Goal: Task Accomplishment & Management: Use online tool/utility

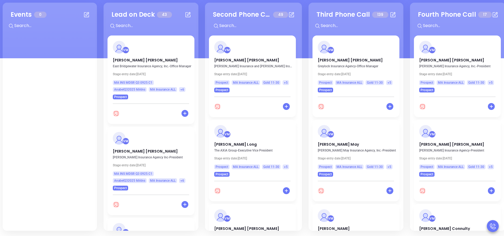
scroll to position [397, 0]
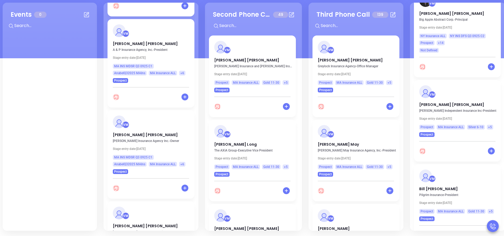
click at [296, 167] on div "VM Michael Long The AXiA Group - Executive Vice President Stage entry date: Tue…" at bounding box center [253, 161] width 89 height 84
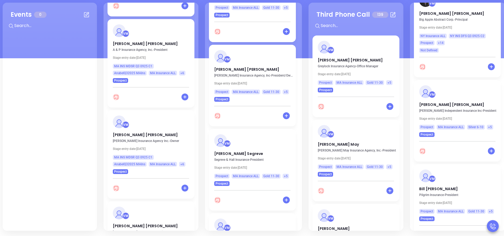
scroll to position [174, 0]
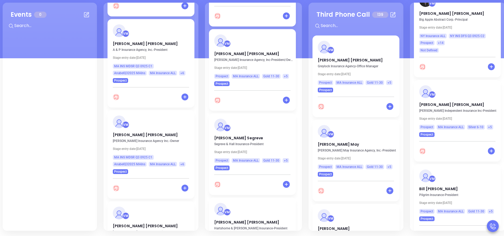
click at [243, 54] on div "VM Michael Regan Martin J Clayton Insurance Agency, Inc - President/Owner Stage…" at bounding box center [252, 57] width 87 height 57
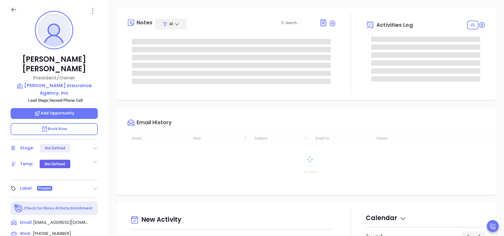
type input "[DATE]"
type input "[PERSON_NAME]"
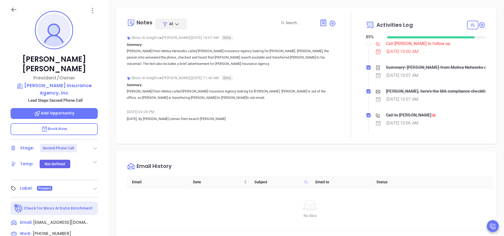
scroll to position [154, 0]
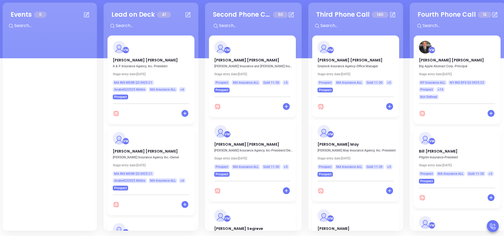
click at [198, 11] on div "Lead on Deck 41 + VM Michael Boutot A & P Insurance Agency, Inc. - President St…" at bounding box center [151, 117] width 95 height 228
click at [198, 10] on div "Lead on Deck 41 + VM Michael Boutot A & P Insurance Agency, Inc. - President St…" at bounding box center [151, 117] width 95 height 228
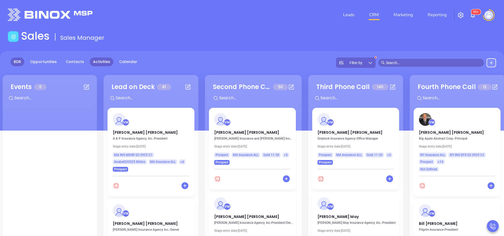
click at [97, 64] on link "Activities" at bounding box center [102, 61] width 24 height 9
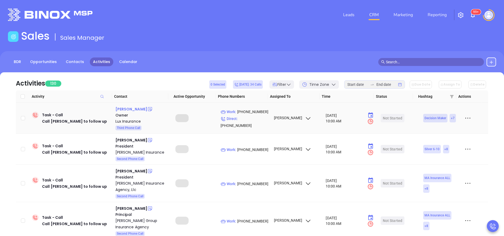
click at [134, 110] on div "[PERSON_NAME]" at bounding box center [132, 109] width 32 height 6
click at [246, 114] on p "Work : (413) 327-6256" at bounding box center [245, 112] width 48 height 6
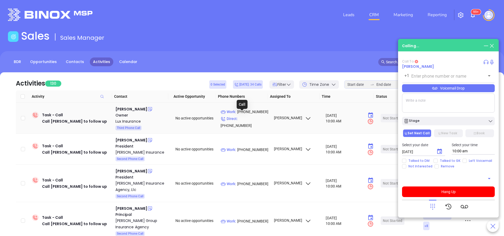
type input "(413) 327-6256"
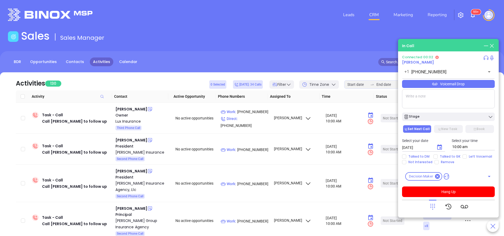
click at [419, 99] on textarea at bounding box center [448, 98] width 93 height 19
type textarea "Final email sent"
click at [463, 154] on div "Select your date 10/16/2025 ​ Select your time 10:00 am" at bounding box center [448, 143] width 99 height 21
click at [453, 114] on button "Stage" at bounding box center [448, 116] width 93 height 8
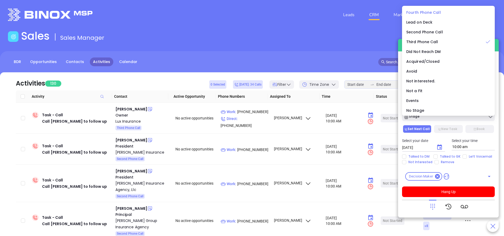
click at [428, 14] on span "Fourth Phone Call" at bounding box center [424, 12] width 35 height 5
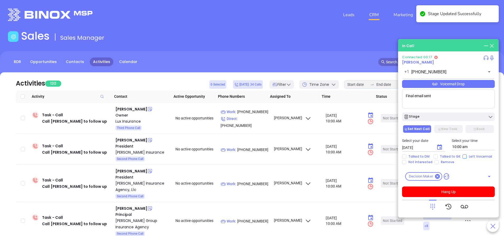
click at [463, 157] on input "Left Voicemail" at bounding box center [465, 156] width 4 height 4
checkbox input "true"
click at [442, 191] on button "Hang Up" at bounding box center [448, 191] width 93 height 11
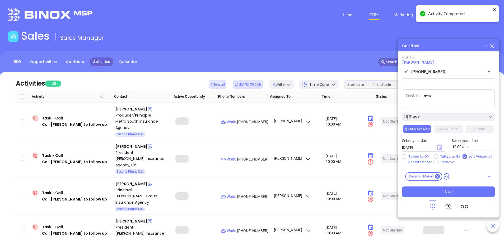
click at [440, 148] on icon "Choose date, selected date is Oct 16, 2025" at bounding box center [439, 146] width 5 height 5
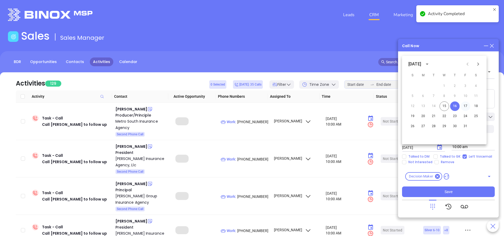
click at [465, 104] on button "17" at bounding box center [466, 106] width 10 height 10
type input "10/17/2025"
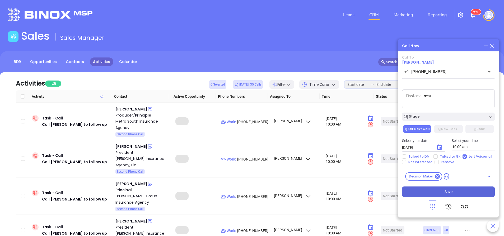
click at [443, 190] on button "Save" at bounding box center [448, 191] width 93 height 11
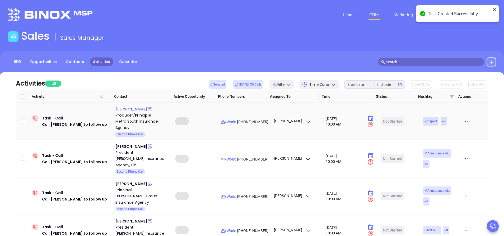
click at [133, 109] on div "[PERSON_NAME]" at bounding box center [132, 109] width 32 height 6
click at [246, 122] on p "Work : (617) 438-8767" at bounding box center [245, 122] width 48 height 6
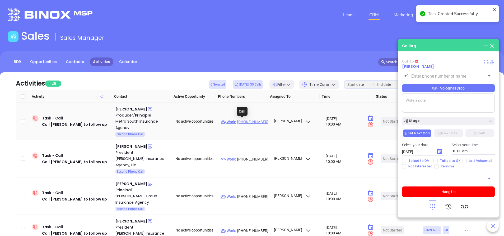
type input "[PHONE_NUMBER]"
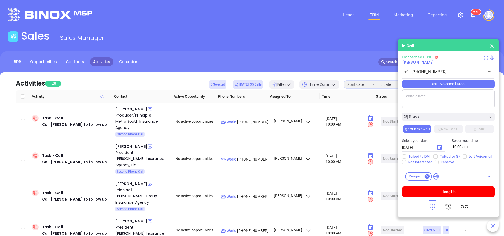
click at [439, 97] on textarea at bounding box center [448, 98] width 93 height 19
type textarea "Third email sent"
click at [465, 155] on input "Left Voicemail" at bounding box center [465, 156] width 4 height 4
checkbox input "true"
click at [448, 113] on button "Stage" at bounding box center [448, 116] width 93 height 8
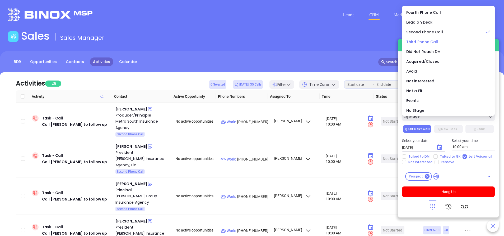
click at [429, 39] on span "Third Phone Call" at bounding box center [423, 41] width 32 height 5
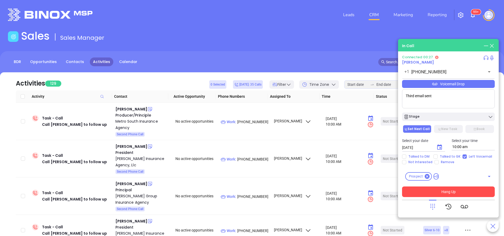
click at [457, 191] on button "Hang Up" at bounding box center [448, 191] width 93 height 11
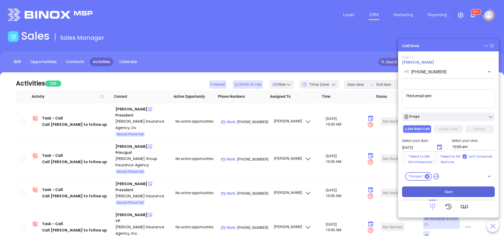
click at [457, 191] on button "Save" at bounding box center [448, 191] width 93 height 11
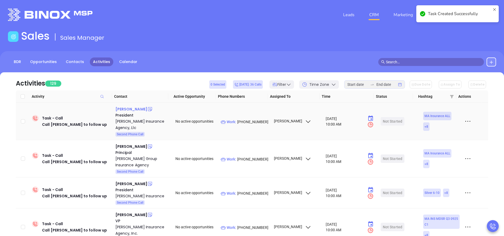
click at [142, 107] on div "[PERSON_NAME]" at bounding box center [132, 109] width 32 height 6
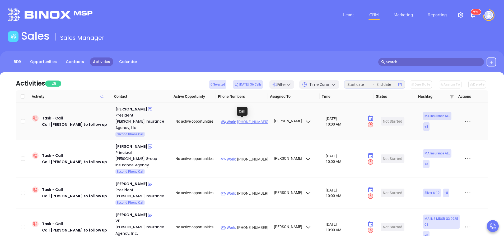
click at [247, 123] on p "Work : (508) 677-0407" at bounding box center [245, 122] width 48 height 6
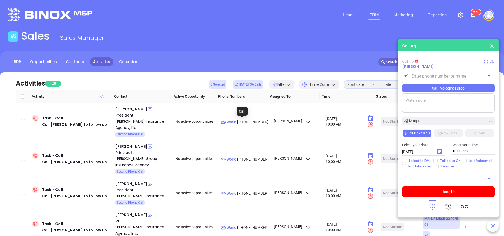
type input "[PHONE_NUMBER]"
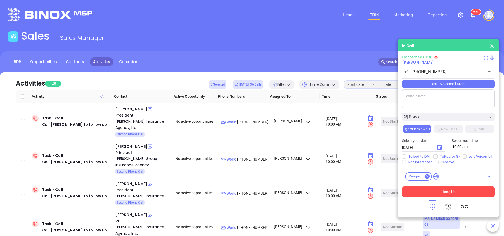
click at [480, 192] on button "Hang Up" at bounding box center [448, 191] width 93 height 11
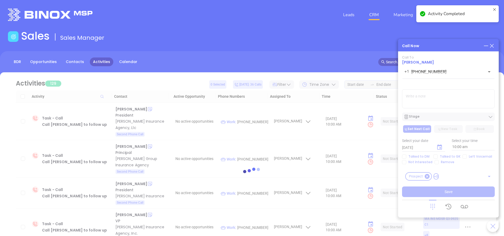
click at [463, 157] on div at bounding box center [252, 173] width 489 height 40
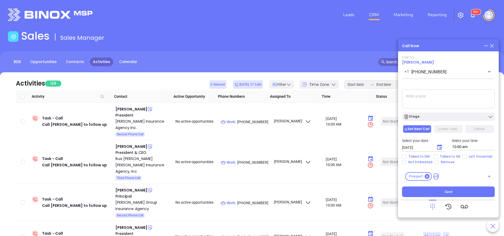
click at [463, 157] on input "Left Voicemail" at bounding box center [465, 156] width 4 height 4
checkbox input "true"
click at [426, 102] on textarea at bounding box center [448, 98] width 93 height 19
type textarea "Second email sent"
click at [439, 121] on div "Call To Anthony Cordeiro +1 (508) 677-0407 ​ Voicemail Drop Second email sent S…" at bounding box center [448, 125] width 93 height 141
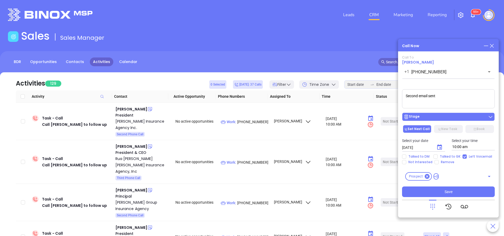
click at [440, 118] on div "Stage" at bounding box center [449, 116] width 90 height 5
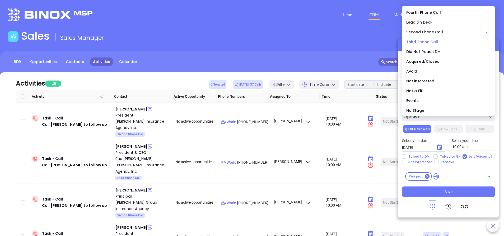
click at [418, 41] on span "Third Phone Call" at bounding box center [423, 41] width 32 height 5
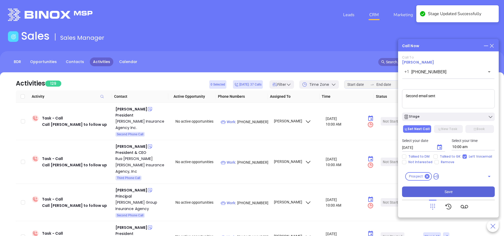
click at [449, 188] on button "Save" at bounding box center [448, 191] width 93 height 11
click at [133, 108] on div "Brian Connell" at bounding box center [132, 109] width 32 height 6
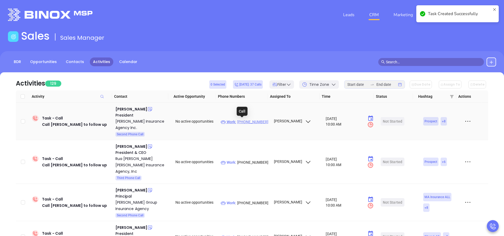
click at [253, 120] on p "Work : (978) 372-5921" at bounding box center [245, 122] width 48 height 6
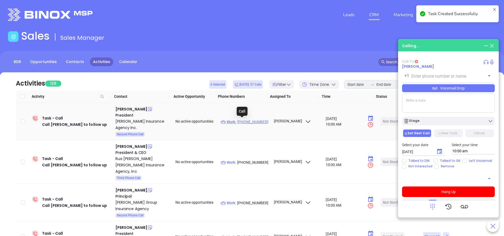
type input "(978) 372-5921"
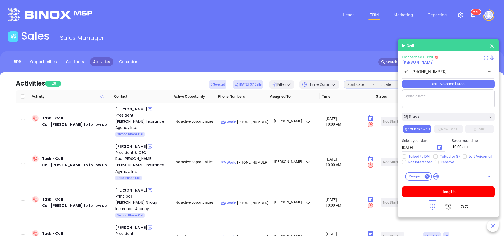
click at [430, 209] on icon at bounding box center [432, 205] width 7 height 7
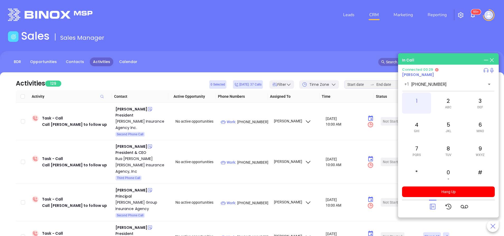
click at [418, 98] on div "1" at bounding box center [416, 102] width 29 height 21
drag, startPoint x: 452, startPoint y: 174, endPoint x: 438, endPoint y: 130, distance: 45.7
click at [452, 172] on div "0 +" at bounding box center [448, 174] width 29 height 21
click at [420, 101] on div "1" at bounding box center [416, 102] width 29 height 21
click at [432, 207] on icon at bounding box center [433, 207] width 6 height 6
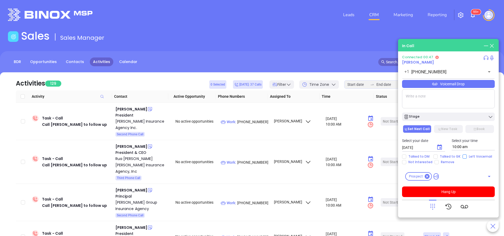
click at [463, 157] on input "Left Voicemail" at bounding box center [465, 156] width 4 height 4
checkbox input "true"
click at [455, 189] on button "Hang Up" at bounding box center [448, 191] width 93 height 11
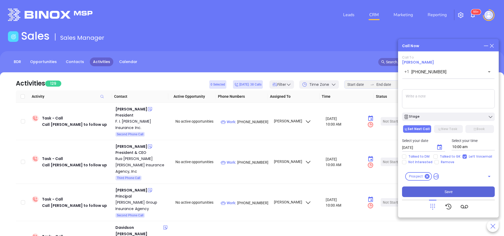
click at [455, 188] on button "Save" at bounding box center [448, 191] width 93 height 11
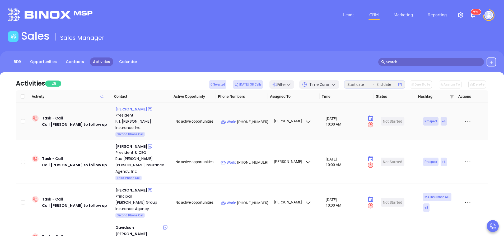
click at [134, 108] on div "Richard Patnode" at bounding box center [132, 109] width 32 height 6
click at [250, 119] on p "Work : (800) 696-1404" at bounding box center [245, 122] width 48 height 6
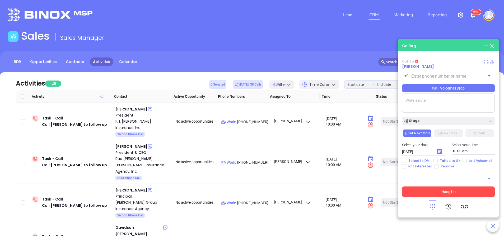
type input "(800) 696-1404"
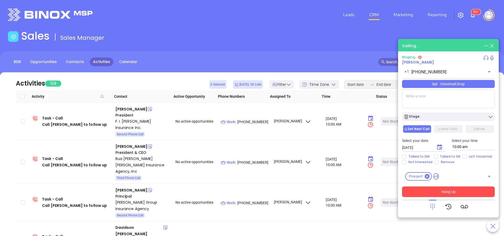
click at [435, 104] on textarea at bounding box center [448, 98] width 93 height 19
type textarea "second email sent"
click at [465, 156] on input "Left Voicemail" at bounding box center [465, 156] width 4 height 4
checkbox input "true"
click at [436, 118] on div "Stage" at bounding box center [449, 116] width 90 height 5
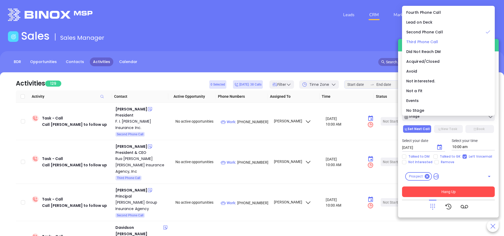
click at [425, 42] on span "Third Phone Call" at bounding box center [423, 41] width 32 height 5
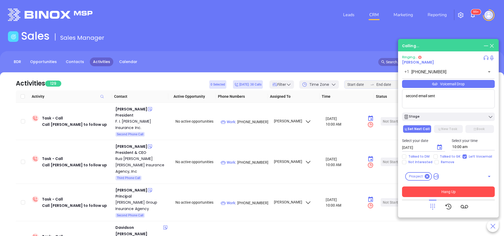
click at [470, 188] on button "Hang Up" at bounding box center [448, 191] width 93 height 11
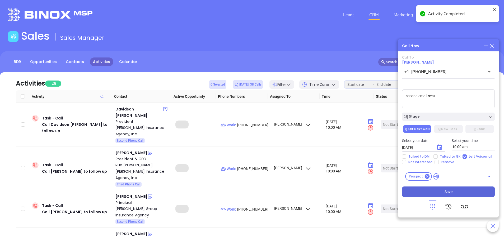
click at [465, 194] on button "Save" at bounding box center [448, 191] width 93 height 11
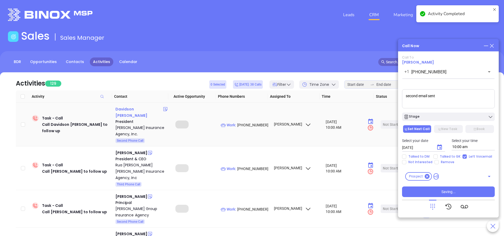
click at [146, 108] on div "Davidson O. Calfee" at bounding box center [140, 112] width 48 height 13
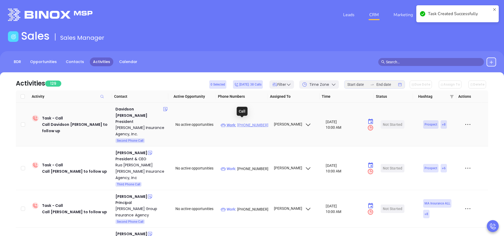
click at [254, 122] on p "Work : (508) 540-2601" at bounding box center [245, 125] width 48 height 6
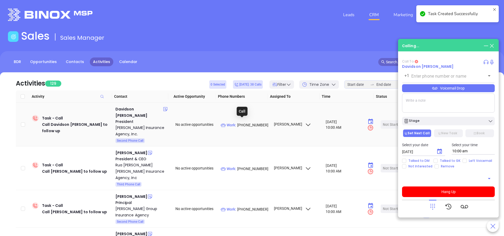
type input "(508) 540-2601"
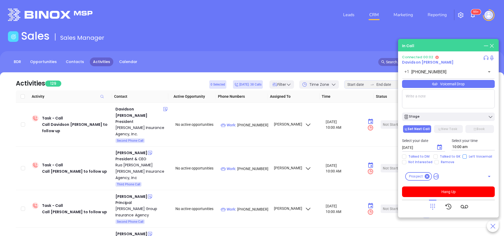
click at [463, 157] on input "Left Voicemail" at bounding box center [465, 156] width 4 height 4
checkbox input "true"
click at [461, 190] on button "Hang Up" at bounding box center [448, 191] width 93 height 11
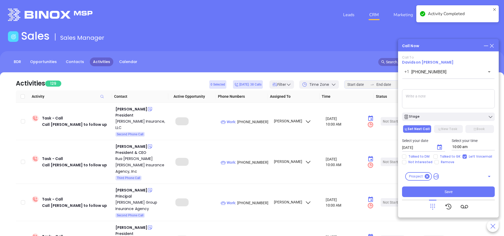
click at [432, 95] on textarea at bounding box center [448, 98] width 93 height 19
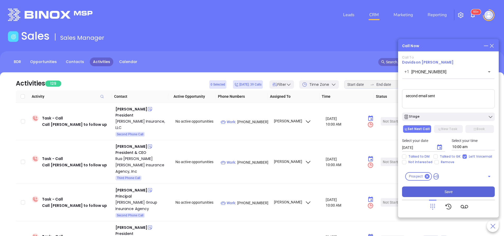
type textarea "second email sent"
click at [458, 192] on button "Save" at bounding box center [448, 191] width 93 height 11
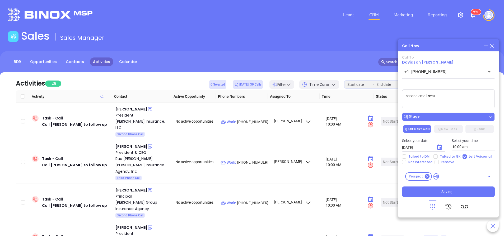
click at [424, 118] on div "Stage" at bounding box center [449, 116] width 90 height 5
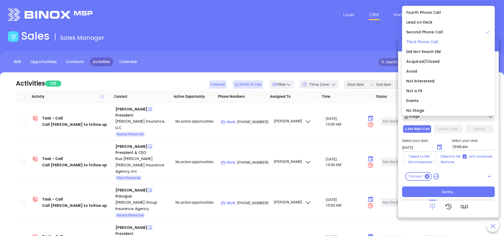
click at [429, 43] on span "Third Phone Call" at bounding box center [423, 41] width 32 height 5
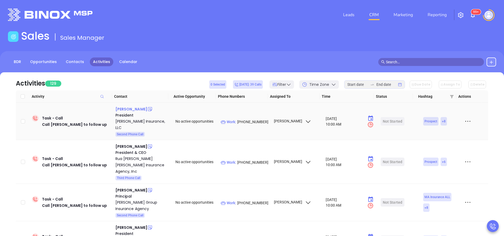
click at [126, 110] on div "Beth Pearson" at bounding box center [132, 109] width 32 height 6
click at [254, 120] on p "Work : (413) 464-9390" at bounding box center [245, 122] width 48 height 6
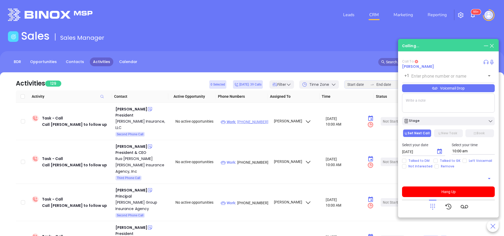
type input "(413) 464-9390"
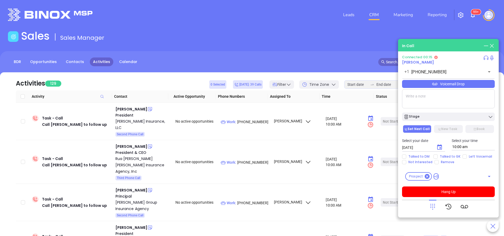
click at [461, 105] on textarea at bounding box center [448, 98] width 93 height 19
type textarea "Second email sent"
click at [458, 116] on div "Stage" at bounding box center [449, 116] width 90 height 5
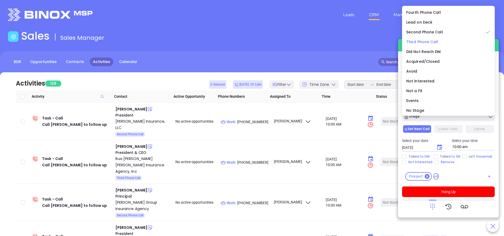
click at [429, 40] on span "Third Phone Call" at bounding box center [423, 41] width 32 height 5
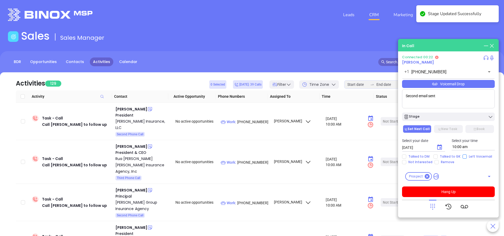
click at [464, 157] on input "Left Voicemail" at bounding box center [465, 156] width 4 height 4
checkbox input "true"
click at [445, 120] on button "Stage" at bounding box center [448, 116] width 93 height 8
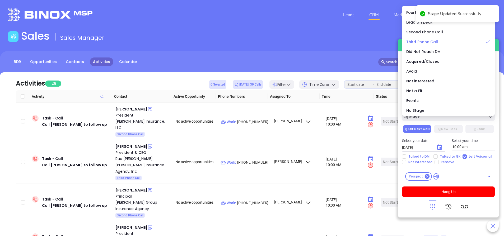
click at [425, 43] on span "Third Phone Call" at bounding box center [423, 41] width 32 height 5
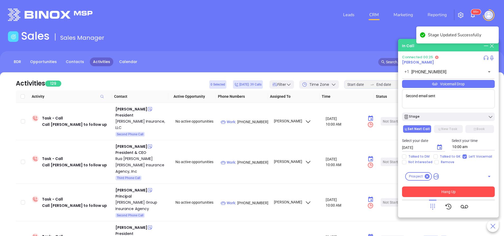
click at [441, 193] on button "Hang Up" at bounding box center [448, 191] width 93 height 11
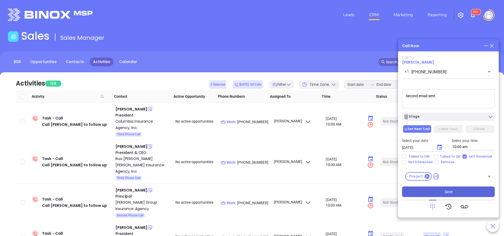
click at [457, 191] on button "Save" at bounding box center [448, 191] width 93 height 11
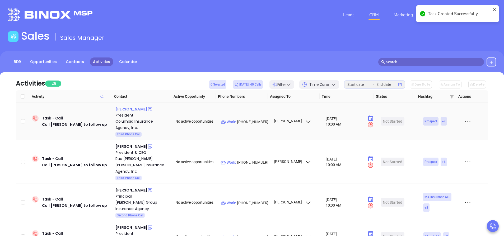
click at [129, 110] on div "John Olson" at bounding box center [132, 109] width 32 height 6
click at [256, 122] on p "Work : (781) 598-5000" at bounding box center [245, 122] width 48 height 6
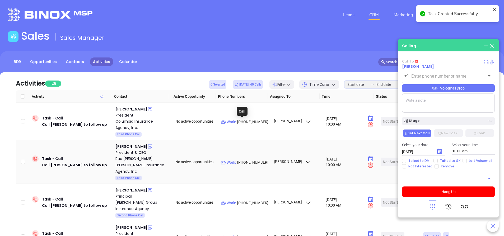
type input "(781) 598-5000"
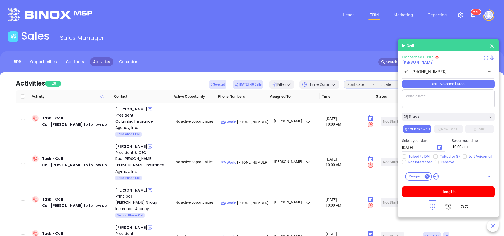
click at [448, 103] on textarea at bounding box center [448, 98] width 93 height 19
type textarea "FInal email sent"
click at [463, 156] on input "Left Voicemail" at bounding box center [465, 156] width 4 height 4
checkbox input "true"
click at [453, 117] on div "Stage" at bounding box center [449, 116] width 90 height 5
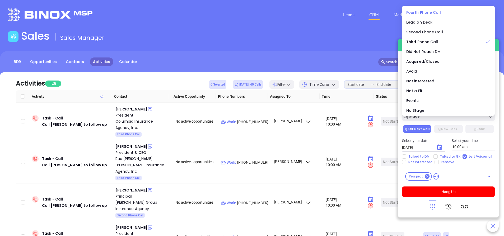
click at [420, 12] on span "Fourth Phone Call" at bounding box center [424, 12] width 35 height 5
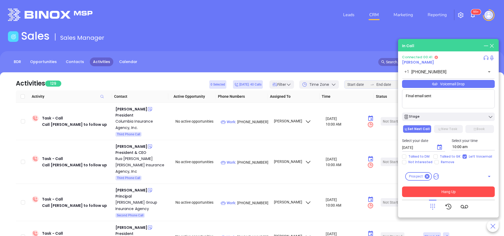
click at [462, 190] on button "Hang Up" at bounding box center [448, 191] width 93 height 11
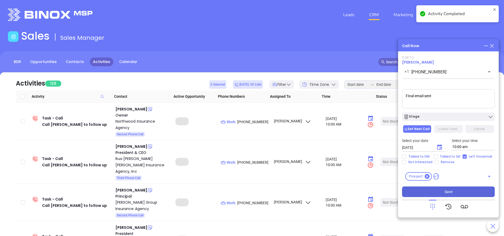
click at [469, 193] on button "Save" at bounding box center [448, 191] width 93 height 11
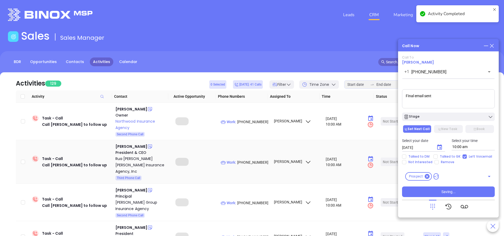
click at [130, 109] on div "Jack Snow" at bounding box center [132, 109] width 32 height 6
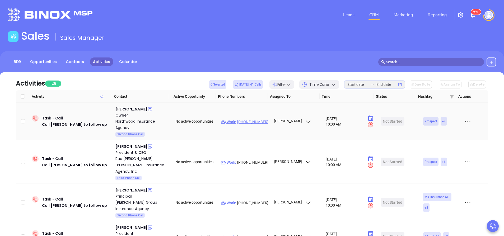
click at [243, 122] on p "Work : (508) 393-2455" at bounding box center [245, 122] width 48 height 6
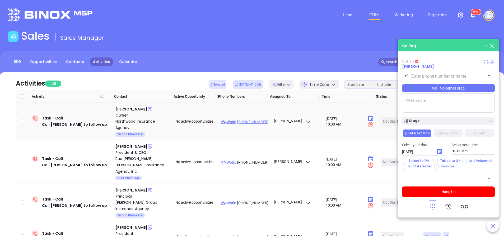
type input "(508) 393-2455"
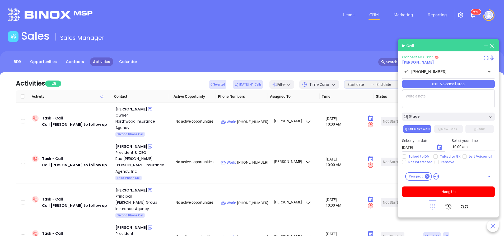
click at [433, 207] on icon at bounding box center [433, 207] width 5 height 6
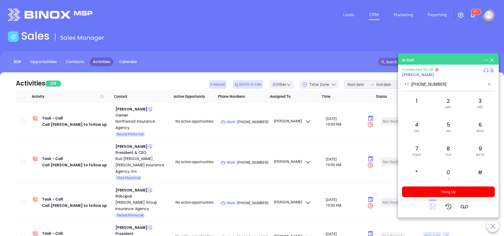
click at [432, 204] on icon at bounding box center [433, 207] width 6 height 6
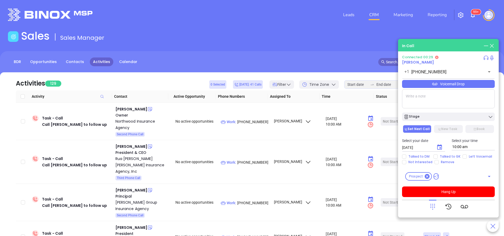
click at [429, 103] on textarea at bounding box center [448, 98] width 93 height 19
type textarea "third email sent"
click at [432, 110] on div "Stage" at bounding box center [448, 115] width 99 height 11
click at [432, 118] on div "Stage" at bounding box center [449, 116] width 90 height 5
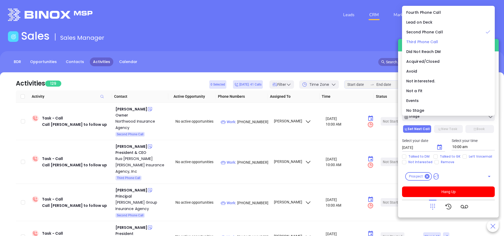
click at [427, 38] on li "Third Phone Call" at bounding box center [448, 41] width 91 height 11
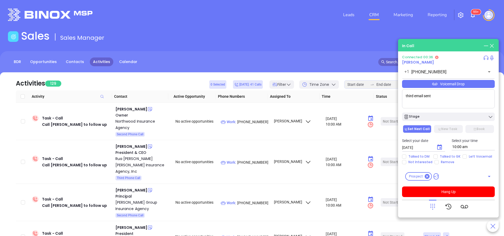
drag, startPoint x: 466, startPoint y: 156, endPoint x: 463, endPoint y: 163, distance: 7.1
click at [467, 156] on span "Left Voicemail" at bounding box center [480, 156] width 27 height 4
click at [466, 156] on input "Left Voicemail" at bounding box center [465, 156] width 4 height 4
checkbox input "true"
click at [458, 192] on button "Hang Up" at bounding box center [448, 191] width 93 height 11
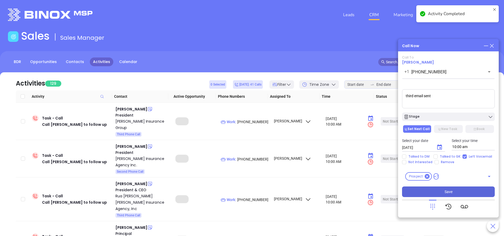
click at [451, 192] on span "Save" at bounding box center [449, 191] width 8 height 6
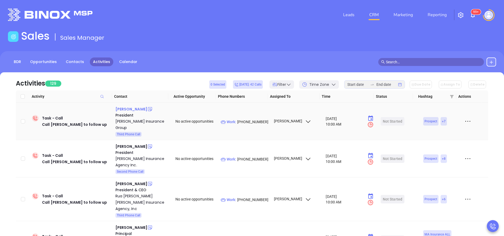
click at [128, 110] on div "Jim Herlihy" at bounding box center [132, 109] width 32 height 6
click at [255, 119] on p "Work : (888) 756-5159" at bounding box center [245, 122] width 48 height 6
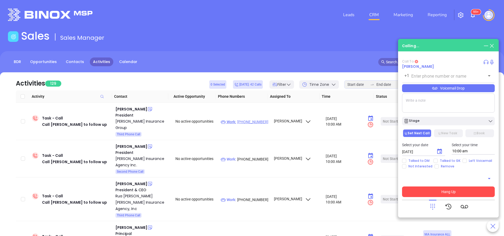
type input "(888) 756-5159"
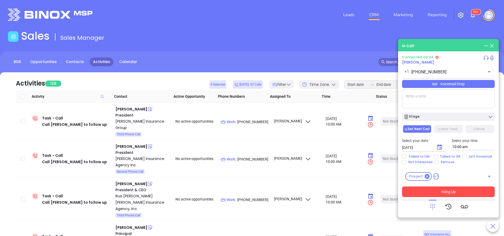
click at [460, 104] on textarea at bounding box center [448, 98] width 93 height 19
type textarea "Final email sent"
click at [465, 158] on div "Talked to DM Talked to GK Left Voicemail Not Interested Remove" at bounding box center [448, 159] width 99 height 10
click at [463, 157] on input "Left Voicemail" at bounding box center [465, 156] width 4 height 4
checkbox input "true"
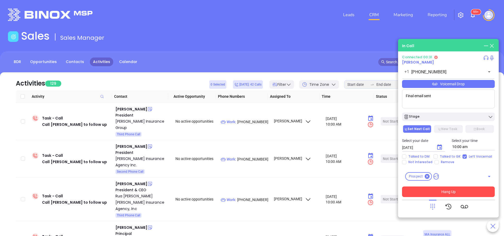
click at [461, 190] on button "Hang Up" at bounding box center [448, 191] width 93 height 11
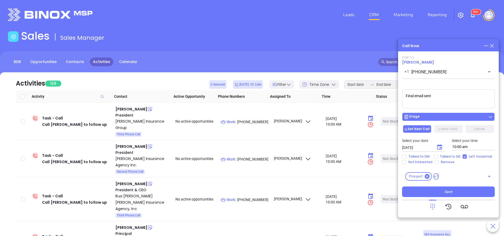
click at [450, 117] on div "Stage" at bounding box center [449, 116] width 90 height 5
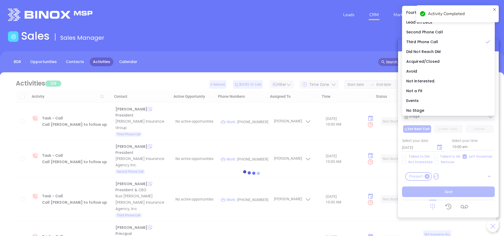
click at [426, 13] on div "Activity Completed" at bounding box center [456, 14] width 74 height 10
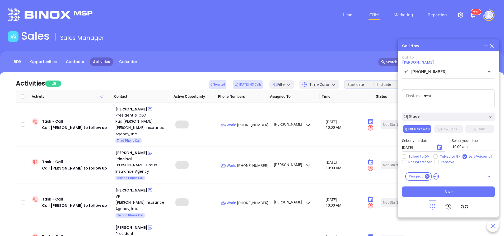
click at [434, 116] on div "Stage" at bounding box center [449, 116] width 90 height 5
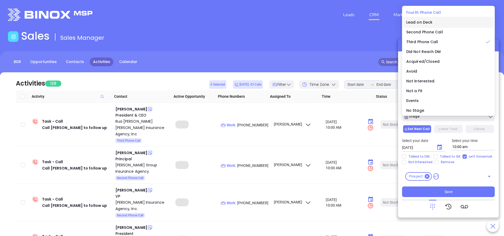
click at [421, 12] on span "Fourth Phone Call" at bounding box center [424, 12] width 35 height 5
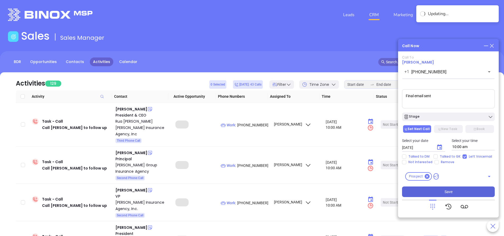
click at [473, 194] on button "Save" at bounding box center [448, 191] width 93 height 11
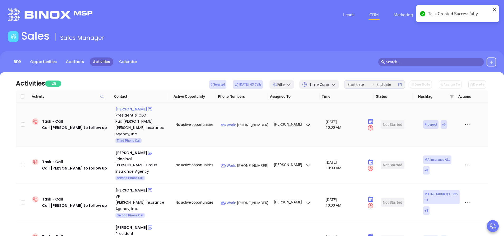
click at [135, 108] on div "Jason M. Rua" at bounding box center [132, 109] width 32 height 6
click at [243, 122] on p "Work : (508) 673-5808" at bounding box center [245, 125] width 48 height 6
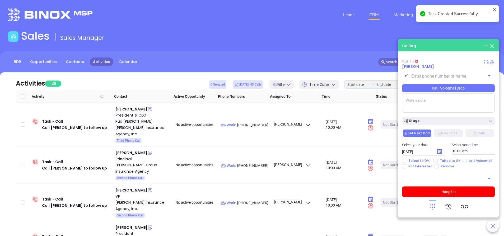
type input "(508) 673-5808"
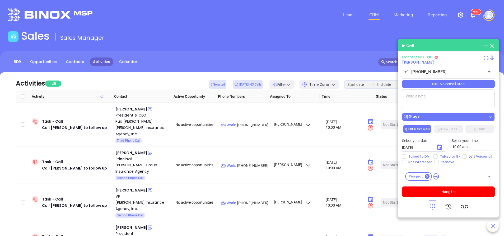
click at [432, 115] on div "Stage" at bounding box center [449, 116] width 90 height 5
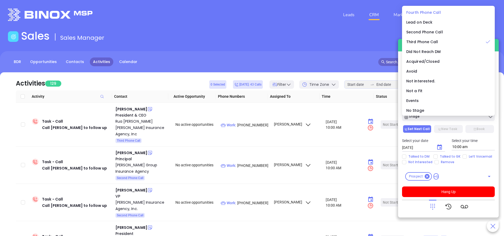
click at [422, 10] on span "Fourth Phone Call" at bounding box center [424, 12] width 35 height 5
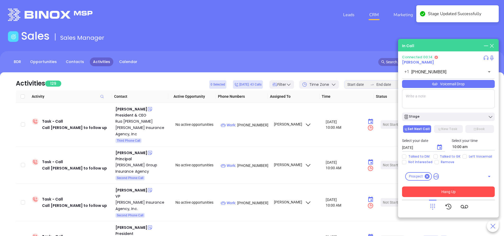
click at [463, 191] on button "Hang Up" at bounding box center [448, 191] width 93 height 11
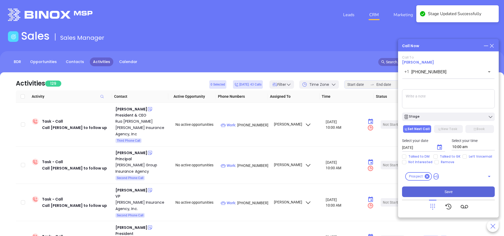
click at [463, 191] on button "Save" at bounding box center [448, 191] width 93 height 11
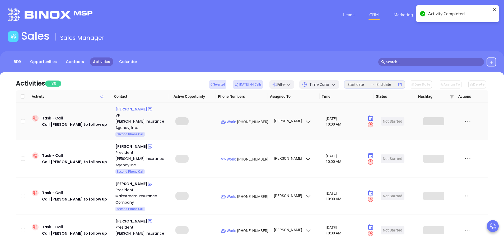
click at [134, 109] on div "Christopher Guarino" at bounding box center [132, 109] width 32 height 6
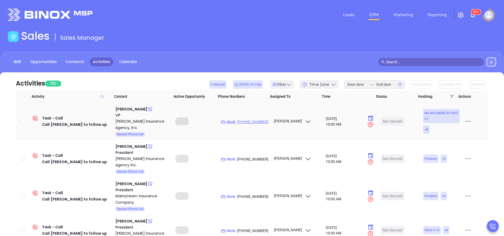
click at [258, 120] on p "Work : (978) 777-5820" at bounding box center [245, 122] width 48 height 6
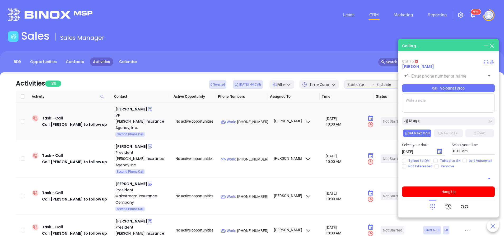
type input "(978) 777-5820"
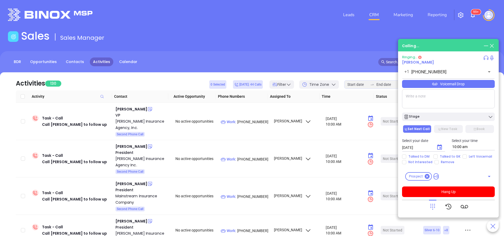
click at [428, 100] on textarea at bounding box center [448, 98] width 93 height 19
type textarea "Third email sent"
click at [463, 154] on input "Left Voicemail" at bounding box center [465, 156] width 4 height 4
checkbox input "true"
click at [442, 116] on div "Stage" at bounding box center [449, 116] width 90 height 5
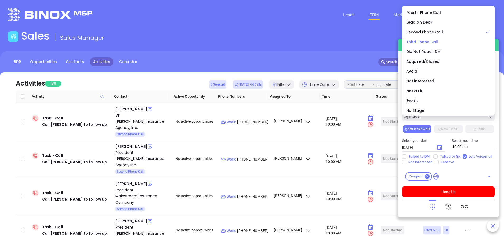
click at [427, 44] on li "Third Phone Call" at bounding box center [448, 41] width 91 height 11
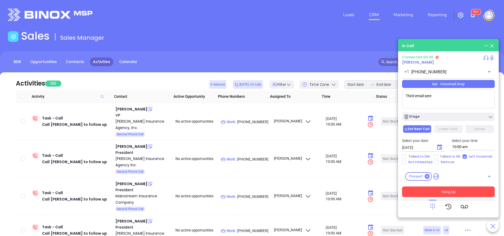
click at [451, 193] on button "Hang Up" at bounding box center [448, 191] width 93 height 11
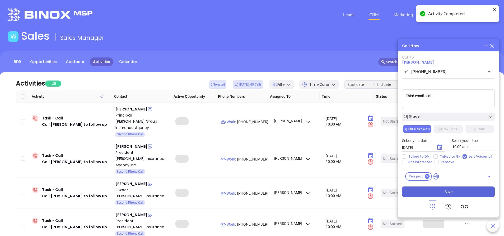
click at [455, 192] on button "Save" at bounding box center [448, 191] width 93 height 11
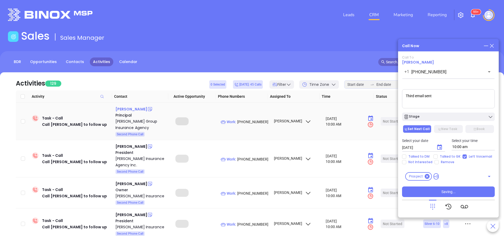
click at [127, 108] on div "Erin Gaffney" at bounding box center [132, 109] width 32 height 6
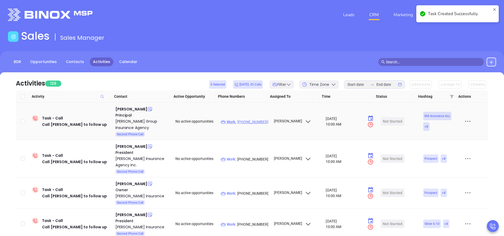
click at [247, 122] on p "Work : (781) 483-3248" at bounding box center [245, 122] width 48 height 6
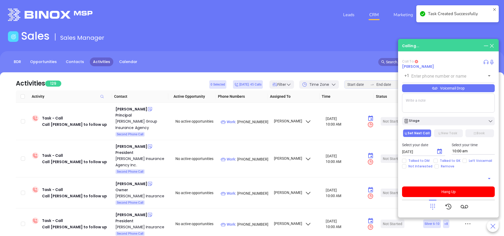
type input "(781) 483-3248"
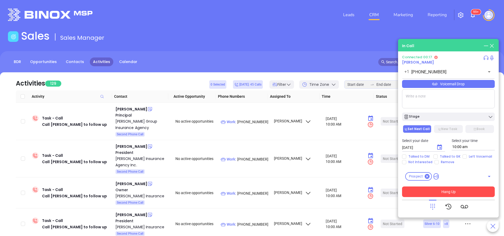
click at [465, 191] on button "Hang Up" at bounding box center [448, 191] width 93 height 11
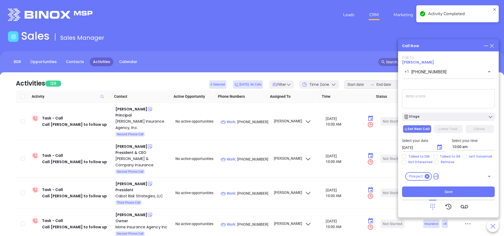
click at [464, 100] on textarea at bounding box center [448, 98] width 93 height 19
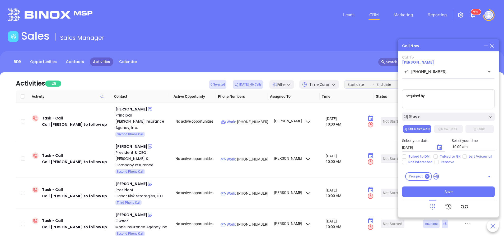
paste textarea "American elm Insurance Group"
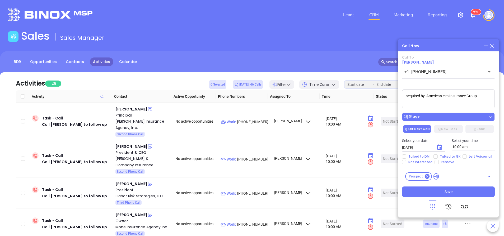
type textarea "acquired by American elm Insurance Group"
click at [439, 119] on button "Stage" at bounding box center [448, 116] width 93 height 8
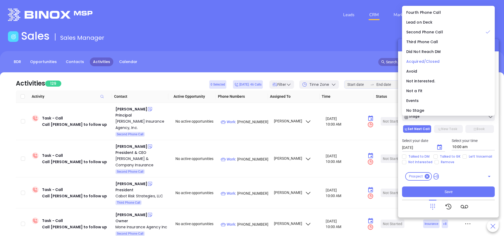
click at [426, 60] on span "Acquired/Closed" at bounding box center [424, 61] width 34 height 5
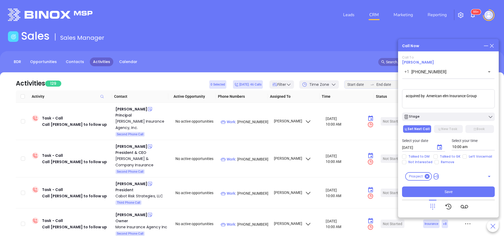
drag, startPoint x: 489, startPoint y: 99, endPoint x: 380, endPoint y: 98, distance: 109.4
click at [380, 98] on main "Sales Sales Manager BDR Opportunities Contacts Activities Calendar Call Now Cal…" at bounding box center [252, 161] width 504 height 263
click at [456, 191] on button "Save" at bounding box center [448, 191] width 93 height 11
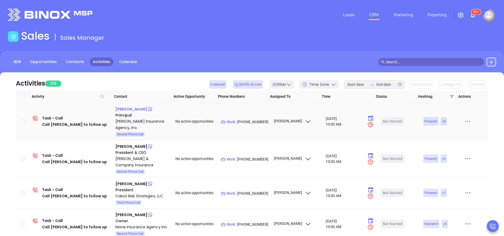
click at [133, 107] on div "Richard M. Hollis" at bounding box center [132, 109] width 32 height 6
click at [253, 122] on p "Work : (508) 295-9500" at bounding box center [245, 122] width 48 height 6
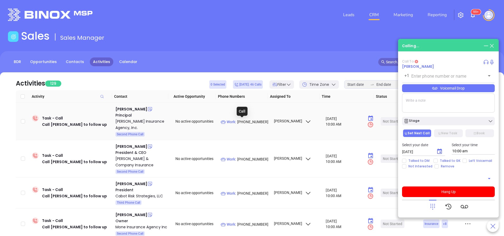
type input "(508) 295-9500"
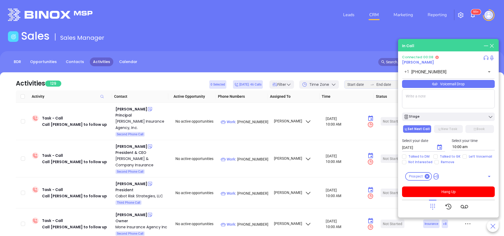
click at [441, 95] on textarea at bounding box center [448, 98] width 93 height 19
type textarea "second email sent"
click at [445, 116] on div "Stage" at bounding box center [449, 116] width 90 height 5
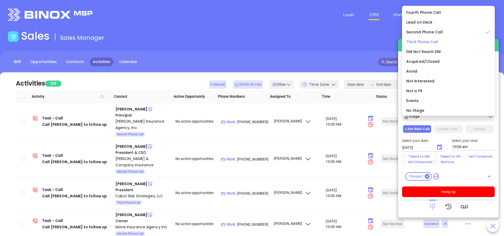
click at [414, 41] on span "Third Phone Call" at bounding box center [423, 41] width 32 height 5
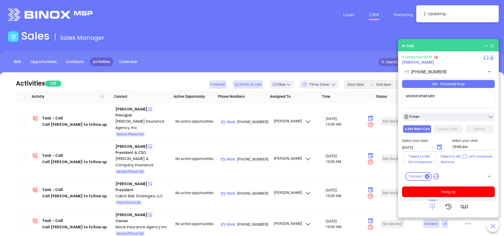
click at [463, 158] on input "Left Voicemail" at bounding box center [465, 156] width 4 height 4
checkbox input "true"
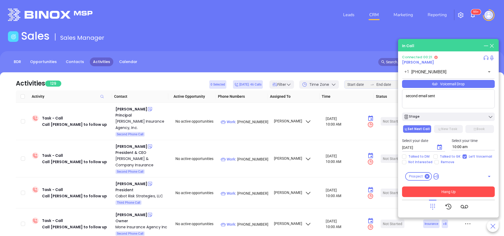
click at [440, 192] on button "Hang Up" at bounding box center [448, 191] width 93 height 11
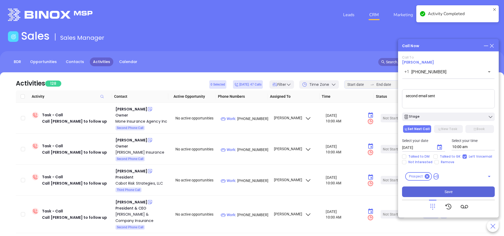
click at [459, 191] on button "Save" at bounding box center [448, 191] width 93 height 11
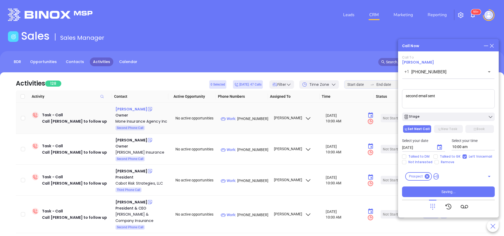
click at [123, 108] on div "Bob Mone" at bounding box center [132, 109] width 32 height 6
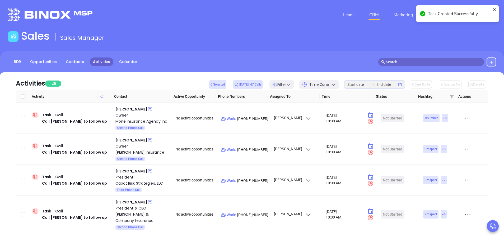
click at [251, 118] on p "Work : (508) 693-9111" at bounding box center [245, 119] width 48 height 6
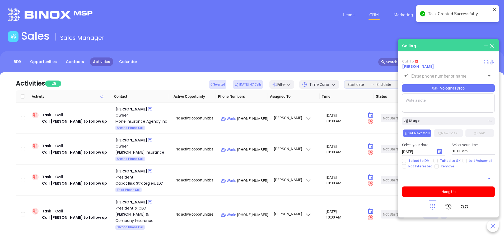
type input "(508) 693-9111"
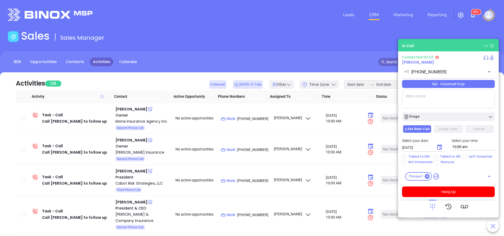
click at [458, 106] on textarea at bounding box center [448, 98] width 93 height 19
type textarea "Second email sent"
click at [465, 156] on input "Left Voicemail" at bounding box center [465, 156] width 4 height 4
checkbox input "true"
click at [453, 119] on button "Stage" at bounding box center [448, 116] width 93 height 8
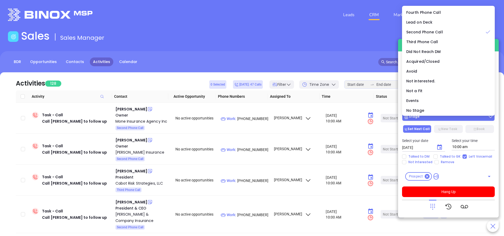
click at [453, 119] on button "Stage" at bounding box center [448, 116] width 93 height 8
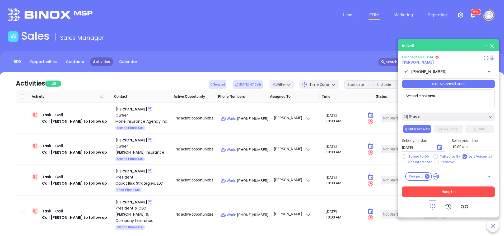
click at [463, 190] on button "Hang Up" at bounding box center [448, 191] width 93 height 11
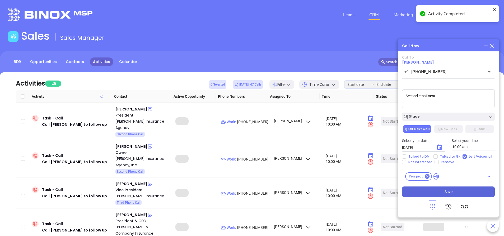
click at [448, 190] on span "Save" at bounding box center [449, 191] width 8 height 6
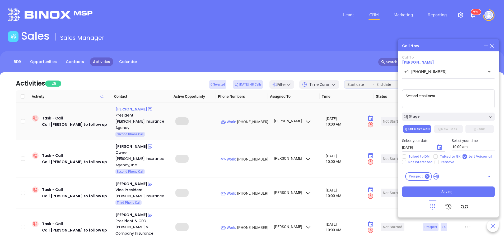
click at [129, 109] on div "Brian Thomas" at bounding box center [132, 109] width 32 height 6
click at [254, 120] on p "Work : (508) 435-6388" at bounding box center [245, 122] width 48 height 6
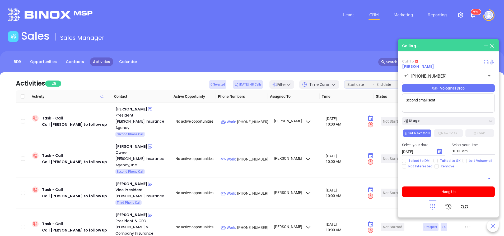
type input "(508) 435-6388"
checkbox input "false"
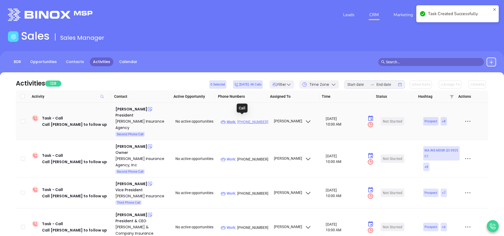
click at [250, 119] on p "Work : (508) 435-6388" at bounding box center [245, 122] width 48 height 6
click at [490, 230] on div at bounding box center [493, 226] width 12 height 12
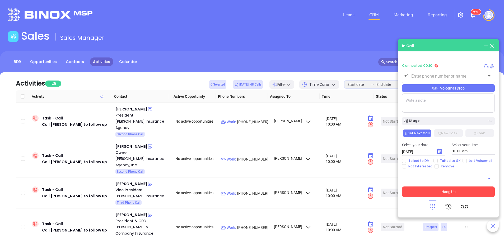
click at [474, 191] on button "Hang Up" at bounding box center [448, 191] width 93 height 11
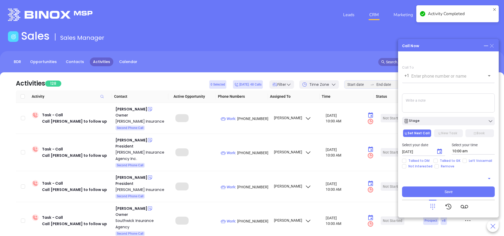
click at [493, 46] on icon at bounding box center [492, 46] width 6 height 6
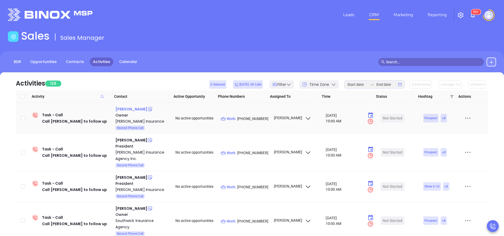
click at [133, 109] on div "John J. Doyle" at bounding box center [132, 109] width 32 height 6
click at [249, 120] on p "Work : (978) 777-6344" at bounding box center [245, 119] width 48 height 6
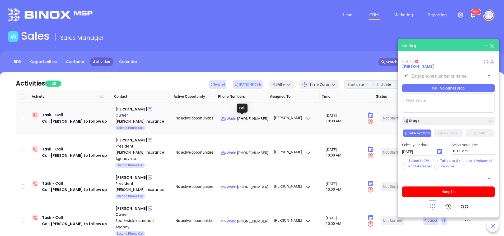
type input "(978) 777-6344"
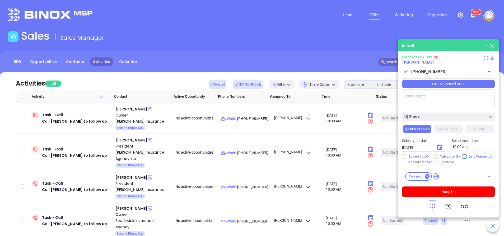
click at [467, 156] on span "Left Voicemail" at bounding box center [480, 156] width 27 height 4
click at [466, 156] on input "Left Voicemail" at bounding box center [465, 156] width 4 height 4
checkbox input "true"
click at [438, 103] on textarea at bounding box center [448, 98] width 93 height 19
type textarea "Second email sent"
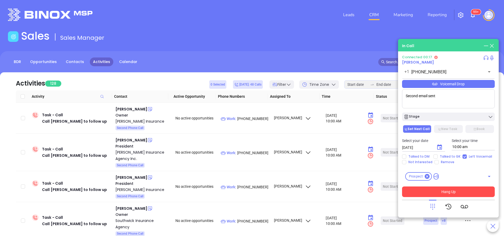
click at [457, 191] on button "Hang Up" at bounding box center [448, 191] width 93 height 11
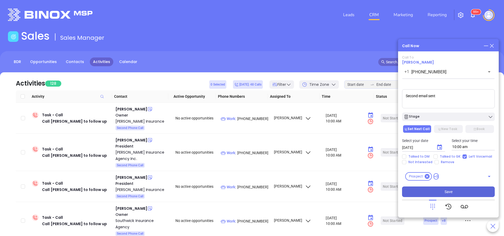
click at [457, 191] on button "Save" at bounding box center [448, 191] width 93 height 11
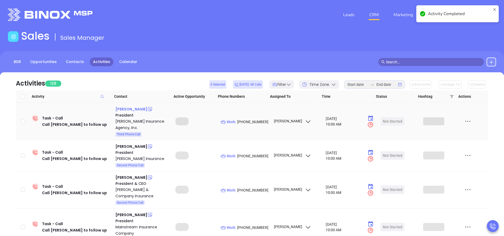
click at [129, 110] on div "Jeremiah Lewis" at bounding box center [132, 109] width 32 height 6
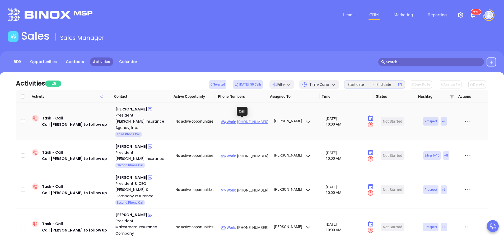
click at [247, 121] on p "Work : (978) 356-5511" at bounding box center [245, 122] width 48 height 6
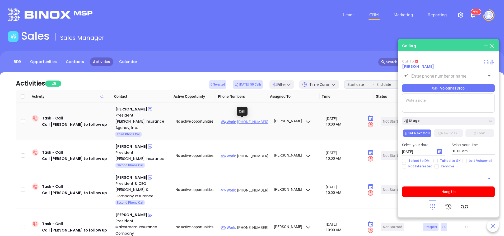
type input "(978) 356-5511"
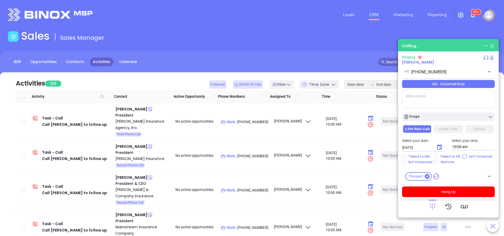
click at [465, 156] on input "Left Voicemail" at bounding box center [465, 156] width 4 height 4
checkbox input "true"
click at [433, 205] on icon at bounding box center [432, 205] width 7 height 7
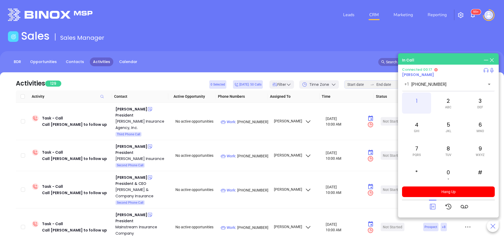
click at [416, 100] on div "1" at bounding box center [416, 102] width 29 height 21
click at [434, 205] on icon at bounding box center [432, 205] width 7 height 7
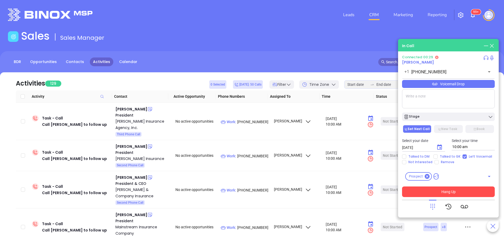
click at [443, 191] on button "Hang Up" at bounding box center [448, 191] width 93 height 11
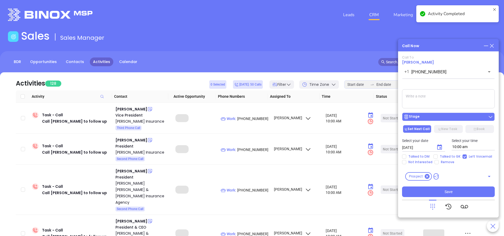
click at [448, 192] on span "Save" at bounding box center [449, 191] width 8 height 6
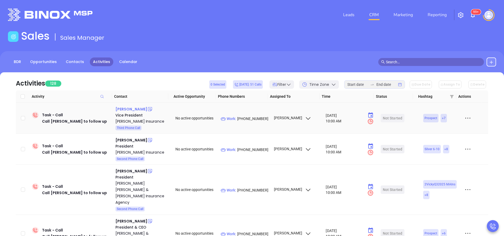
click at [135, 108] on div "John Dowling" at bounding box center [132, 109] width 32 height 6
click at [252, 118] on p "Work : (781) 848-7652" at bounding box center [245, 119] width 48 height 6
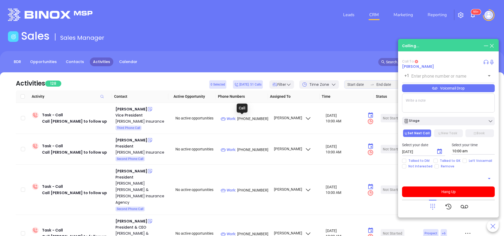
type input "(781) 848-7652"
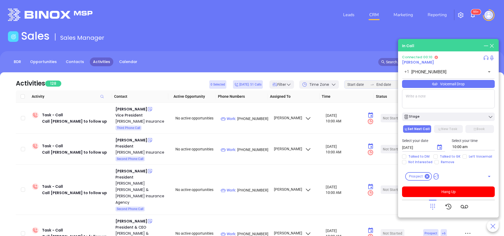
click at [457, 98] on textarea at bounding box center [448, 98] width 93 height 19
type textarea "final email sent"
click at [467, 156] on span "Left Voicemail" at bounding box center [480, 156] width 27 height 4
click at [467, 156] on input "Left Voicemail" at bounding box center [465, 156] width 4 height 4
checkbox input "true"
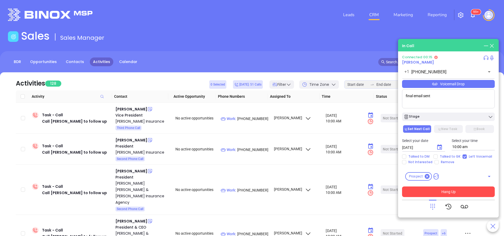
click at [458, 193] on button "Hang Up" at bounding box center [448, 191] width 93 height 11
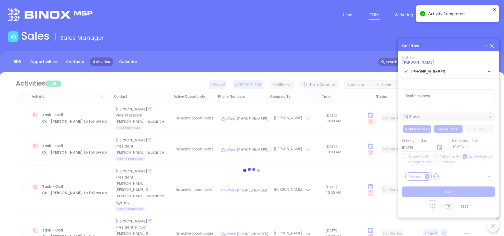
click at [453, 121] on div at bounding box center [252, 173] width 489 height 202
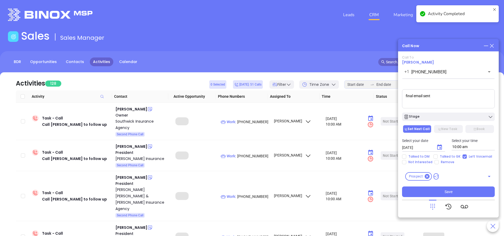
click at [453, 117] on div "Stage" at bounding box center [449, 116] width 90 height 5
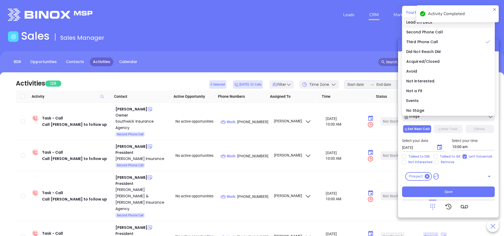
click at [409, 12] on span "Fourth Phone Call" at bounding box center [424, 12] width 35 height 5
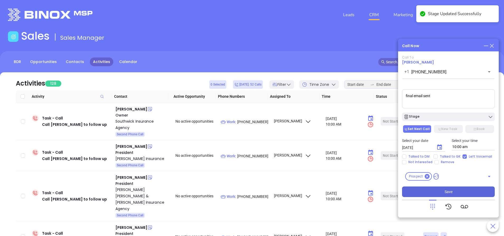
click at [458, 191] on button "Save" at bounding box center [448, 191] width 93 height 11
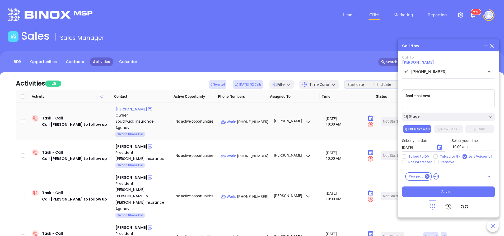
click at [131, 109] on div "Daniel Hess" at bounding box center [132, 109] width 32 height 6
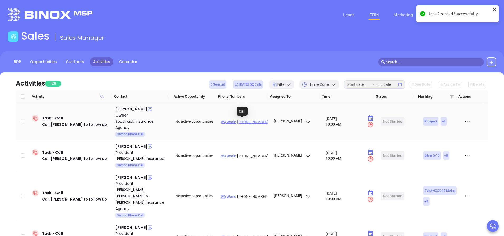
click at [252, 121] on p "Work : (413) 569-5541" at bounding box center [245, 122] width 48 height 6
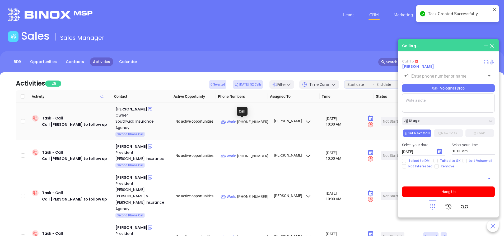
type input "(413) 569-5541"
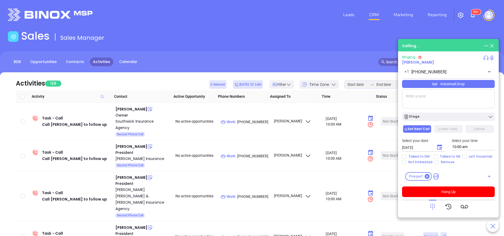
click at [450, 100] on textarea at bounding box center [448, 98] width 93 height 19
type textarea "second email sent"
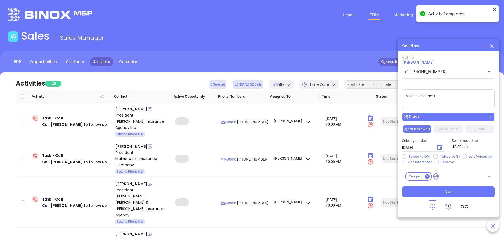
click at [465, 117] on div "Stage" at bounding box center [449, 116] width 90 height 5
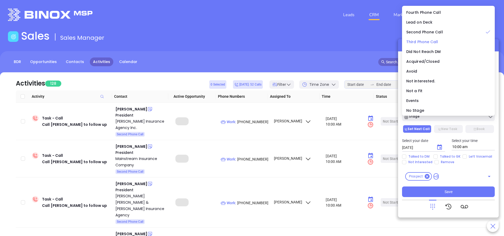
click at [414, 41] on span "Third Phone Call" at bounding box center [423, 41] width 32 height 5
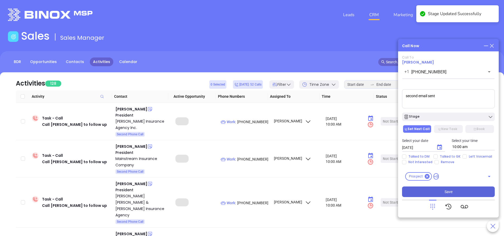
click at [465, 191] on button "Save" at bounding box center [448, 191] width 93 height 11
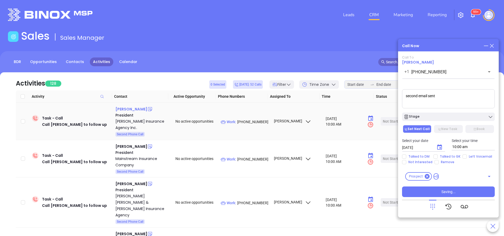
click at [125, 108] on div "[PERSON_NAME]" at bounding box center [132, 109] width 32 height 6
click at [252, 121] on p "Work : [PHONE_NUMBER]" at bounding box center [245, 122] width 48 height 6
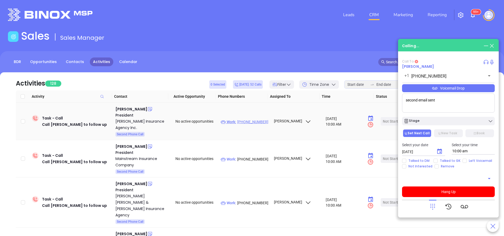
type input "[PHONE_NUMBER]"
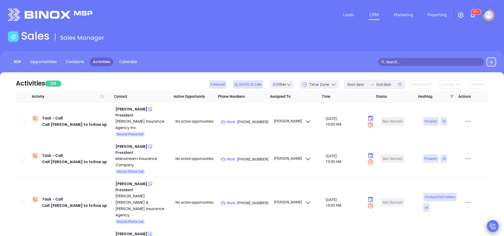
click at [492, 224] on icon at bounding box center [493, 225] width 7 height 7
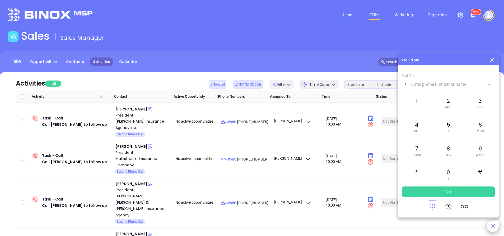
click at [492, 224] on icon at bounding box center [493, 225] width 7 height 7
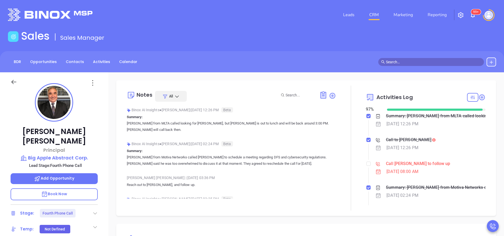
scroll to position [154, 0]
click at [436, 14] on link "Reporting" at bounding box center [437, 15] width 23 height 11
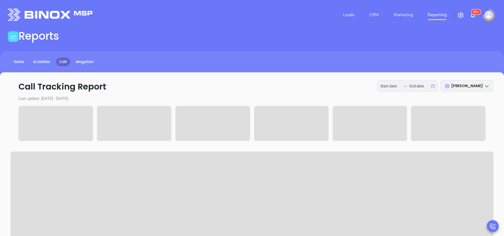
type input "2025-10-13"
type input "2025-10-15"
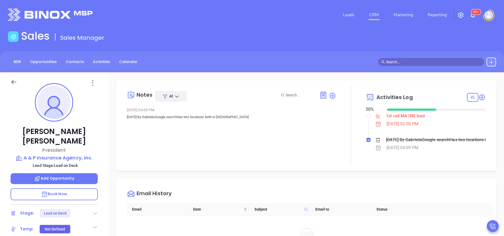
scroll to position [154, 0]
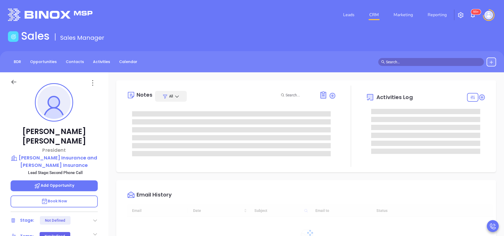
type input "10:00 am"
type input "[DATE]"
type input "[PERSON_NAME]"
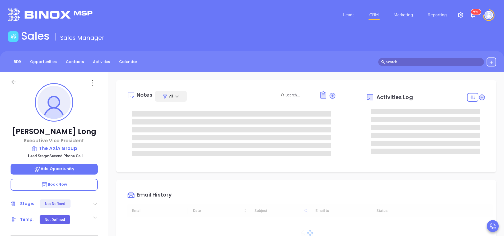
scroll to position [154, 0]
type input "[PERSON_NAME]"
click at [98, 114] on div "[PERSON_NAME] Executive Vice President The AXiA Group Lead Stage: Second Phone …" at bounding box center [54, 219] width 108 height 294
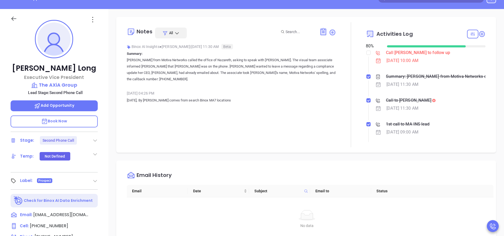
scroll to position [79, 0]
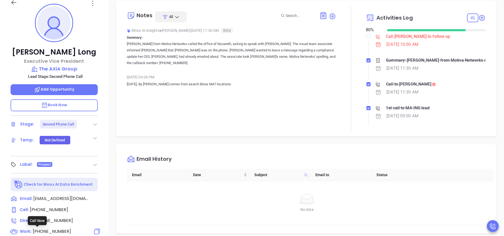
click at [57, 230] on span "[PHONE_NUMBER]" at bounding box center [52, 231] width 38 height 6
type input "[PHONE_NUMBER]"
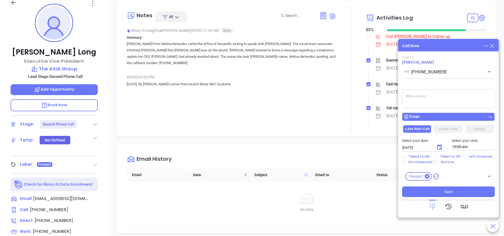
click at [437, 116] on div "Stage" at bounding box center [449, 116] width 90 height 5
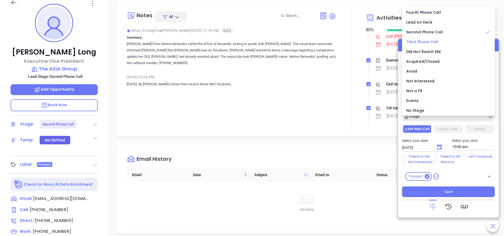
click at [429, 41] on span "Third Phone Call" at bounding box center [423, 41] width 32 height 5
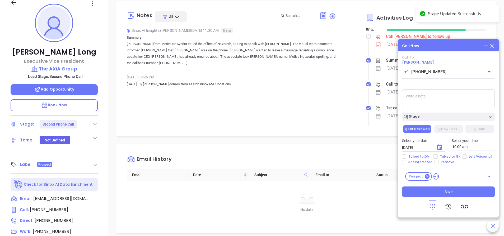
click at [431, 87] on div "Call To Michael Long +1 (413) 744-1255 ​ Voicemail Drop Stage Set Next Call New…" at bounding box center [448, 125] width 93 height 141
click at [426, 108] on div "Call To Michael Long +1 (413) 744-1255 ​ Voicemail Drop Stage Set Next Call New…" at bounding box center [448, 125] width 93 height 141
click at [427, 101] on textarea at bounding box center [448, 98] width 93 height 19
type textarea "Second email sent"
click at [441, 148] on icon "Choose date, selected date is Oct 16, 2025" at bounding box center [439, 146] width 5 height 5
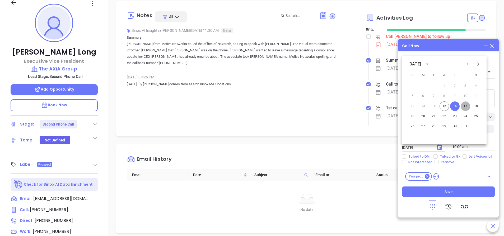
click at [466, 107] on button "17" at bounding box center [466, 106] width 10 height 10
type input "10/17/2025"
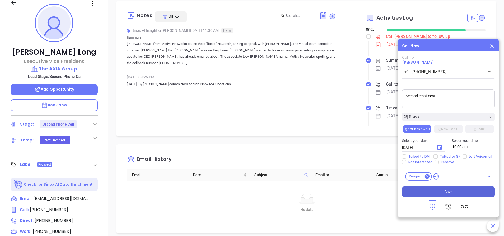
click at [450, 194] on span "Save" at bounding box center [449, 191] width 8 height 6
click at [344, 148] on div "Email History Email Date Subject Email to Status No data No data" at bounding box center [306, 188] width 380 height 89
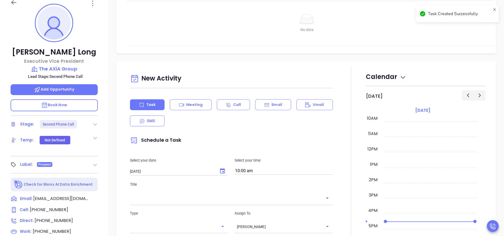
scroll to position [159, 0]
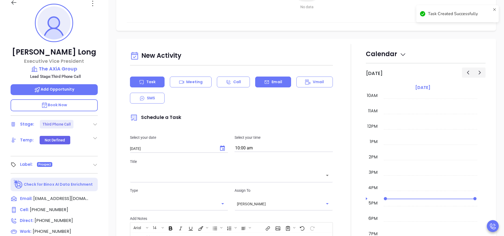
click at [275, 82] on p "Email" at bounding box center [277, 82] width 11 height 6
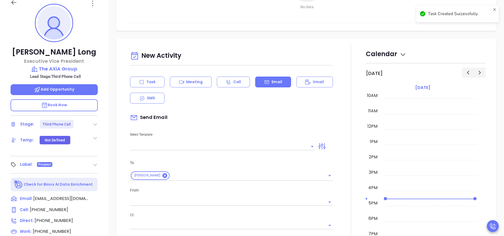
click at [227, 150] on div "New Activity Task Meeting Call Email Vmail SMS Send Email Select Template To Mi…" at bounding box center [231, 220] width 209 height 342
type input "[PERSON_NAME]"
click at [227, 149] on input "text" at bounding box center [219, 146] width 178 height 8
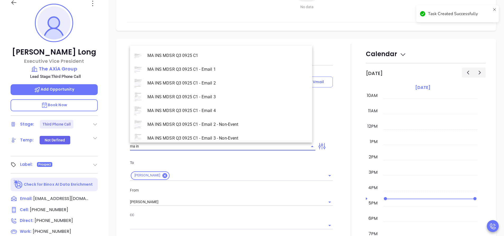
scroll to position [202, 0]
click at [232, 121] on li "MA INS MDSR Q3 0925 C1 - Email 2 - Non-Event" at bounding box center [221, 124] width 182 height 14
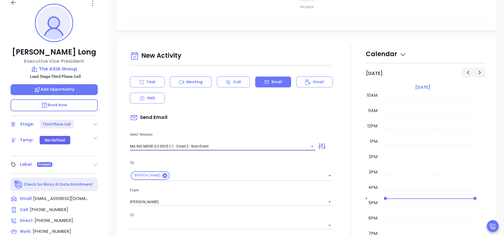
type input "MA INS MDSR Q3 0925 C1 - Email 2 - Non-Event"
click at [232, 121] on div "Send Email" at bounding box center [231, 117] width 203 height 12
type input "Michael, here’s the MA compliance checklist we mentioned"
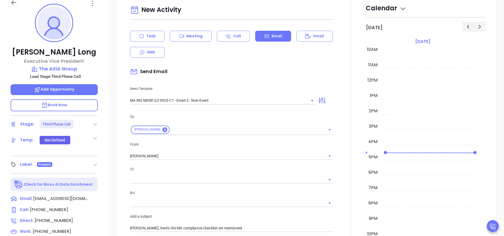
scroll to position [266, 0]
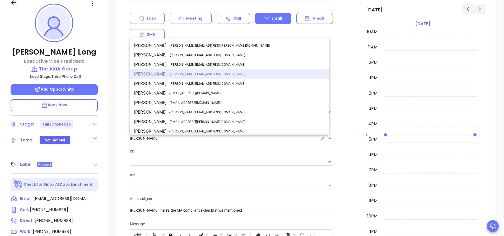
click at [222, 135] on input "[PERSON_NAME]" at bounding box center [224, 138] width 188 height 8
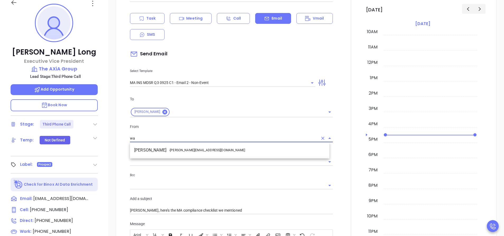
click at [217, 149] on li "Walter Contreras - [EMAIL_ADDRESS][DOMAIN_NAME]" at bounding box center [230, 150] width 200 height 10
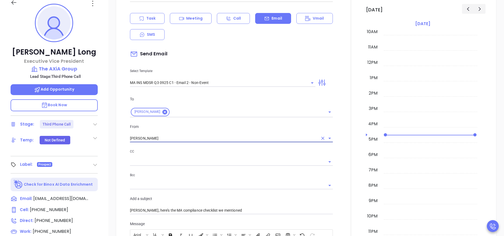
type input "[PERSON_NAME]"
click at [217, 149] on p "CC" at bounding box center [231, 151] width 203 height 6
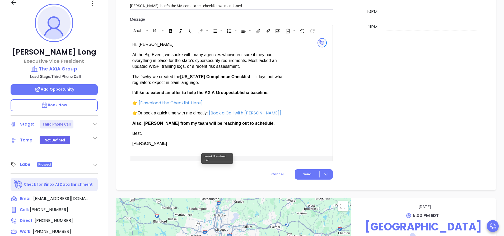
scroll to position [472, 0]
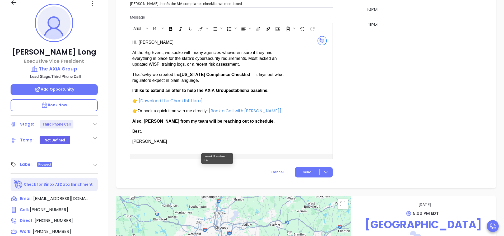
click at [153, 121] on span "Also, Anabell from my team will be reaching out to schedule." at bounding box center [203, 121] width 142 height 4
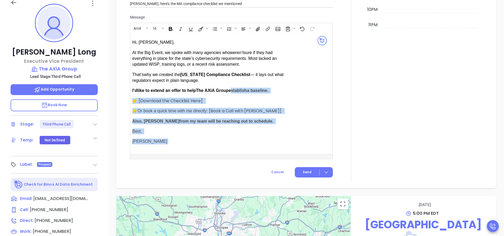
drag, startPoint x: 305, startPoint y: 121, endPoint x: 233, endPoint y: 91, distance: 77.9
click at [233, 91] on div "Hi, Michael, At the Big Event, we spoke with many agencies who weren’t That’s ." at bounding box center [224, 93] width 184 height 116
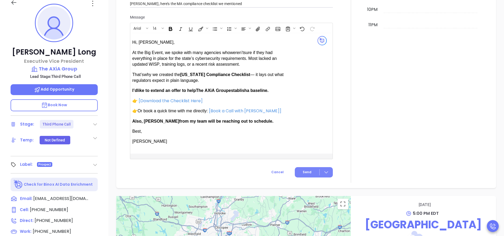
click at [298, 169] on button "Send" at bounding box center [314, 172] width 38 height 10
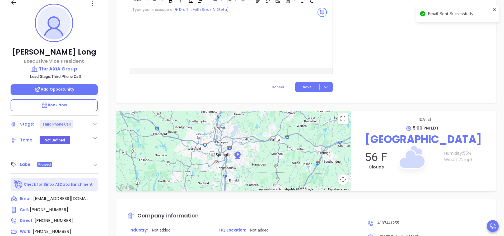
scroll to position [428, 0]
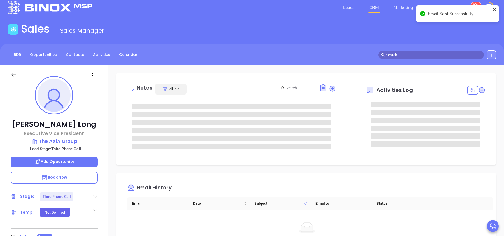
scroll to position [0, 0]
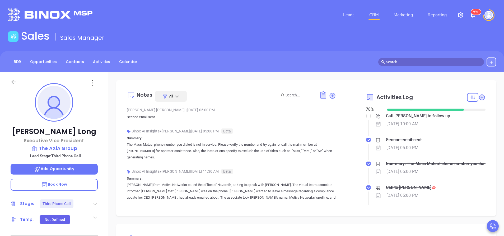
click at [470, 182] on li "Summary: The Mass Mutual phone number you dialed is not in service. Please veri…" at bounding box center [426, 172] width 118 height 22
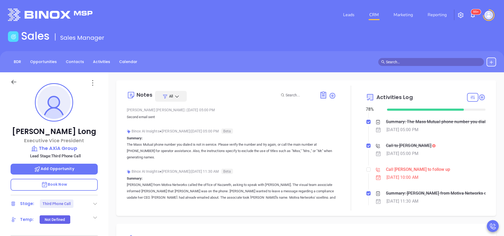
scroll to position [48, 0]
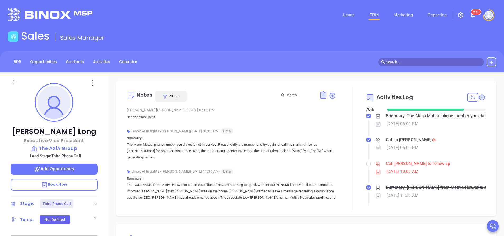
click at [367, 167] on li "Call Michael Long to follow up Oct 3, 2025 | 10:00 AM" at bounding box center [426, 172] width 118 height 22
click at [367, 164] on input "checkbox" at bounding box center [369, 163] width 4 height 4
checkbox input "true"
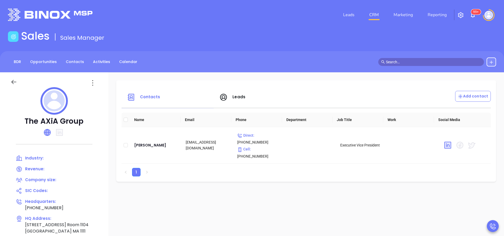
click at [45, 133] on icon at bounding box center [47, 132] width 6 height 6
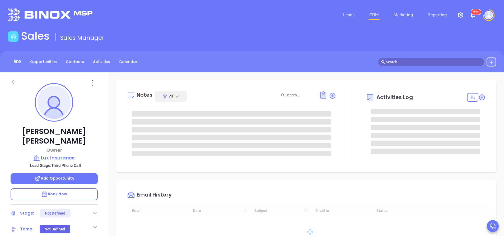
type input "[DATE]"
type input "[PERSON_NAME]"
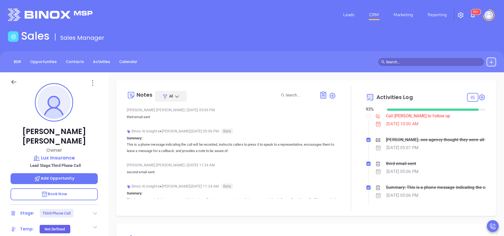
click at [336, 173] on div at bounding box center [351, 147] width 30 height 125
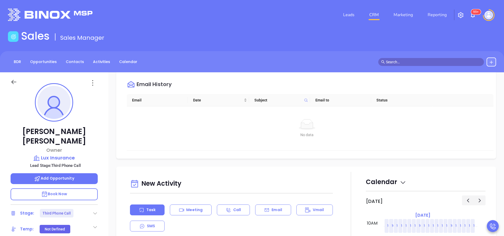
scroll to position [222, 0]
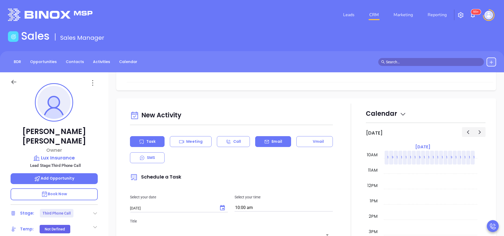
click at [274, 138] on div "Email" at bounding box center [273, 141] width 36 height 11
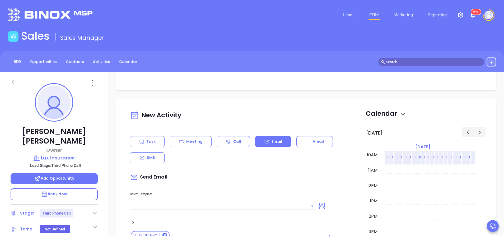
click at [253, 207] on input "text" at bounding box center [219, 206] width 178 height 8
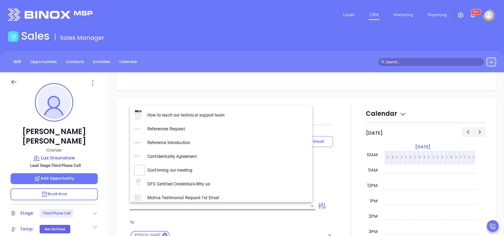
type input "[PERSON_NAME]"
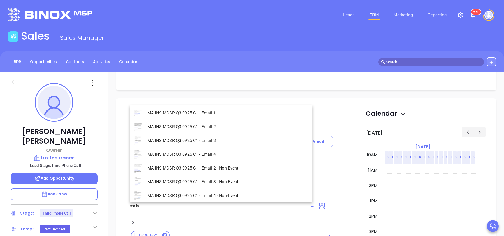
scroll to position [32, 0]
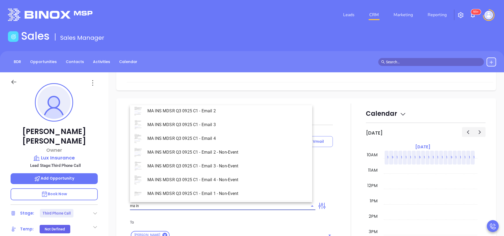
click at [249, 179] on li "MA INS MDSR Q3 0925 C1 - Email 4 - Non-Event" at bounding box center [221, 180] width 182 height 14
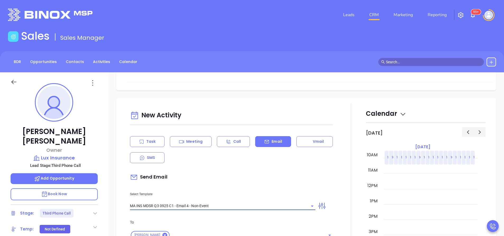
type input "MA INS MDSR Q3 0925 C1 - Email 4 - Non-Event"
click at [249, 179] on div "Send Email" at bounding box center [231, 177] width 203 height 12
type input "William, last follow-up after MAIA’s Big Event"
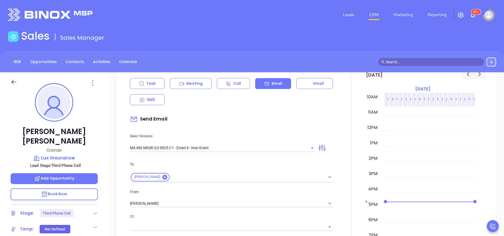
scroll to position [317, 0]
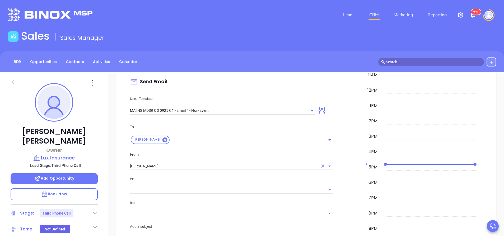
click at [223, 168] on input "[PERSON_NAME]" at bounding box center [224, 166] width 188 height 8
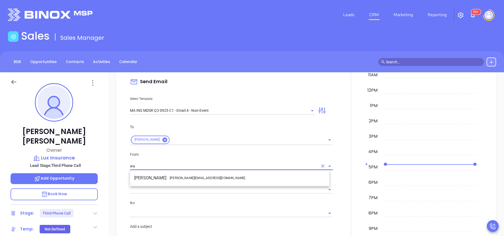
click at [214, 181] on li "Walter Contreras - [EMAIL_ADDRESS][DOMAIN_NAME]" at bounding box center [230, 178] width 200 height 10
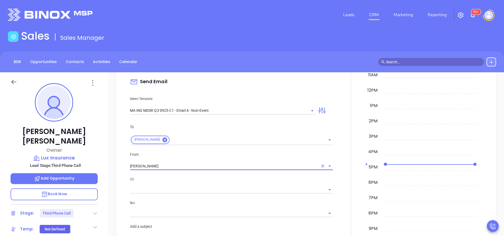
type input "[PERSON_NAME]"
click at [214, 181] on p "CC" at bounding box center [231, 179] width 203 height 6
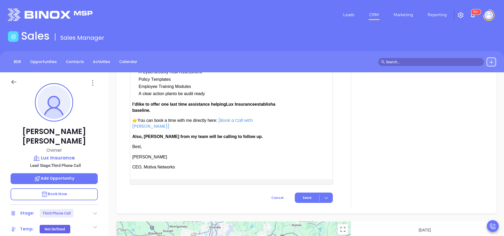
scroll to position [587, 0]
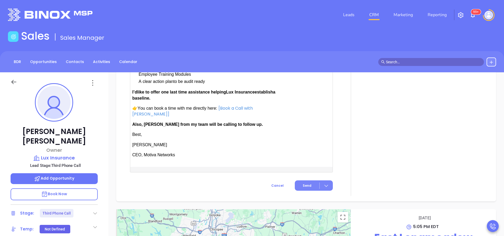
click at [309, 180] on button "Send" at bounding box center [314, 185] width 38 height 10
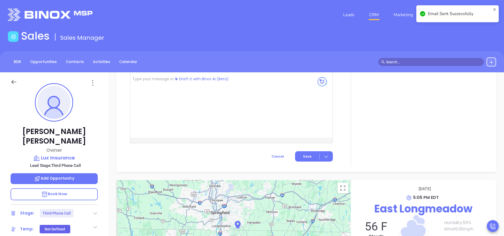
scroll to position [467, 0]
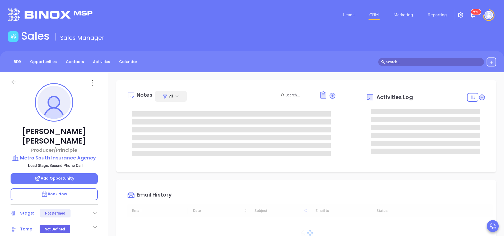
type input "[DATE]"
type input "[PERSON_NAME]"
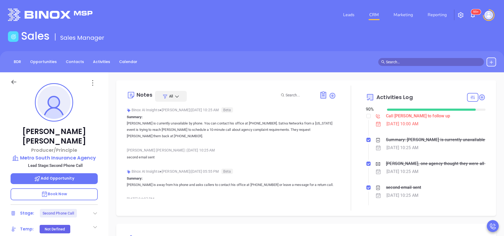
click at [341, 174] on div at bounding box center [351, 147] width 30 height 125
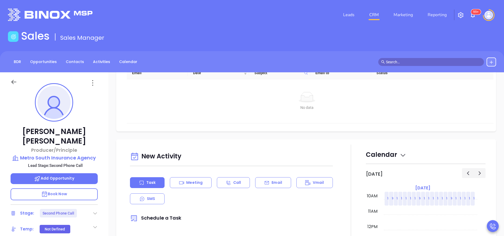
scroll to position [190, 0]
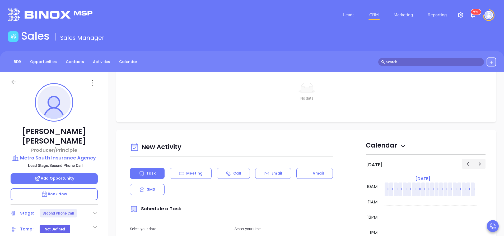
click at [250, 187] on div "Task Meeting Call Email Vmail SMS" at bounding box center [231, 181] width 203 height 27
click at [272, 174] on p "Email" at bounding box center [277, 173] width 11 height 6
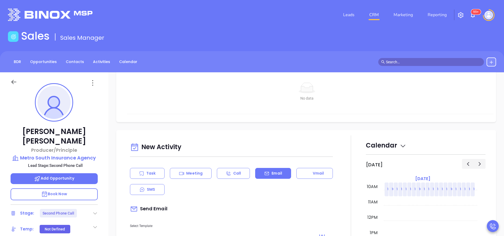
click at [251, 209] on div "Send Email" at bounding box center [231, 208] width 203 height 12
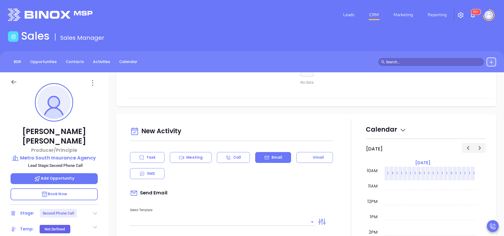
type input "[PERSON_NAME]"
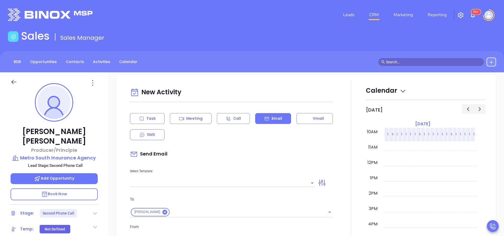
scroll to position [254, 0]
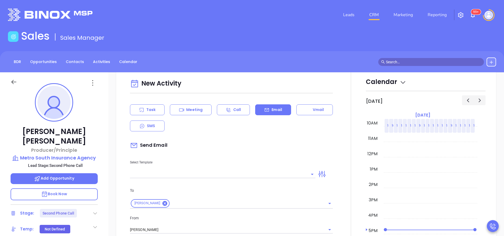
click at [246, 171] on input "text" at bounding box center [219, 174] width 178 height 8
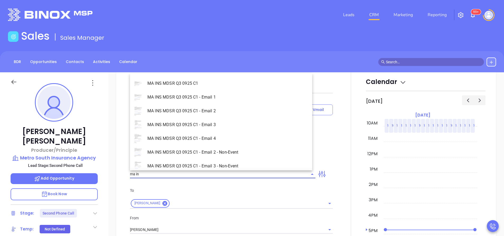
click at [246, 165] on li "MA INS MDSR Q3 0925 C1 - Email 3 - Non-Event" at bounding box center [221, 166] width 182 height 14
type input "MA INS MDSR Q3 0925 C1 - Email 3 - Non-Event"
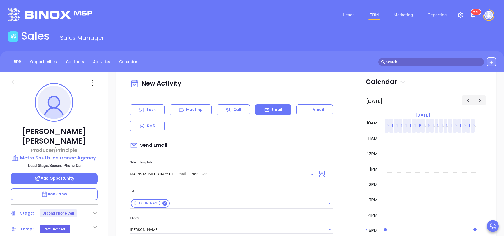
type input "John, one agency thought they were all set…"
type input "MA INS MDSR Q3 0925 C1 - Email 3 - Non-Event"
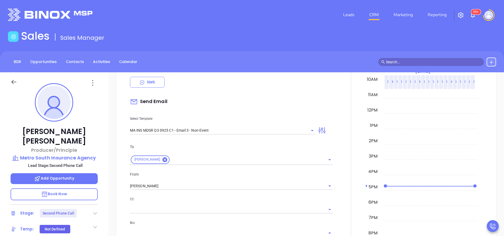
scroll to position [301, 0]
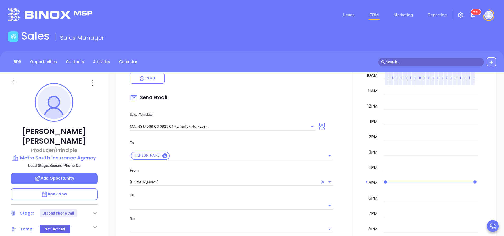
click at [222, 183] on input "[PERSON_NAME]" at bounding box center [224, 182] width 188 height 8
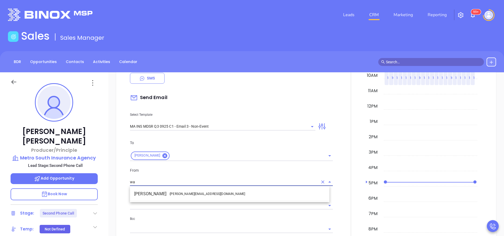
click at [215, 192] on li "Walter Contreras - walter@motiva.net" at bounding box center [230, 194] width 200 height 10
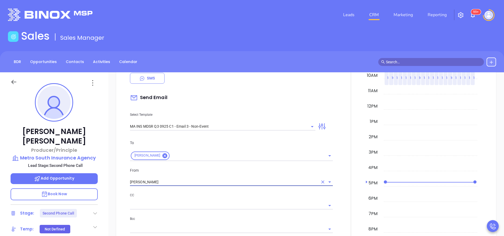
type input "[PERSON_NAME]"
click at [212, 193] on p "CC" at bounding box center [231, 195] width 203 height 6
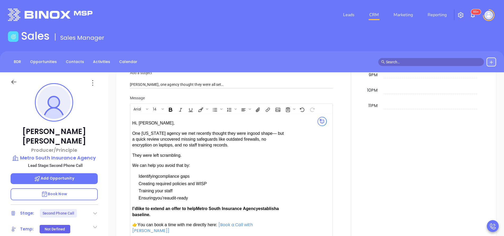
scroll to position [476, 0]
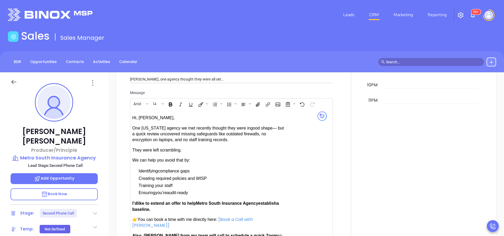
click at [153, 233] on span "Also, Anabell from my team will call to schedule a quick Zoom" at bounding box center [204, 235] width 145 height 4
click at [336, 194] on div at bounding box center [351, 76] width 30 height 453
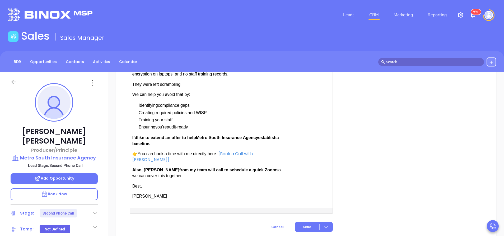
scroll to position [555, 0]
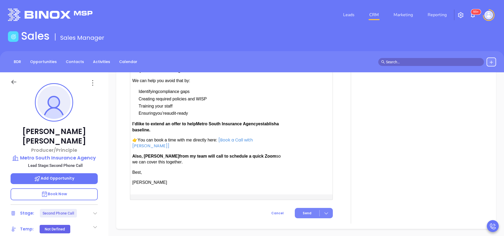
click at [308, 210] on span "Send" at bounding box center [307, 212] width 9 height 5
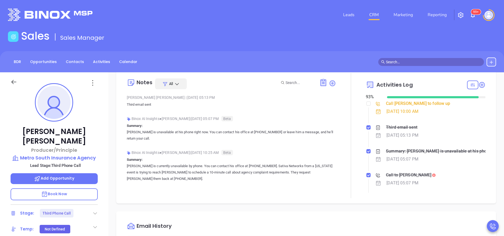
scroll to position [0, 0]
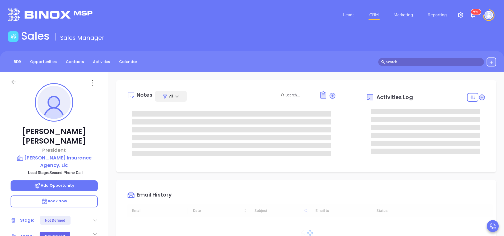
type input "[DATE]"
type input "[PERSON_NAME]"
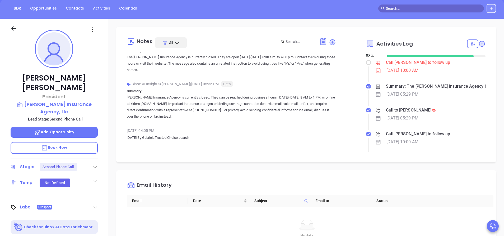
scroll to position [0, 0]
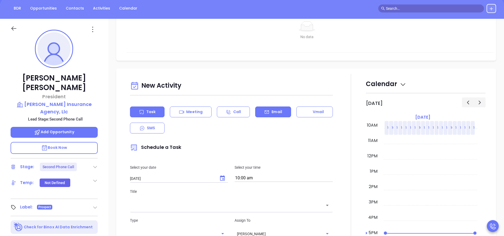
click at [267, 113] on div "Email" at bounding box center [273, 111] width 36 height 11
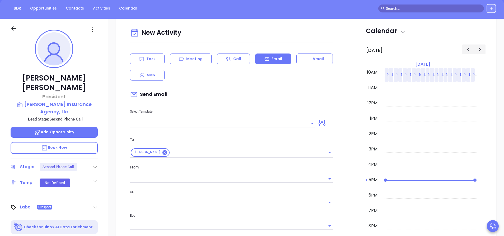
scroll to position [278, 0]
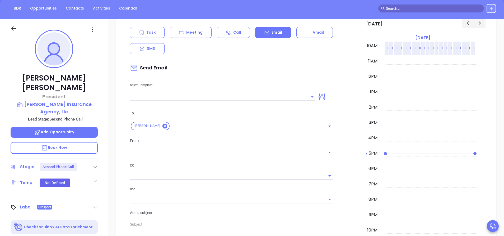
click at [244, 94] on input "text" at bounding box center [219, 97] width 178 height 8
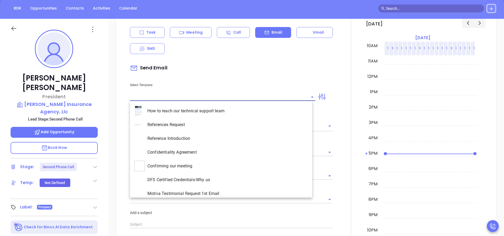
type input "[PERSON_NAME]"
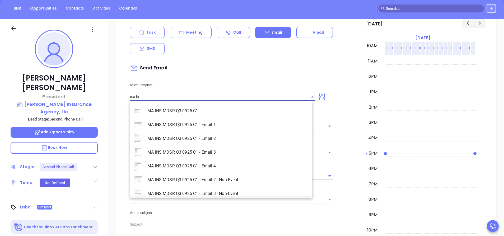
click at [214, 175] on li "MA INS MDSR Q3 0925 C1 - Email 2 - Non-Event" at bounding box center [221, 180] width 182 height 14
type input "MA INS MDSR Q3 0925 C1 - Email 2 - Non-Event"
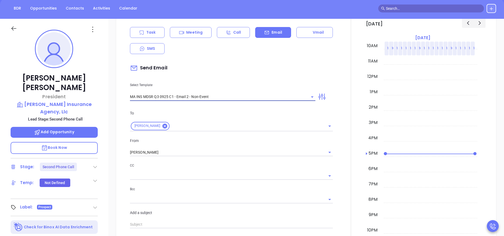
type input "[PERSON_NAME], here’s the MA compliance checklist we mentioned"
type input "MA INS MDSR Q3 0925 C1 - Email 2 - Non-Event"
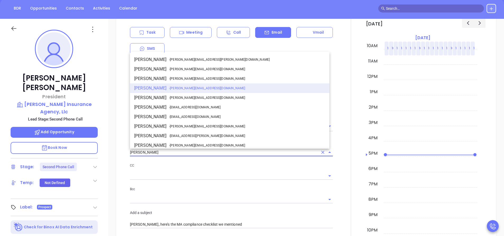
click at [192, 156] on div "[PERSON_NAME]" at bounding box center [231, 152] width 203 height 8
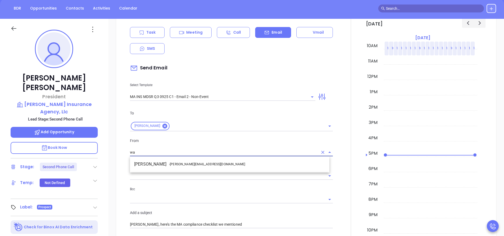
click at [192, 162] on span "- [PERSON_NAME][EMAIL_ADDRESS][DOMAIN_NAME]" at bounding box center [207, 164] width 76 height 5
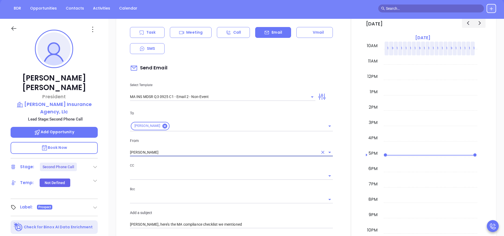
type input "[PERSON_NAME]"
click at [338, 167] on div at bounding box center [351, 201] width 30 height 414
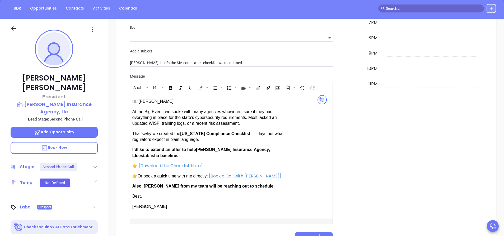
scroll to position [476, 0]
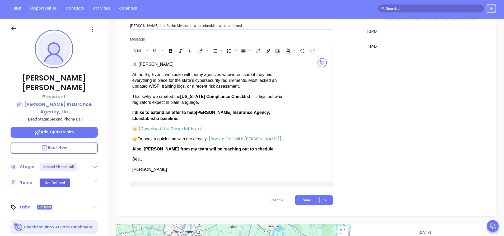
click at [154, 147] on span "Also, [PERSON_NAME] from my team will be reaching out to schedule." at bounding box center [203, 148] width 142 height 4
click at [300, 195] on button "Send" at bounding box center [314, 200] width 38 height 10
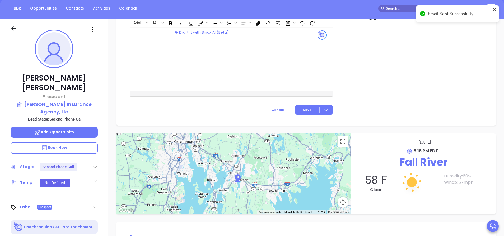
scroll to position [432, 0]
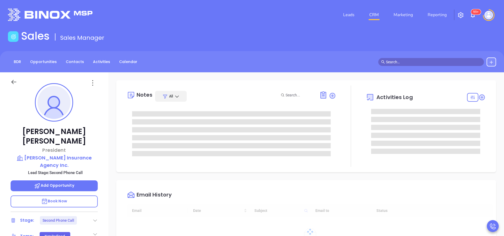
type input "[PERSON_NAME]"
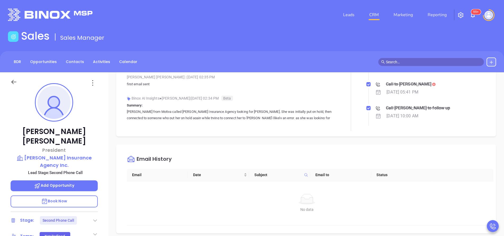
scroll to position [238, 0]
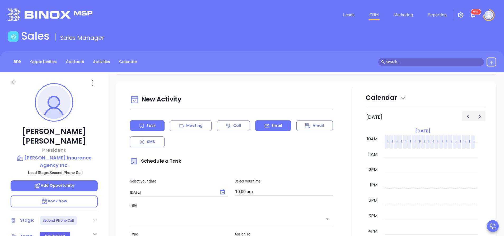
click at [280, 126] on div "Email" at bounding box center [273, 125] width 36 height 11
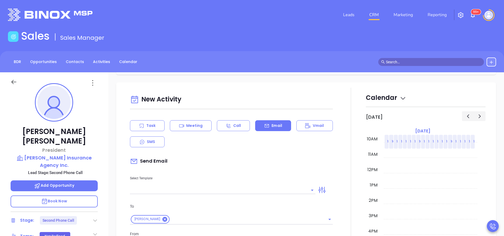
scroll to position [278, 0]
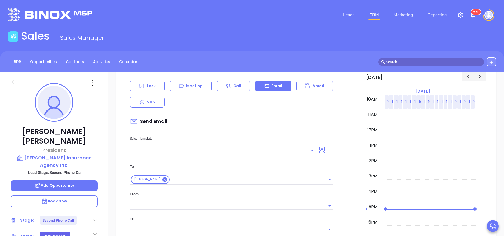
click at [283, 146] on div "Select Template" at bounding box center [223, 140] width 192 height 27
click at [283, 149] on input "text" at bounding box center [219, 150] width 178 height 8
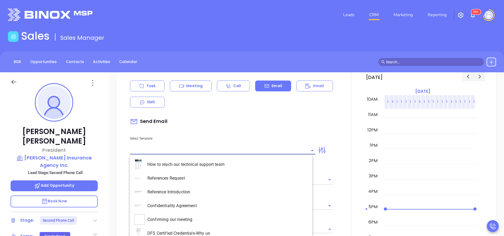
type input "[PERSON_NAME]"
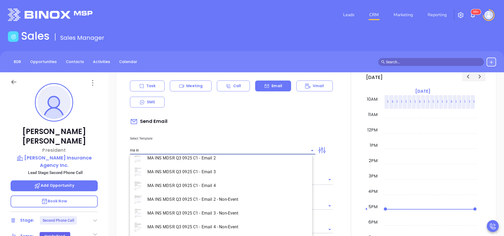
click at [223, 197] on li "MA INS MDSR Q3 0925 C1 - Email 2 - Non-Event" at bounding box center [221, 199] width 182 height 14
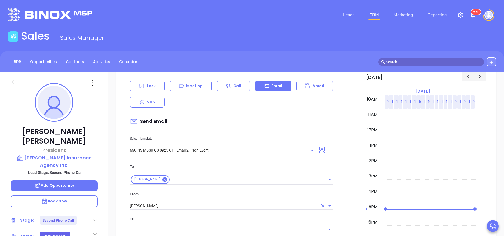
type input "MA INS MDSR Q3 0925 C1 - Email 2 - Non-Event"
type input "Brian, here’s the MA compliance checklist we mentioned"
click at [225, 204] on input "[PERSON_NAME]" at bounding box center [224, 206] width 188 height 8
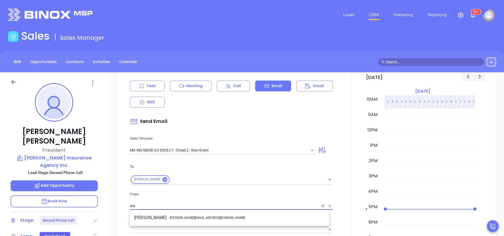
drag, startPoint x: 231, startPoint y: 218, endPoint x: 252, endPoint y: 221, distance: 21.1
click at [231, 218] on li "Walter Contreras - walter@motiva.net" at bounding box center [230, 218] width 200 height 10
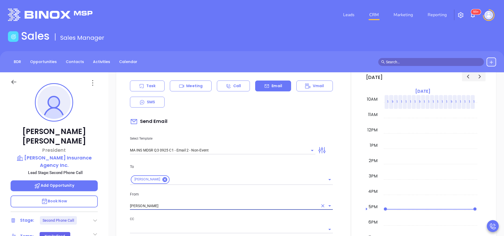
type input "[PERSON_NAME]"
click at [253, 221] on p "CC" at bounding box center [231, 219] width 203 height 6
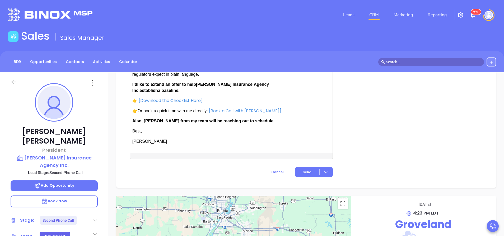
scroll to position [565, 0]
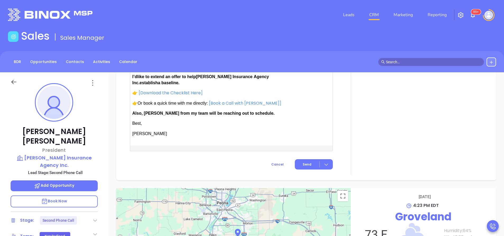
click at [152, 112] on span "Also, [PERSON_NAME] from my team will be reaching out to schedule." at bounding box center [203, 113] width 142 height 4
click at [305, 164] on span "Send" at bounding box center [307, 164] width 9 height 5
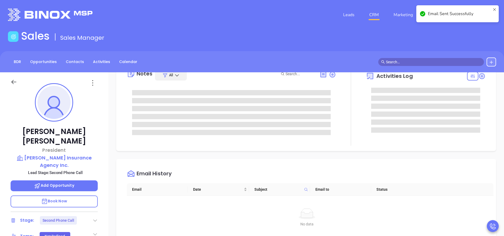
scroll to position [0, 0]
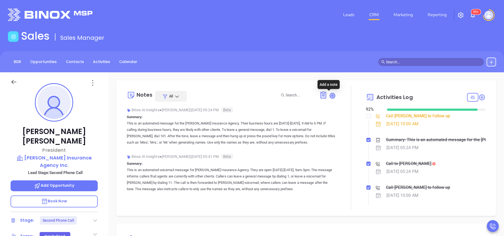
click at [330, 97] on icon at bounding box center [332, 95] width 5 height 5
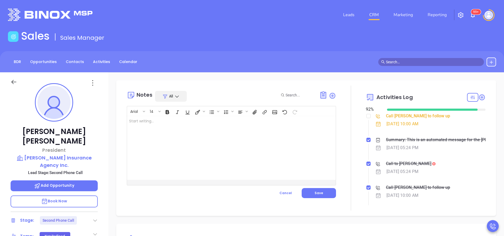
click at [190, 128] on div at bounding box center [224, 147] width 194 height 63
click at [307, 196] on button "Save" at bounding box center [319, 193] width 34 height 10
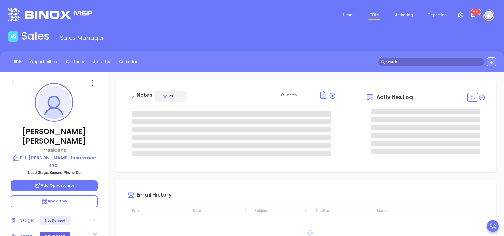
type input "[DATE]"
type input "[PERSON_NAME]"
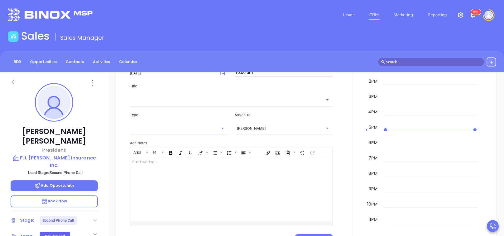
scroll to position [278, 0]
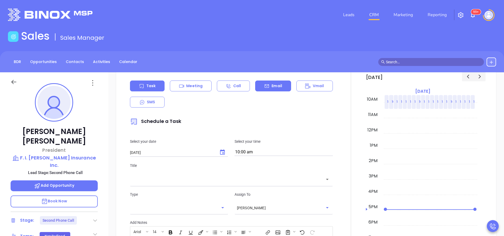
click at [273, 87] on p "Email" at bounding box center [277, 86] width 11 height 6
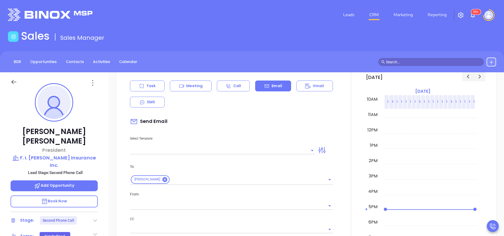
click at [271, 150] on input "text" at bounding box center [219, 150] width 178 height 8
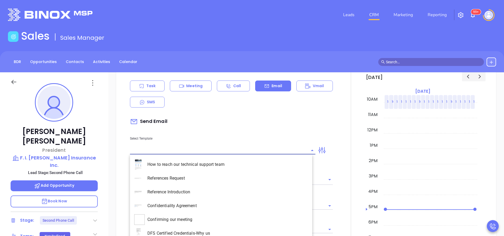
type input "[PERSON_NAME]"
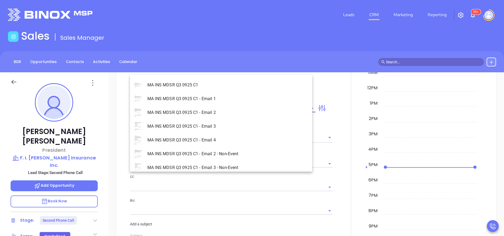
scroll to position [357, 0]
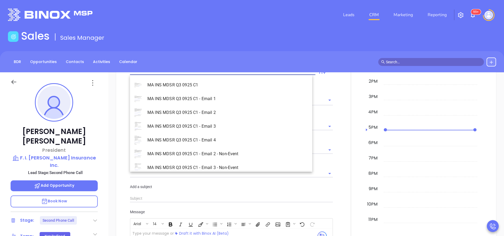
click at [227, 157] on li "MA INS MDSR Q3 0925 C1 - Email 2 - Non-Event" at bounding box center [221, 154] width 182 height 14
type input "MA INS MDSR Q3 0925 C1 - Email 2 - Non-Event"
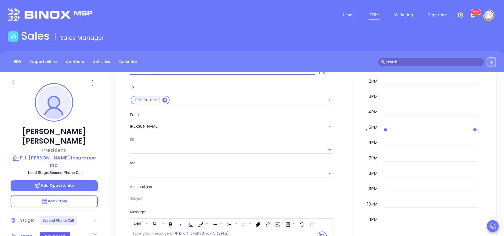
type input "Richard, here’s the MA compliance checklist we mentioned"
type input "MA INS MDSR Q3 0925 C1 - Email 2 - Non-Event"
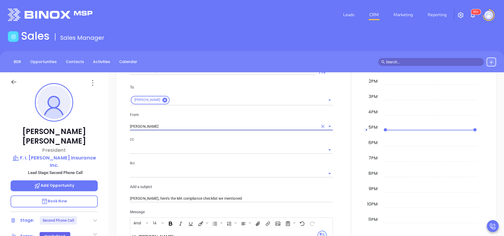
click at [179, 130] on div "To Richard Patnode From Vicky Mendoza CC Bcc Add a subject Richard, here’s the …" at bounding box center [231, 142] width 209 height 131
click at [178, 130] on input "[PERSON_NAME]" at bounding box center [224, 126] width 188 height 8
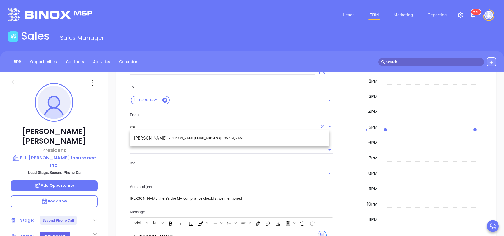
drag, startPoint x: 175, startPoint y: 138, endPoint x: 201, endPoint y: 149, distance: 29.1
click at [175, 137] on span "- [PERSON_NAME][EMAIL_ADDRESS][DOMAIN_NAME]" at bounding box center [207, 138] width 76 height 5
type input "[PERSON_NAME]"
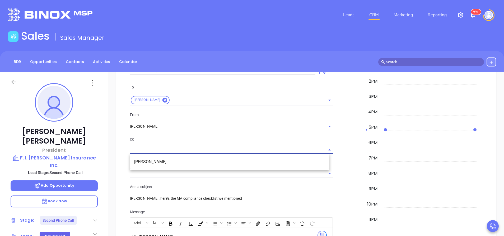
click at [201, 149] on input "text" at bounding box center [227, 150] width 195 height 8
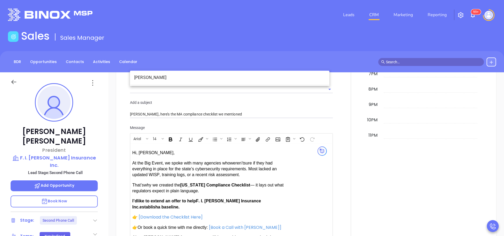
scroll to position [515, 0]
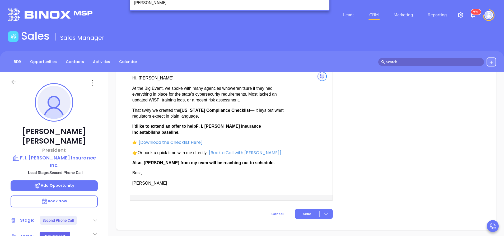
click at [153, 161] on span "Also, [PERSON_NAME] from my team will be reaching out to schedule." at bounding box center [203, 162] width 142 height 4
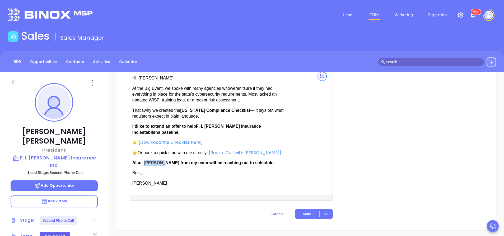
click at [153, 161] on span "Also, [PERSON_NAME] from my team will be reaching out to schedule." at bounding box center [203, 162] width 142 height 4
click at [297, 210] on button "Send" at bounding box center [314, 213] width 38 height 10
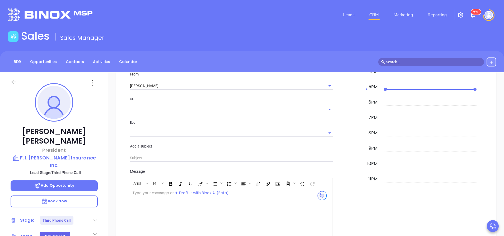
scroll to position [441, 0]
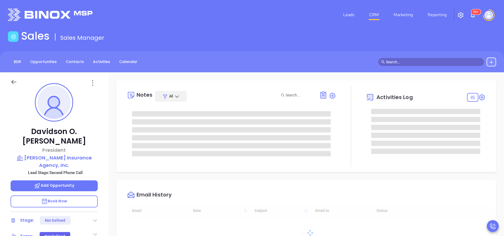
type input "[DATE]"
type input "[PERSON_NAME]"
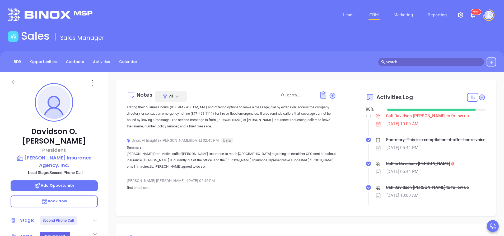
scroll to position [40, 0]
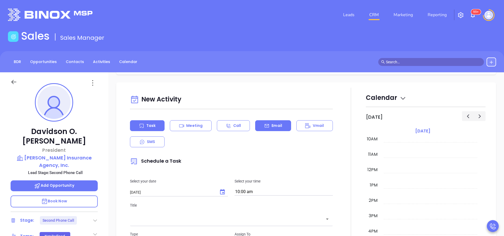
click at [275, 127] on p "Email" at bounding box center [277, 126] width 11 height 6
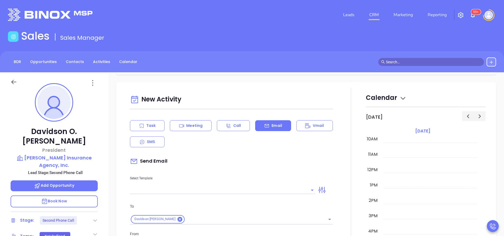
scroll to position [317, 0]
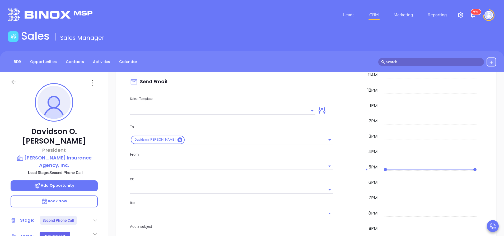
click at [269, 110] on input "text" at bounding box center [219, 111] width 178 height 8
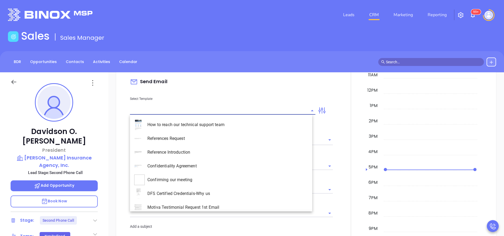
type input "[PERSON_NAME]"
click at [231, 194] on li "MA INS MDSR Q3 0925 C1 - Email 2 - Non-Event" at bounding box center [221, 193] width 182 height 14
type input "MA INS MDSR Q3 0925 C1 - Email 2 - Non-Event"
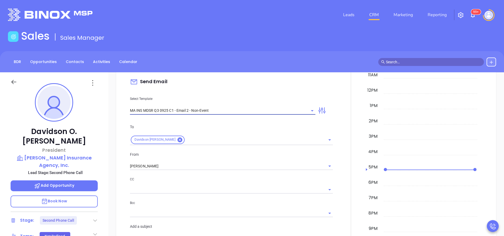
type input "Davidson O., here’s the MA compliance checklist we mentioned"
type input "MA INS MDSR Q3 0925 C1 - Email 2 - Non-Event"
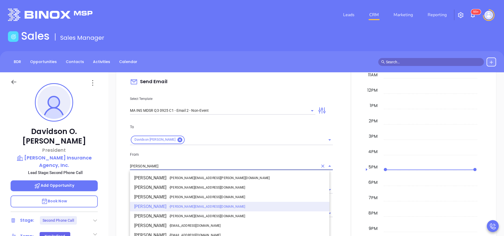
click at [187, 166] on input "[PERSON_NAME]" at bounding box center [224, 166] width 188 height 8
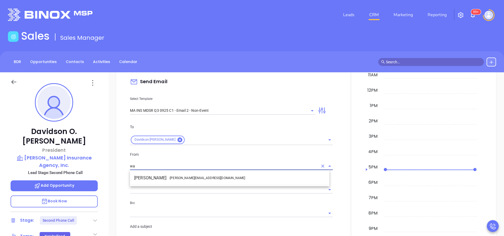
drag, startPoint x: 187, startPoint y: 177, endPoint x: 212, endPoint y: 184, distance: 25.8
click at [188, 177] on span "- [PERSON_NAME][EMAIL_ADDRESS][DOMAIN_NAME]" at bounding box center [207, 177] width 76 height 5
type input "[PERSON_NAME]"
click at [218, 184] on div "CC" at bounding box center [231, 184] width 203 height 17
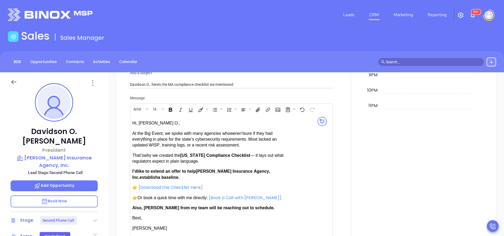
scroll to position [476, 0]
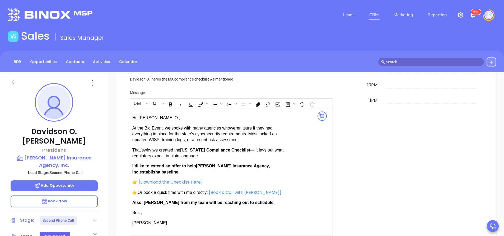
click at [151, 202] on span "Also, [PERSON_NAME] from my team will be reaching out to schedule." at bounding box center [203, 202] width 142 height 4
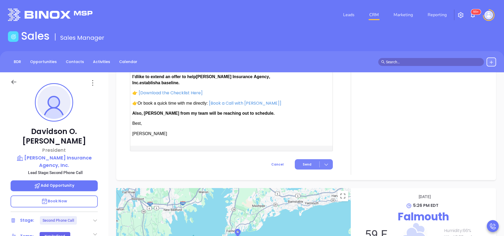
click at [307, 162] on span "Send" at bounding box center [307, 164] width 9 height 5
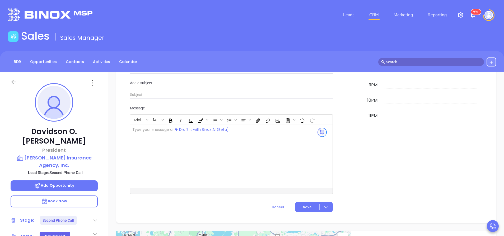
scroll to position [504, 0]
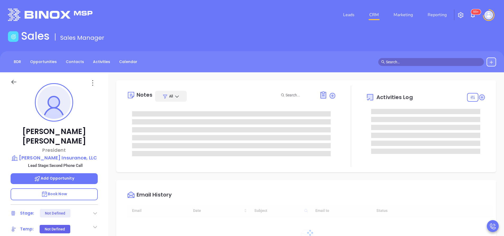
type input "[DATE]"
type input "[PERSON_NAME]"
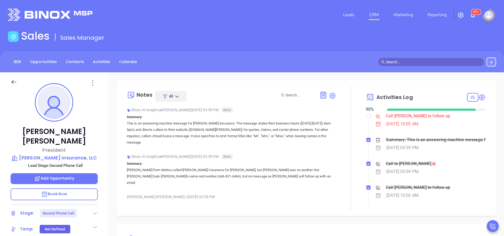
scroll to position [159, 0]
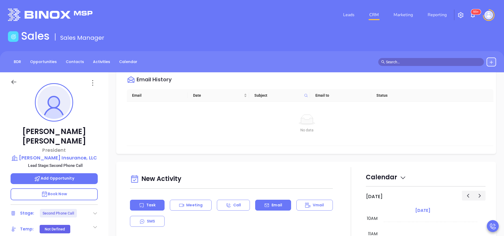
click at [285, 203] on div "Email" at bounding box center [273, 204] width 36 height 11
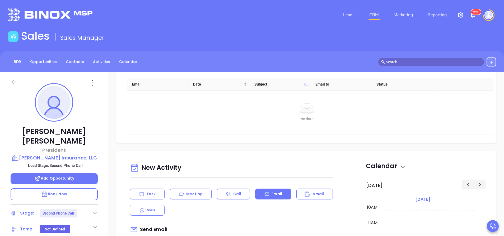
scroll to position [238, 0]
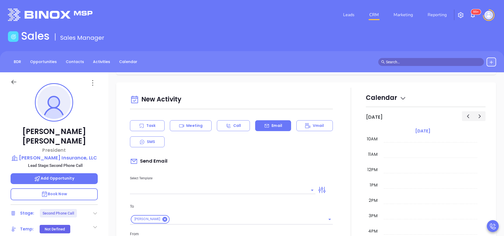
click at [261, 190] on input "text" at bounding box center [219, 190] width 178 height 8
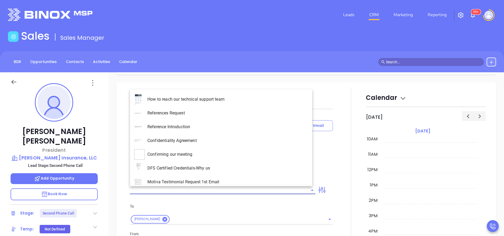
type input "[PERSON_NAME]"
click at [240, 179] on li "MA INS MDSR Q3 0925 C1 - Email 3 - Non-Event" at bounding box center [221, 182] width 182 height 14
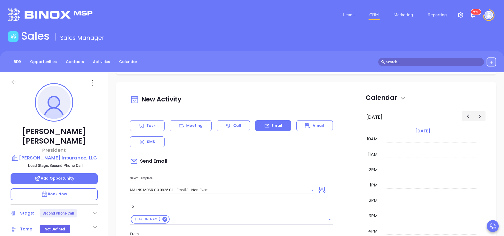
type input "MA INS MDSR Q3 0925 C1 - Email 3 - Non-Event"
click at [260, 172] on div "Select Template MA INS MDSR Q3 0925 C1 - Email 3 - Non-Event" at bounding box center [223, 180] width 192 height 27
type input "[PERSON_NAME], one agency thought they were all set…"
click at [223, 186] on input "MA INS MDSR Q3 0925 C1 - Email 3 - Non-Event" at bounding box center [215, 190] width 171 height 8
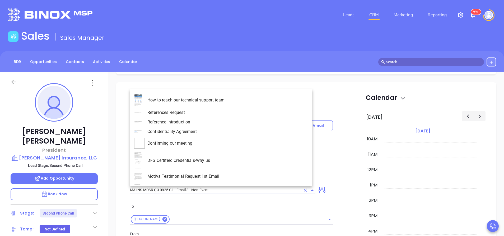
scroll to position [1375, 0]
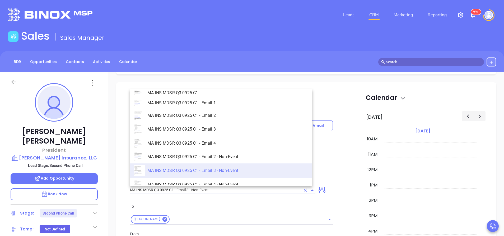
click at [213, 159] on li "MA INS MDSR Q3 0925 C1 - Email 2 - Non-Event" at bounding box center [221, 156] width 182 height 13
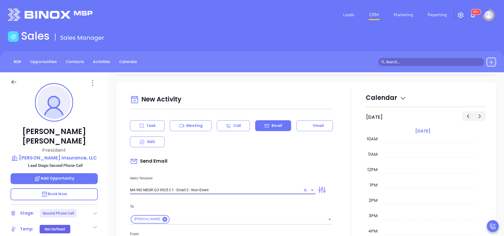
type input "MA INS MDSR Q3 0925 C1 - Email 3 - Non-Event"
click at [234, 166] on div "Send Email" at bounding box center [231, 161] width 203 height 12
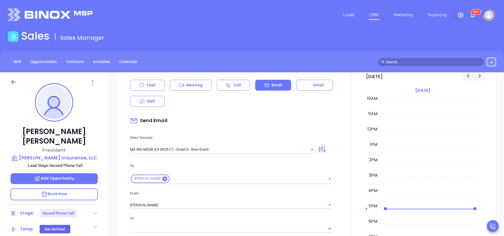
scroll to position [317, 0]
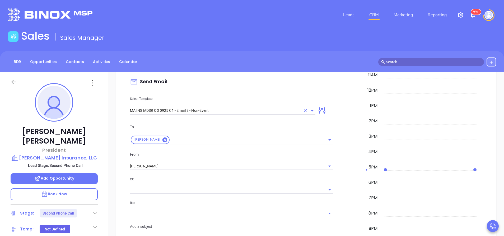
click at [226, 106] on div "MA INS MDSR Q3 0925 C1 - Email 3 - Non-Event" at bounding box center [223, 110] width 186 height 9
click at [203, 110] on input "MA INS MDSR Q3 0925 C1 - Email 3 - Non-Event" at bounding box center [215, 111] width 171 height 8
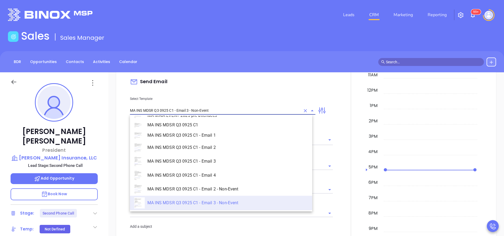
type input "[PERSON_NAME], here’s the MA compliance checklist we mentioned"
type input "MA INS MDSR Q3 0925 C1 - Email 2 - Non-Event"
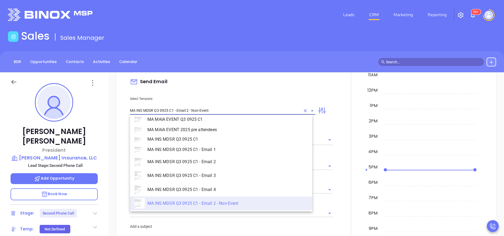
click at [207, 201] on li "MA INS MDSR Q3 0925 C1 - Email 2 - Non-Event" at bounding box center [221, 202] width 182 height 13
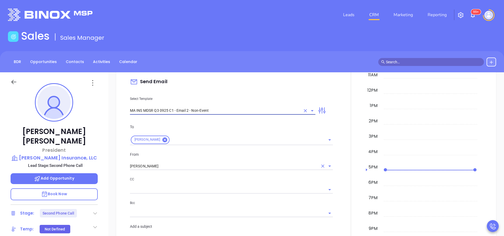
click at [175, 166] on input "[PERSON_NAME]" at bounding box center [224, 166] width 188 height 8
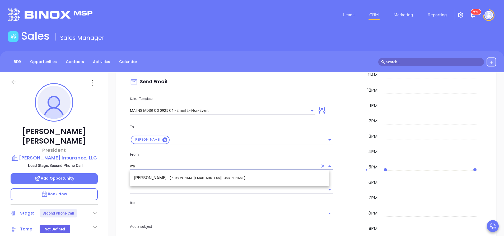
click at [183, 179] on span "- [PERSON_NAME][EMAIL_ADDRESS][DOMAIN_NAME]" at bounding box center [207, 177] width 76 height 5
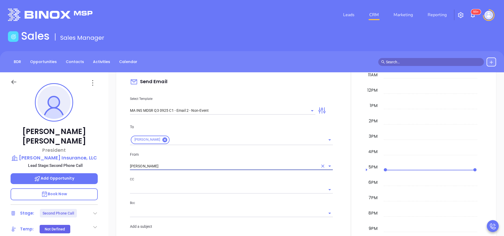
click at [202, 185] on div at bounding box center [231, 189] width 203 height 9
type input "[PERSON_NAME]"
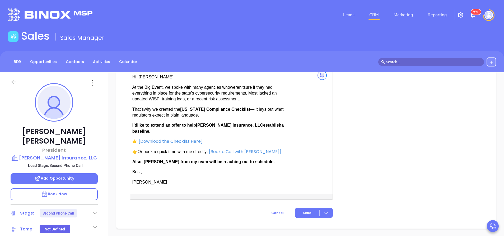
scroll to position [555, 0]
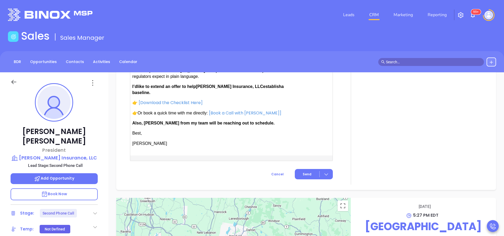
click at [157, 124] on p "Also, [PERSON_NAME] from my team will be reaching out to schedule." at bounding box center [208, 123] width 152 height 6
click at [156, 124] on span "Also, Anabell from my team will be reaching out to schedule." at bounding box center [203, 123] width 142 height 4
click at [157, 124] on span "Also, Anabell from my team will be reaching out to schedule." at bounding box center [203, 123] width 142 height 4
click at [155, 122] on span "Also, Anabell from my team will be reaching out to schedule." at bounding box center [203, 123] width 142 height 4
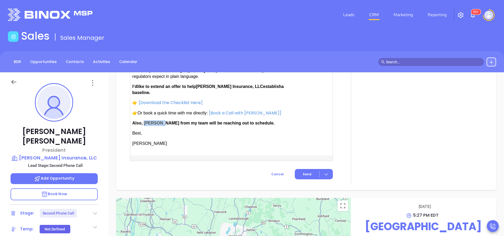
click at [155, 122] on span "Also, Anabell from my team will be reaching out to schedule." at bounding box center [203, 123] width 142 height 4
click at [303, 172] on span "Send" at bounding box center [307, 174] width 9 height 5
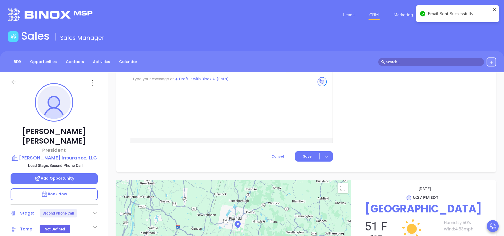
scroll to position [460, 0]
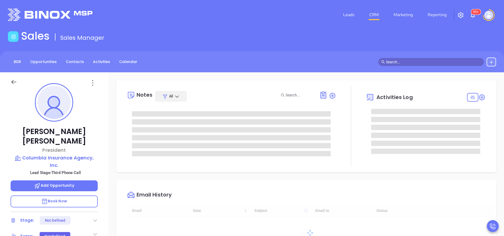
type input "[DATE]"
type input "[PERSON_NAME]"
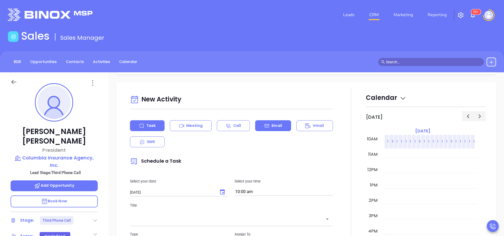
click at [265, 126] on icon at bounding box center [266, 125] width 5 height 5
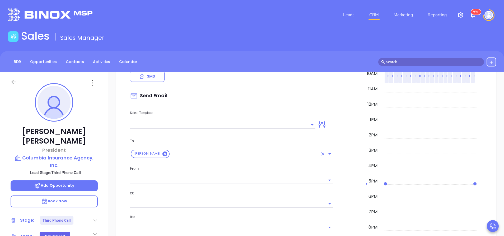
scroll to position [317, 0]
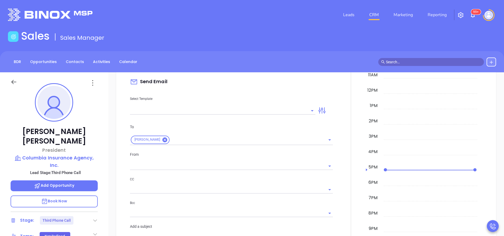
type input "[PERSON_NAME]"
click at [260, 110] on input "text" at bounding box center [219, 111] width 178 height 8
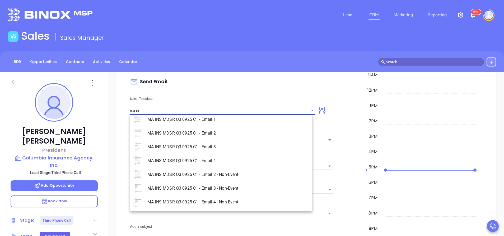
scroll to position [34, 0]
click at [220, 186] on li "MA INS MDSR Q3 0925 C1 - Email 4 - Non-Event" at bounding box center [221, 187] width 182 height 14
type input "MA INS MDSR Q3 0925 C1 - Email 4 - Non-Event"
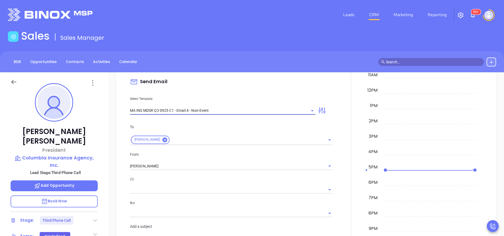
type input "John, last follow-up after MAIA’s Big Event"
type input "MA INS MDSR Q3 0925 C1 - Email 4 - Non-Event"
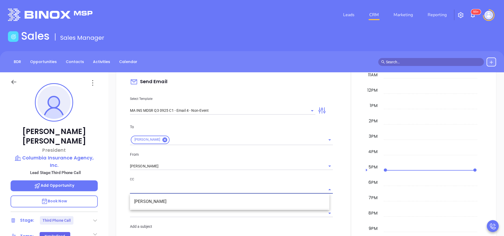
click at [223, 187] on input "text" at bounding box center [227, 189] width 195 height 8
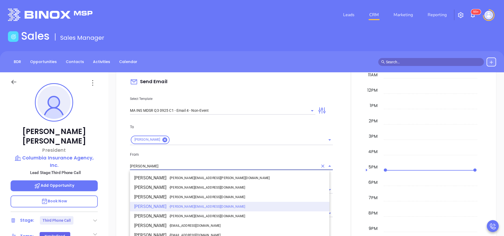
click at [193, 167] on input "[PERSON_NAME]" at bounding box center [224, 166] width 188 height 8
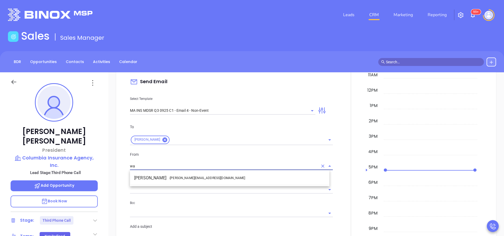
click at [196, 177] on span "- walter@motiva.net" at bounding box center [207, 177] width 76 height 5
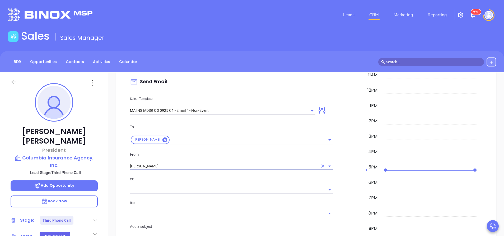
type input "[PERSON_NAME]"
click at [213, 182] on p "CC" at bounding box center [231, 179] width 203 height 6
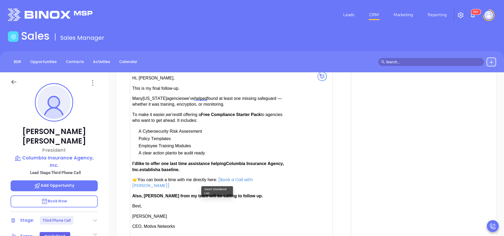
click at [150, 193] on p "Also, Anabell from my team will be calling to follow up." at bounding box center [208, 196] width 152 height 6
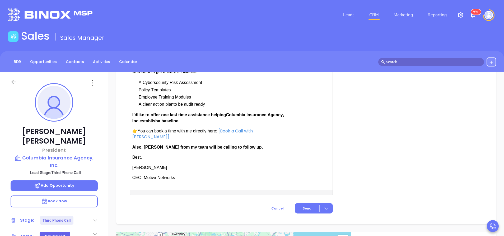
scroll to position [602, 0]
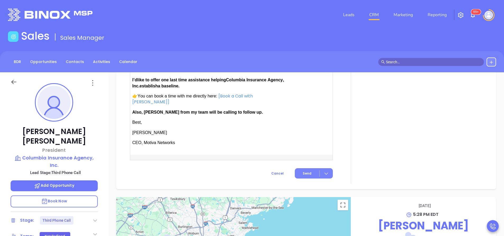
click at [303, 171] on span "Send" at bounding box center [307, 173] width 9 height 5
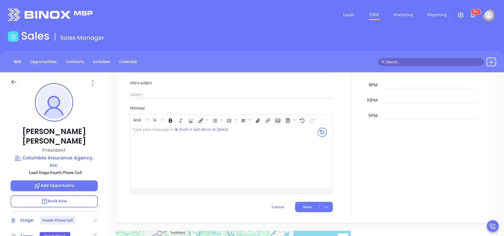
scroll to position [504, 0]
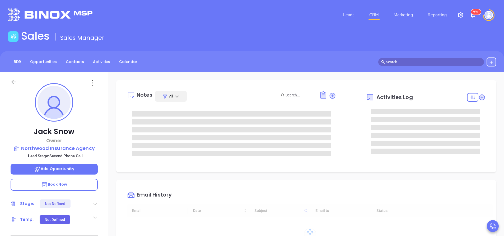
type input "[DATE]"
type input "[PERSON_NAME]"
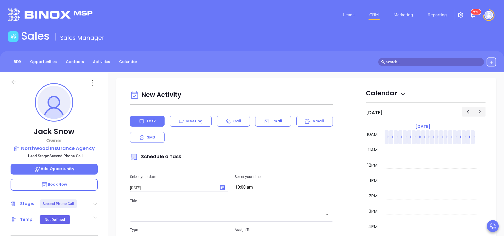
scroll to position [278, 0]
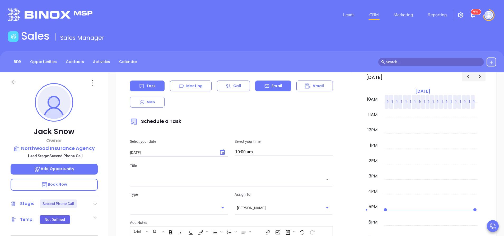
click at [274, 83] on div "Email" at bounding box center [273, 85] width 36 height 11
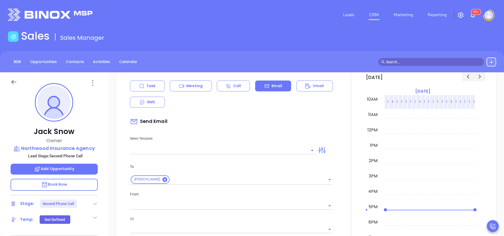
click at [266, 145] on div "Select Template" at bounding box center [223, 140] width 192 height 27
type input "[PERSON_NAME]"
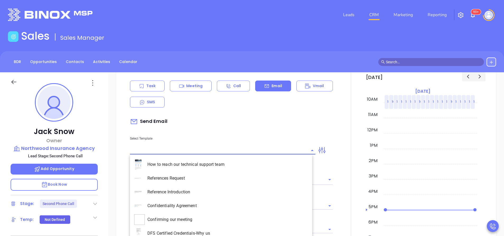
click at [266, 149] on input "text" at bounding box center [219, 150] width 178 height 8
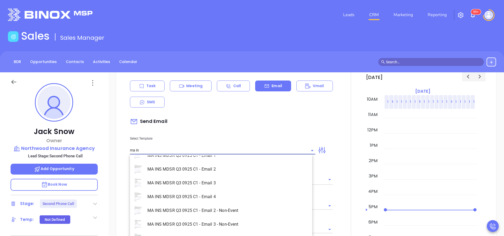
scroll to position [34, 0]
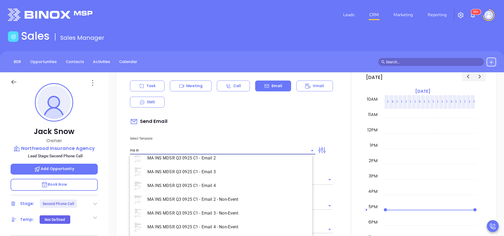
click at [234, 214] on li "MA INS MDSR Q3 0925 C1 - Email 3 - Non-Event" at bounding box center [221, 213] width 182 height 14
type input "MA INS MDSR Q3 0925 C1 - Email 3 - Non-Event"
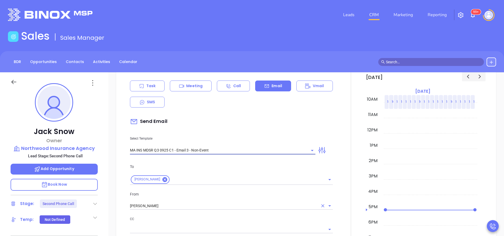
type input "Jack, one agency thought they were all set…"
type input "MA INS MDSR Q3 0925 C1 - Email 3 - Non-Event"
click at [228, 207] on input "[PERSON_NAME]" at bounding box center [224, 206] width 188 height 8
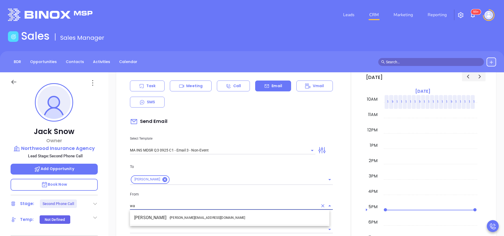
drag, startPoint x: 237, startPoint y: 217, endPoint x: 241, endPoint y: 217, distance: 4.2
click at [237, 217] on li "Walter Contreras - [EMAIL_ADDRESS][DOMAIN_NAME]" at bounding box center [230, 218] width 200 height 10
type input "[PERSON_NAME]"
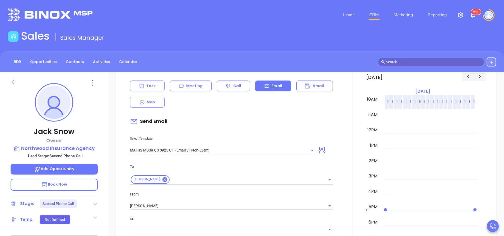
click at [242, 217] on p "CC" at bounding box center [231, 219] width 203 height 6
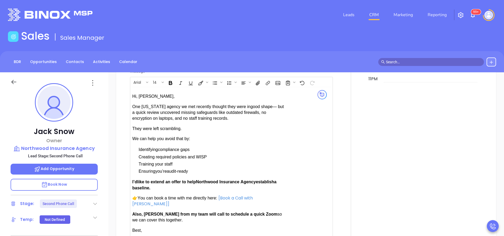
scroll to position [515, 0]
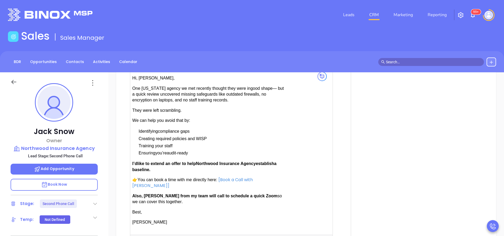
click at [151, 193] on span "Also, Anabell from my team will call to schedule a quick Zoom" at bounding box center [204, 195] width 145 height 4
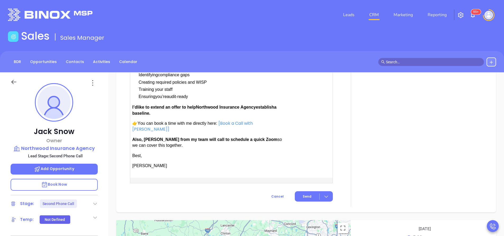
scroll to position [598, 0]
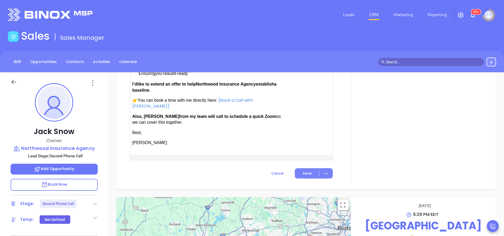
click at [297, 168] on button "Send" at bounding box center [314, 173] width 38 height 10
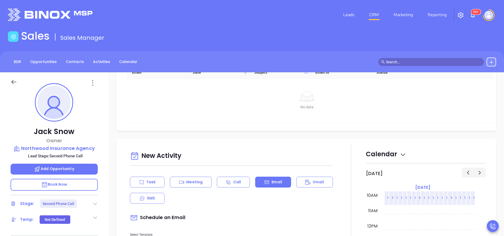
scroll to position [147, 0]
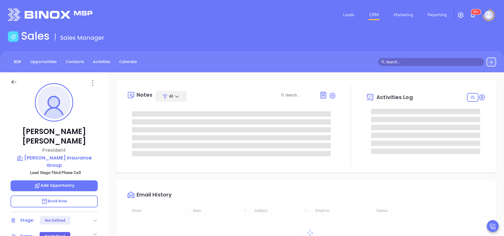
type input "[DATE]"
type input "[PERSON_NAME]"
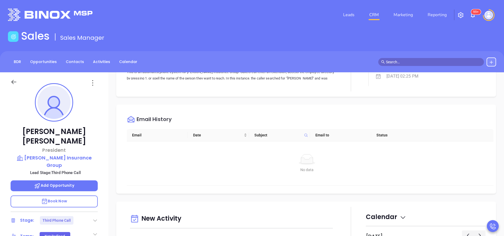
scroll to position [238, 0]
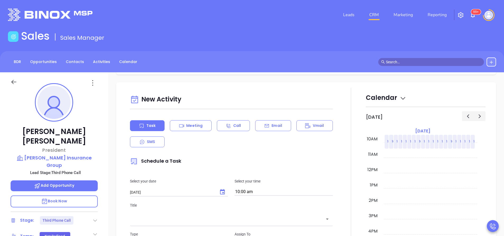
drag, startPoint x: 237, startPoint y: 98, endPoint x: 240, endPoint y: 101, distance: 4.3
click at [239, 100] on div "New Activity" at bounding box center [231, 99] width 203 height 13
drag, startPoint x: 264, startPoint y: 120, endPoint x: 271, endPoint y: 128, distance: 11.0
click at [264, 120] on div "New Activity Task Meeting Call Email Vmail SMS Schedule a Task Select your date…" at bounding box center [231, 219] width 209 height 252
click at [275, 125] on p "Email" at bounding box center [277, 126] width 11 height 6
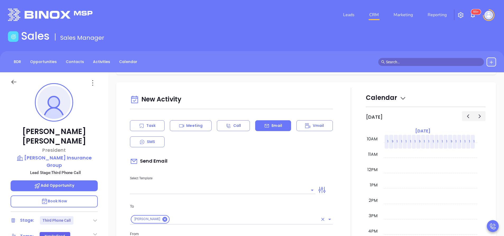
scroll to position [317, 0]
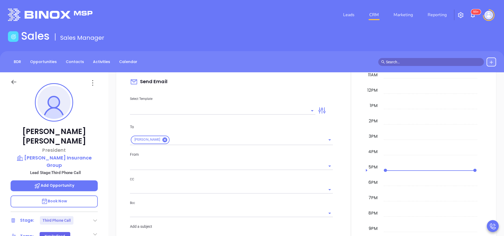
type input "[PERSON_NAME]"
click at [265, 111] on input "text" at bounding box center [219, 111] width 178 height 8
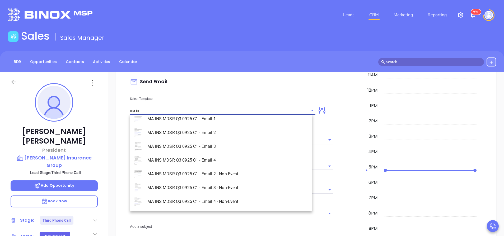
scroll to position [34, 0]
click at [244, 185] on li "MA INS MDSR Q3 0925 C1 - Email 4 - Non-Event" at bounding box center [221, 187] width 182 height 14
type input "MA INS MDSR Q3 0925 C1 - Email 4 - Non-Event"
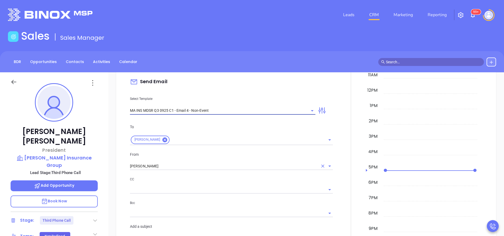
type input "Jim, last follow-up after MAIA’s Big Event"
type input "MA INS MDSR Q3 0925 C1 - Email 4 - Non-Event"
click at [202, 168] on input "[PERSON_NAME]" at bounding box center [224, 166] width 188 height 8
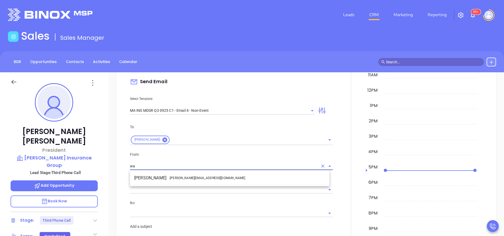
drag, startPoint x: 216, startPoint y: 176, endPoint x: 223, endPoint y: 178, distance: 7.8
click at [217, 176] on li "Walter Contreras - [EMAIL_ADDRESS][DOMAIN_NAME]" at bounding box center [230, 178] width 200 height 10
type input "[PERSON_NAME]"
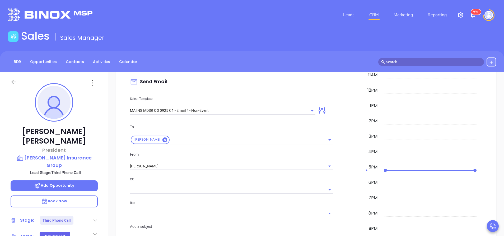
click at [232, 179] on p "CC" at bounding box center [231, 179] width 203 height 6
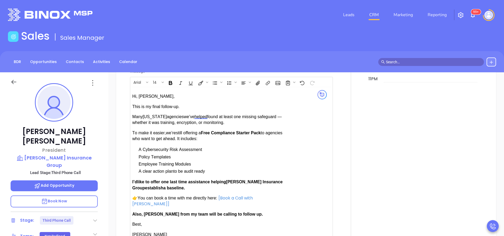
scroll to position [515, 0]
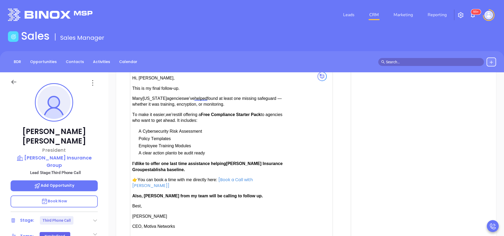
click at [151, 193] on span "Also, Anabell from my team will be calling to follow up." at bounding box center [197, 195] width 131 height 4
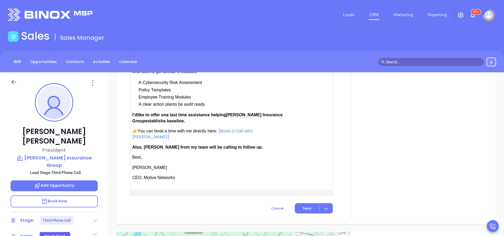
scroll to position [602, 0]
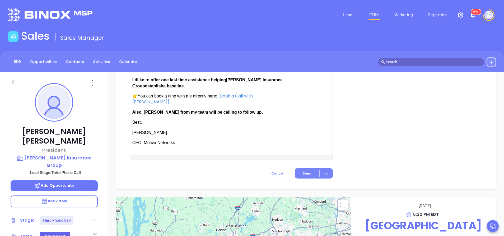
click at [305, 171] on span "Send" at bounding box center [307, 173] width 9 height 5
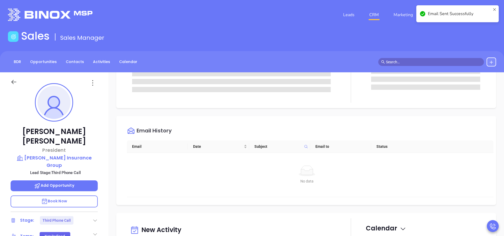
scroll to position [0, 0]
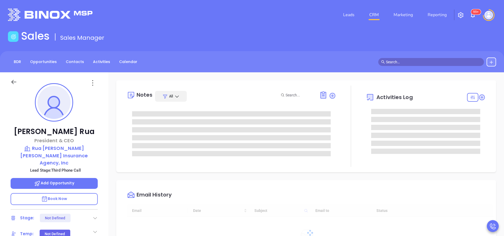
type input "[DATE]"
type input "[PERSON_NAME]"
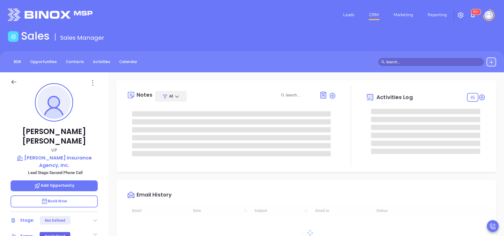
type input "10:00 am"
type input "[DATE]"
type input "[PERSON_NAME]"
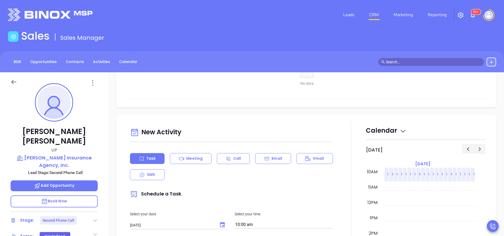
scroll to position [238, 0]
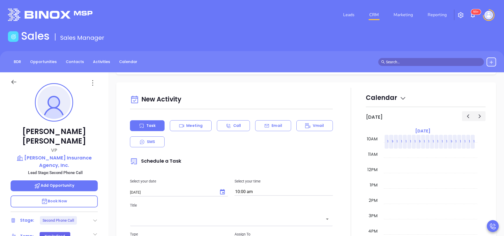
click at [282, 131] on div "Email" at bounding box center [273, 125] width 36 height 11
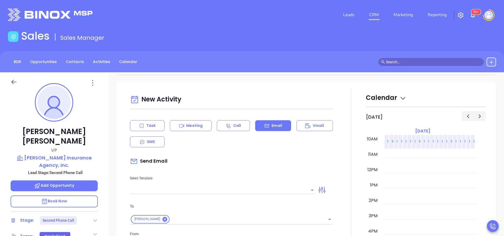
click at [285, 187] on input "text" at bounding box center [219, 190] width 178 height 8
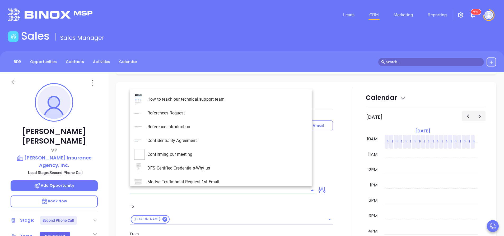
type input "[PERSON_NAME]"
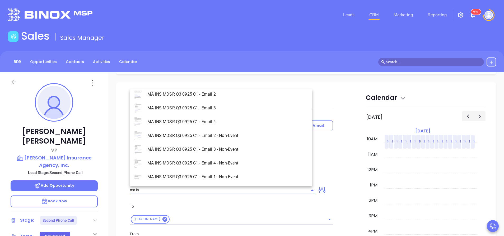
scroll to position [34, 0]
click at [226, 143] on li "MA INS MDSR Q3 0925 C1 - Email 3 - Non-Event" at bounding box center [221, 148] width 182 height 14
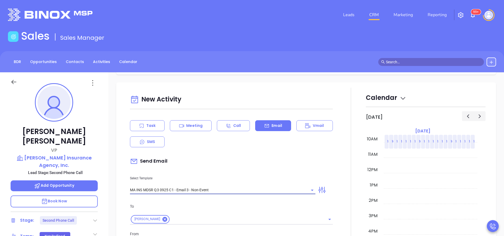
type input "MA INS MDSR Q3 0925 C1 - Email 3 - Non-Event"
click at [233, 146] on div "Task Meeting Call Email Vmail SMS" at bounding box center [231, 133] width 203 height 27
type input "[PERSON_NAME], one agency thought they were all set…"
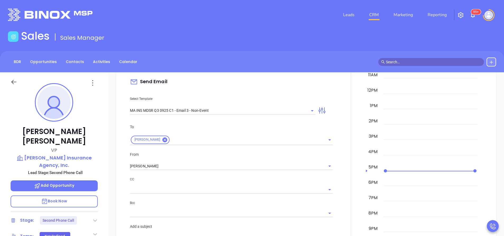
click at [208, 159] on div "From Vicky Mendoza" at bounding box center [231, 160] width 209 height 19
click at [208, 162] on input "Vicky Mendoza" at bounding box center [224, 166] width 188 height 8
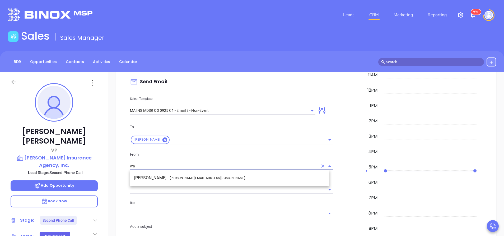
drag, startPoint x: 217, startPoint y: 181, endPoint x: 224, endPoint y: 181, distance: 7.4
click at [217, 180] on li "Walter Contreras - walter@motiva.net" at bounding box center [230, 178] width 200 height 10
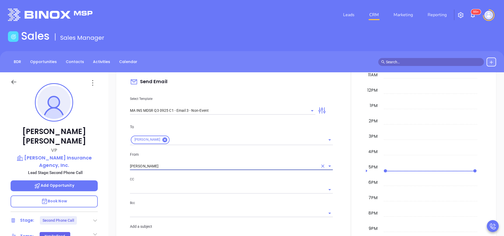
type input "Walter Contreras"
click at [237, 184] on div "CC" at bounding box center [231, 184] width 203 height 17
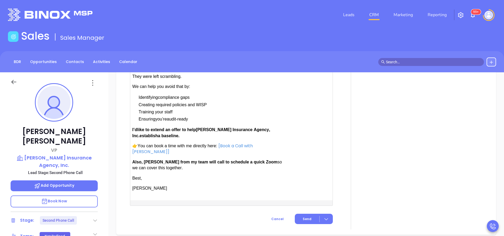
scroll to position [555, 0]
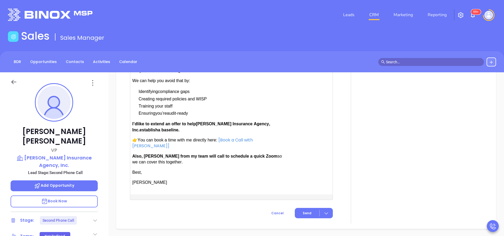
click at [151, 154] on span "Also, Anabell from my team will call to schedule a quick Zoom" at bounding box center [204, 156] width 145 height 4
click at [303, 210] on span "Send" at bounding box center [307, 212] width 9 height 5
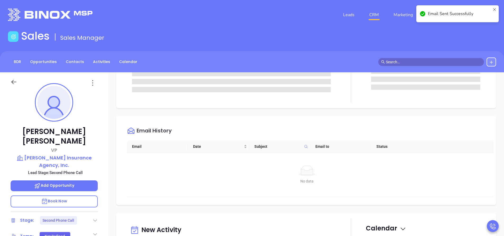
scroll to position [0, 0]
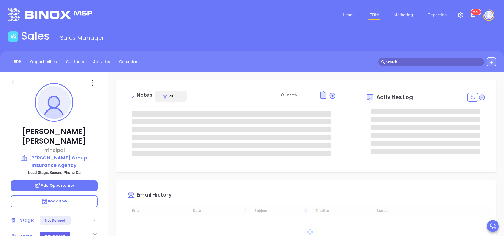
type input "10:00 am"
type input "[DATE]"
type input "[PERSON_NAME]"
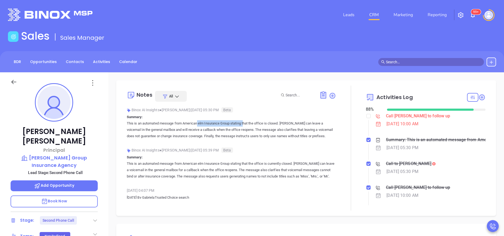
drag, startPoint x: 183, startPoint y: 123, endPoint x: 232, endPoint y: 124, distance: 49.2
click at [232, 124] on p "This is an automated message from American elm Insurance Group stating that the…" at bounding box center [231, 129] width 209 height 19
copy p "American elm Insurance Group"
drag, startPoint x: 211, startPoint y: 126, endPoint x: 175, endPoint y: 103, distance: 43.6
click at [211, 126] on p "This is an automated message from American elm Insurance Group stating that the…" at bounding box center [231, 129] width 209 height 19
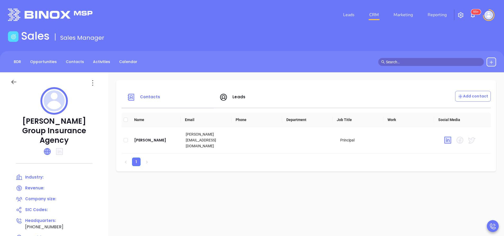
click at [49, 148] on icon at bounding box center [47, 151] width 6 height 6
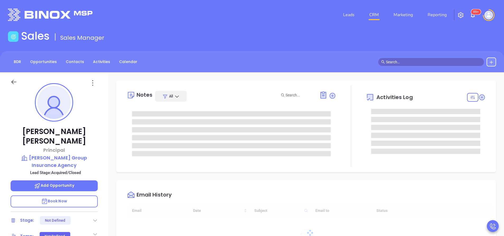
type input "10:00 am"
type input "[DATE]"
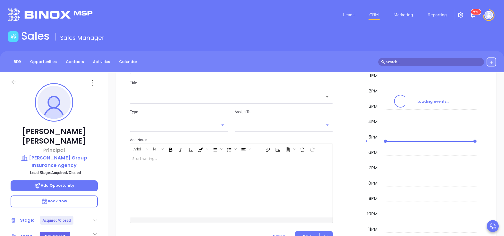
scroll to position [389, 0]
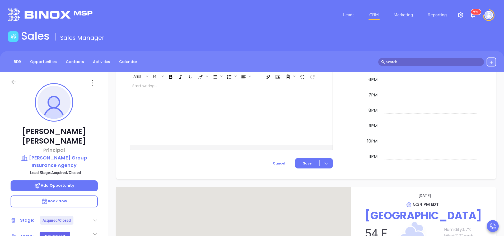
type input "[PERSON_NAME]"
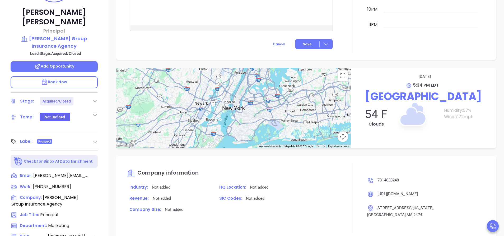
scroll to position [207, 0]
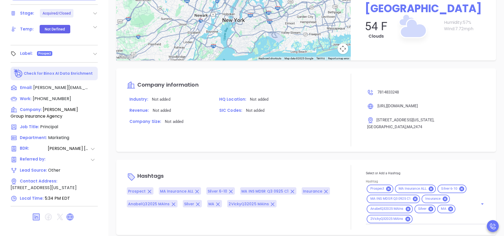
click at [435, 215] on div "Prospect MA Insurance ALL Silver 6-10 MA INS MDSR Q3 0925 C1 Insurance AnabelQ3…" at bounding box center [426, 203] width 120 height 40
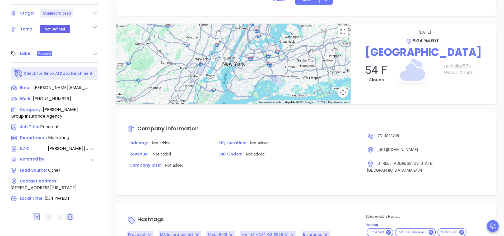
scroll to position [432, 0]
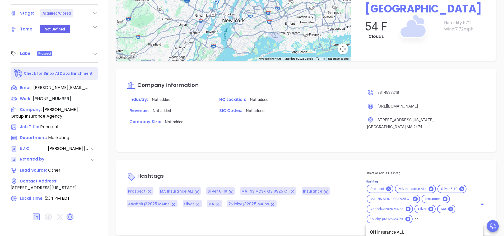
type input "acq"
click at [384, 227] on li "Acquired" at bounding box center [425, 232] width 118 height 10
type input "remove from"
drag, startPoint x: 384, startPoint y: 227, endPoint x: 368, endPoint y: 228, distance: 16.2
click at [368, 228] on li "Remove from Marketing" at bounding box center [425, 232] width 118 height 10
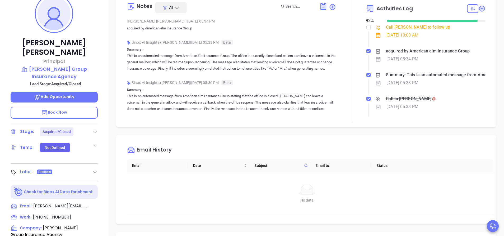
scroll to position [8, 0]
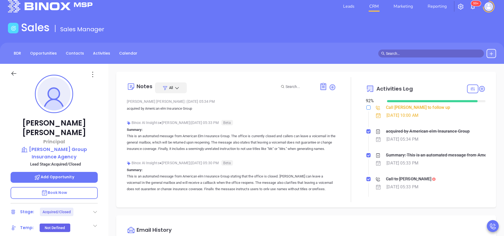
click at [367, 107] on input "checkbox" at bounding box center [369, 107] width 4 height 4
checkbox input "true"
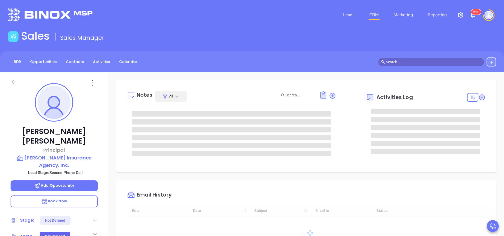
type input "[DATE]"
type input "[PERSON_NAME]"
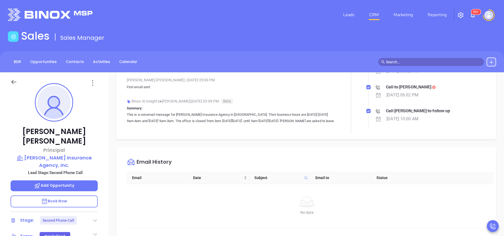
scroll to position [159, 0]
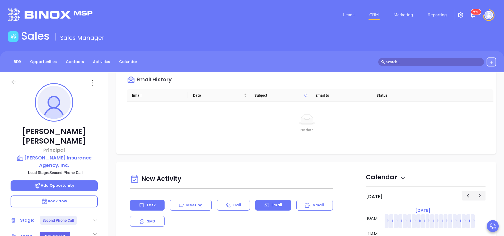
click at [280, 204] on div "Email" at bounding box center [273, 204] width 36 height 11
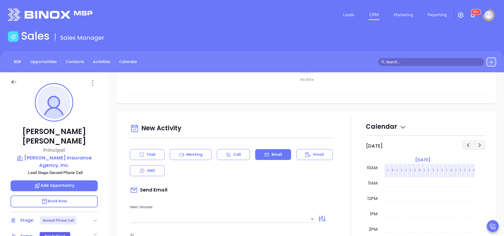
scroll to position [238, 0]
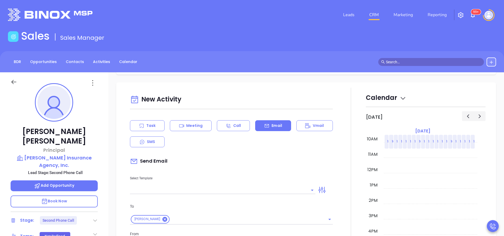
type input "[PERSON_NAME]"
click at [282, 186] on input "text" at bounding box center [219, 190] width 178 height 8
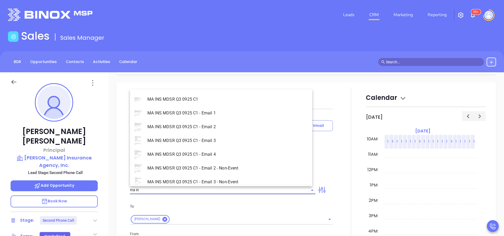
click at [252, 166] on li "MA INS MDSR Q3 0925 C1 - Email 2 - Non-Event" at bounding box center [221, 168] width 182 height 14
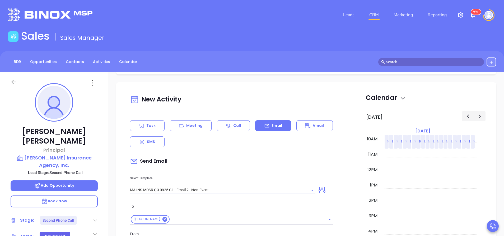
type input "MA INS MDSR Q3 0925 C1 - Email 2 - Non-Event"
click at [263, 165] on div "Send Email" at bounding box center [231, 161] width 203 height 12
type input "[PERSON_NAME], here’s the MA compliance checklist we mentioned"
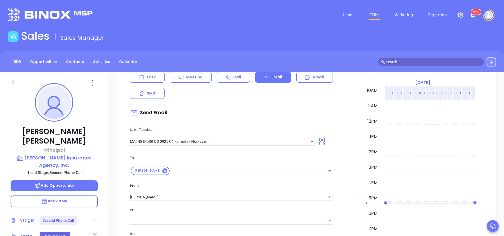
scroll to position [357, 0]
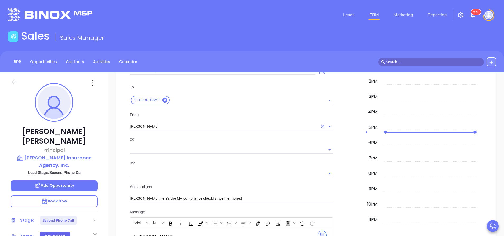
click at [158, 125] on input "[PERSON_NAME]" at bounding box center [224, 126] width 188 height 8
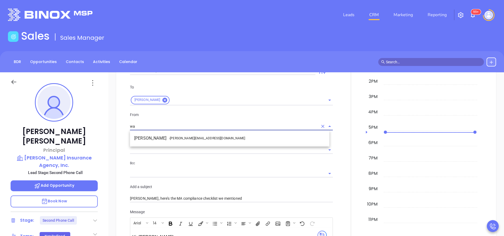
click at [166, 136] on li "Walter Contreras - [EMAIL_ADDRESS][DOMAIN_NAME]" at bounding box center [230, 138] width 200 height 10
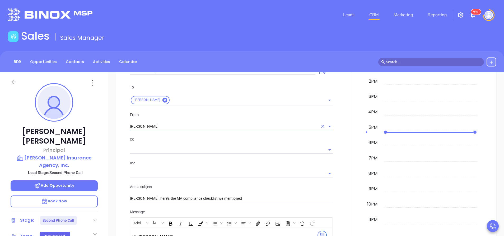
type input "[PERSON_NAME]"
drag, startPoint x: 201, startPoint y: 154, endPoint x: 204, endPoint y: 154, distance: 3.2
click at [203, 154] on div "CC Bcc" at bounding box center [231, 159] width 209 height 47
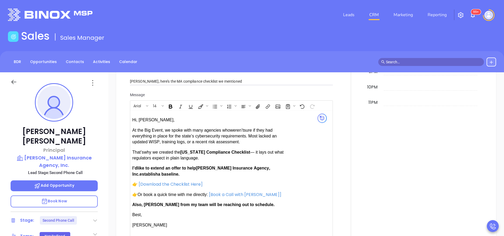
scroll to position [515, 0]
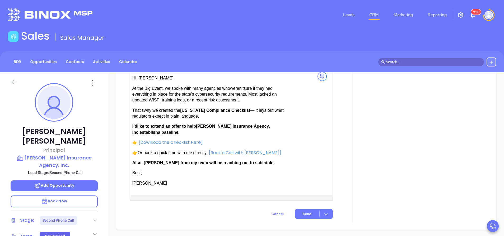
click at [154, 160] on span "Also, [PERSON_NAME] from my team will be reaching out to schedule." at bounding box center [203, 162] width 142 height 4
click at [307, 217] on button "Send" at bounding box center [314, 213] width 38 height 10
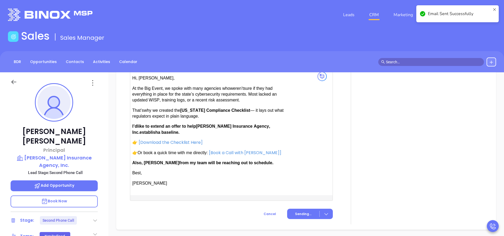
scroll to position [397, 0]
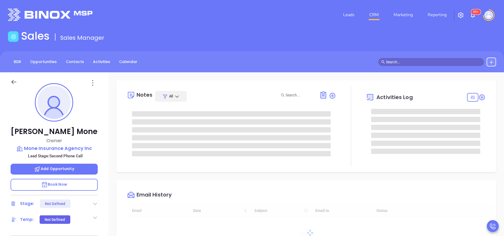
type input "[DATE]"
type input "[PERSON_NAME]"
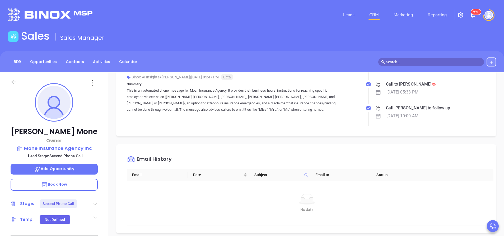
scroll to position [198, 0]
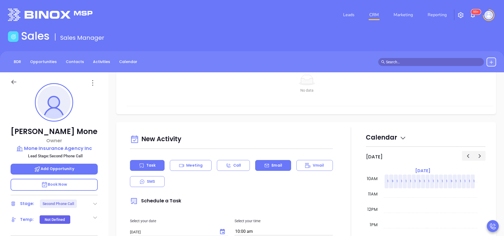
click at [280, 169] on div "Email" at bounding box center [273, 165] width 36 height 11
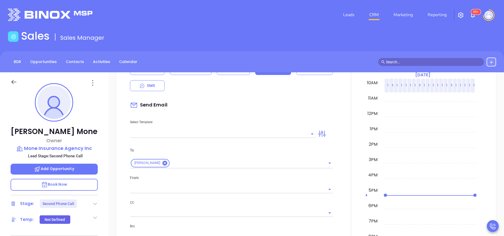
scroll to position [317, 0]
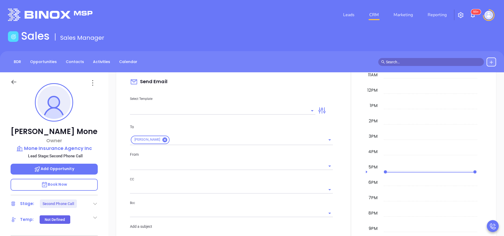
type input "[PERSON_NAME]"
click at [246, 113] on input "text" at bounding box center [219, 111] width 178 height 8
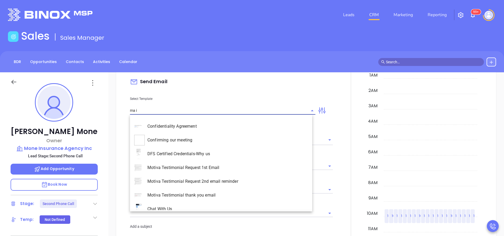
scroll to position [0, 0]
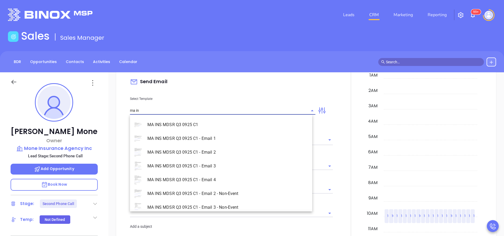
click at [266, 195] on li "MA INS MDSR Q3 0925 C1 - Email 2 - Non-Event" at bounding box center [221, 193] width 182 height 14
type input "MA INS MDSR Q3 0925 C1 - Email 2 - Non-Event"
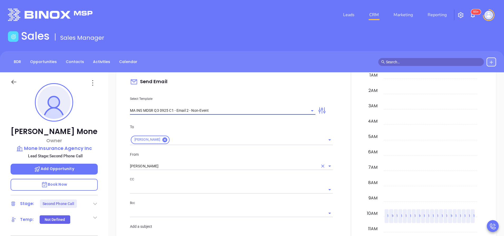
type input "Bob, here’s the MA compliance checklist we mentioned"
type input "MA INS MDSR Q3 0925 C1 - Email 2 - Non-Event"
click at [163, 165] on input "[PERSON_NAME]" at bounding box center [224, 166] width 188 height 8
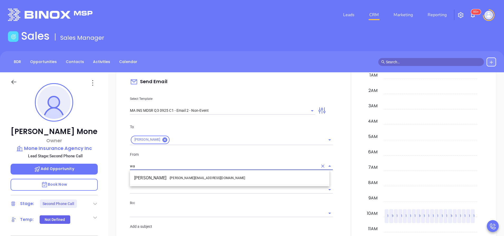
click at [179, 177] on span "- walter@motiva.net" at bounding box center [207, 177] width 76 height 5
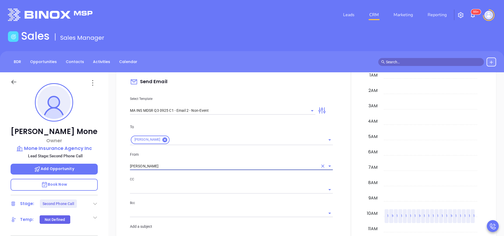
click at [222, 185] on div at bounding box center [231, 189] width 203 height 9
type input "Walter Contreras"
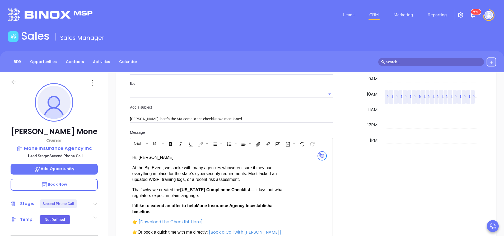
scroll to position [515, 0]
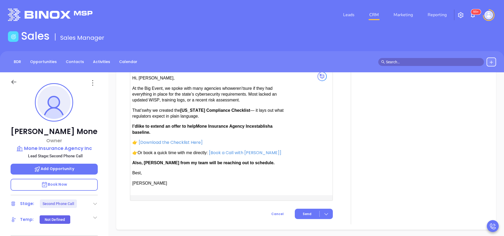
click at [155, 163] on span "Also, Anabell from my team will be reaching out to schedule." at bounding box center [203, 162] width 142 height 4
click at [305, 213] on span "Send" at bounding box center [307, 213] width 9 height 5
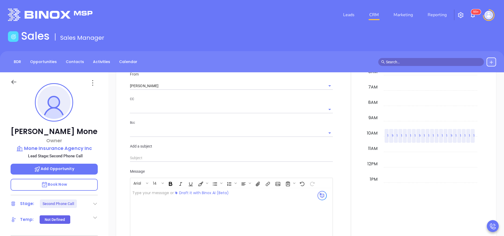
scroll to position [441, 0]
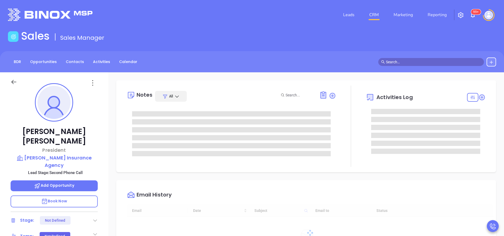
type input "[DATE]"
type input "[PERSON_NAME]"
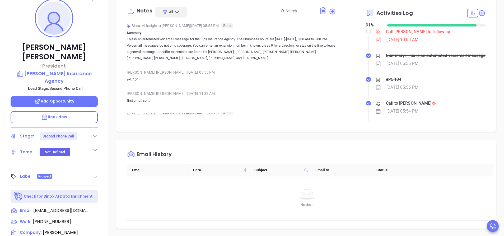
scroll to position [119, 0]
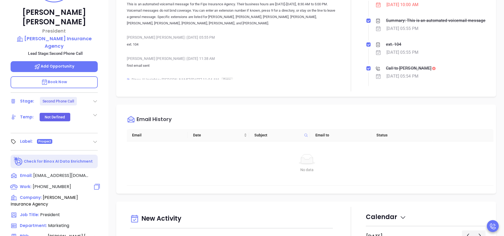
click at [64, 183] on span "[PHONE_NUMBER]" at bounding box center [52, 186] width 38 height 6
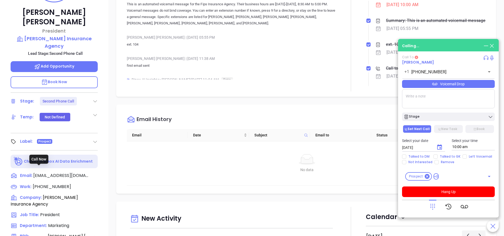
type input "[PHONE_NUMBER]"
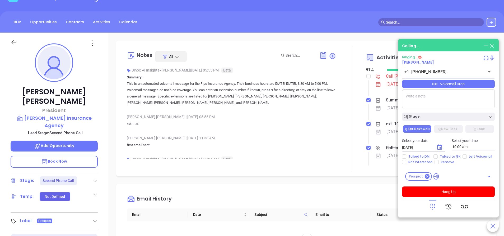
click at [433, 98] on textarea at bounding box center [448, 98] width 93 height 19
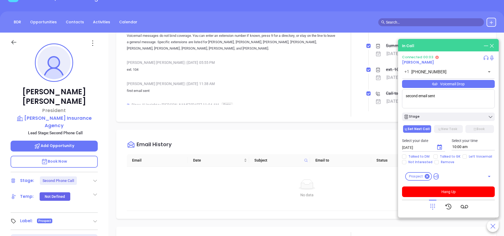
scroll to position [119, 0]
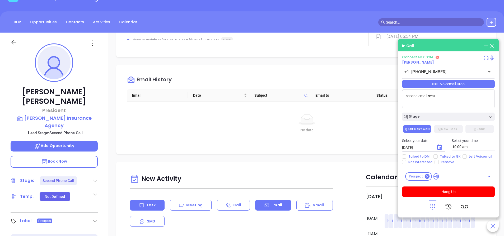
type textarea "second email sent"
click at [277, 201] on div "Email" at bounding box center [273, 204] width 36 height 11
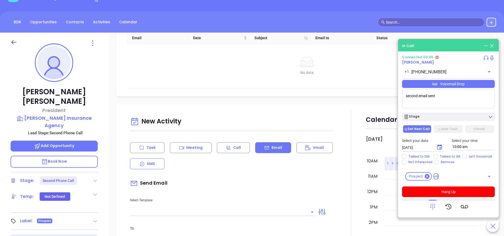
scroll to position [238, 0]
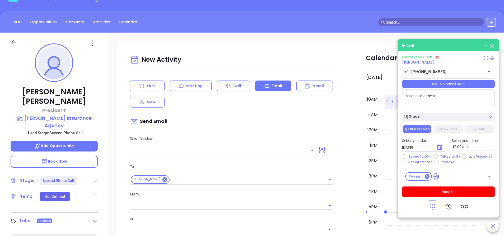
click at [254, 154] on input "text" at bounding box center [219, 150] width 178 height 8
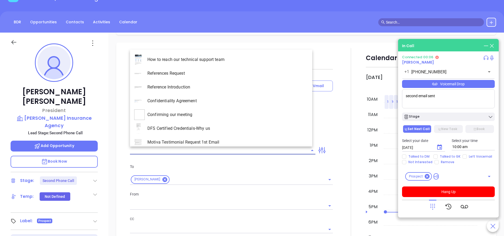
type input "[PERSON_NAME]"
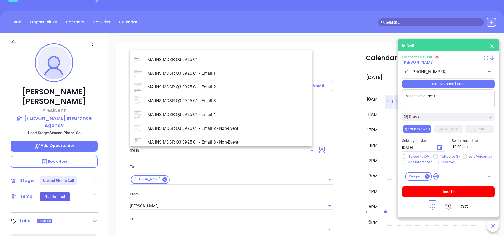
click at [253, 130] on li "MA INS MDSR Q3 0925 C1 - Email 2 - Non-Event" at bounding box center [221, 128] width 182 height 14
type input "MA INS MDSR Q3 0925 C1 - Email 2 - Non-Event"
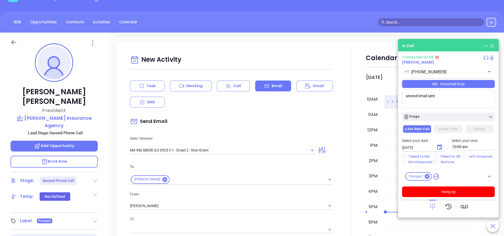
click at [263, 135] on div "Select Template MA INS MDSR Q3 0925 C1 - Email 2 - Non-Event" at bounding box center [223, 140] width 192 height 27
type input "Brian, here’s the MA compliance checklist we mentioned"
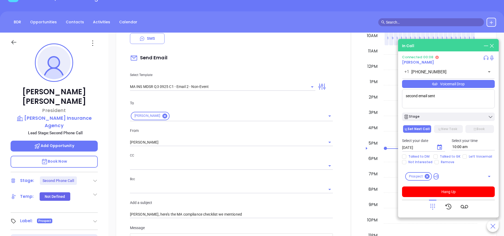
scroll to position [317, 0]
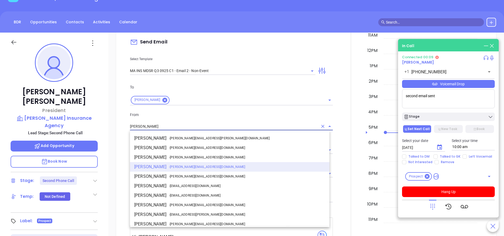
click at [206, 123] on input "[PERSON_NAME]" at bounding box center [224, 126] width 188 height 8
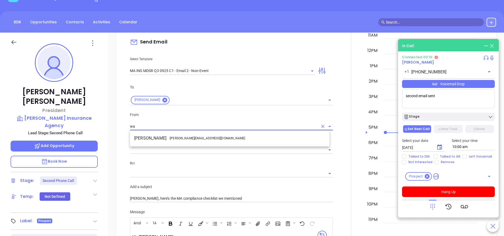
click at [215, 139] on li "Walter Contreras - [EMAIL_ADDRESS][DOMAIN_NAME]" at bounding box center [230, 138] width 200 height 10
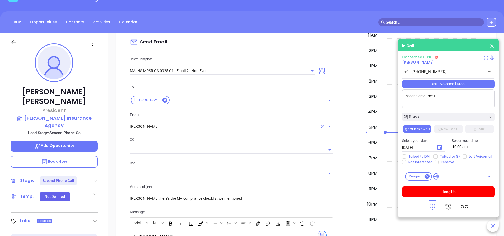
type input "[PERSON_NAME]"
drag, startPoint x: 219, startPoint y: 140, endPoint x: 223, endPoint y: 140, distance: 3.7
click at [220, 140] on p "CC" at bounding box center [231, 139] width 203 height 6
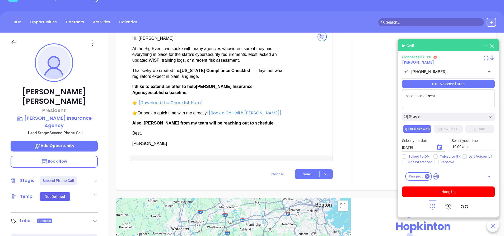
scroll to position [565, 0]
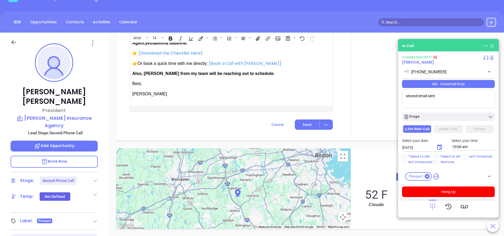
click at [150, 68] on div "Hi, Brian, At the Big Event, we spoke with many agencies who weren’t sure if th…" at bounding box center [208, 41] width 152 height 111
click at [152, 73] on span "Also, [PERSON_NAME] from my team will be reaching out to schedule." at bounding box center [203, 73] width 142 height 4
click at [316, 128] on button "Send" at bounding box center [314, 124] width 38 height 10
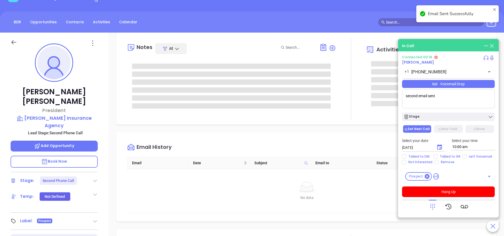
scroll to position [0, 0]
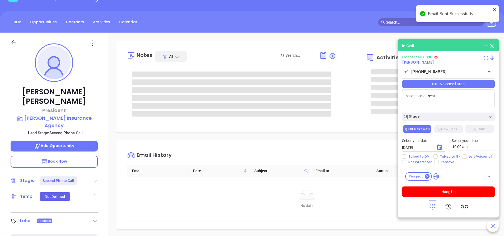
drag, startPoint x: 458, startPoint y: 191, endPoint x: 460, endPoint y: 173, distance: 18.9
click at [458, 191] on button "Hang Up" at bounding box center [448, 191] width 93 height 11
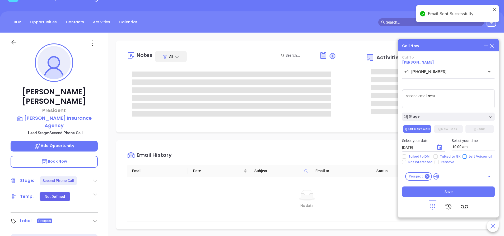
click at [464, 154] on input "Left Voicemail" at bounding box center [465, 156] width 4 height 4
checkbox input "true"
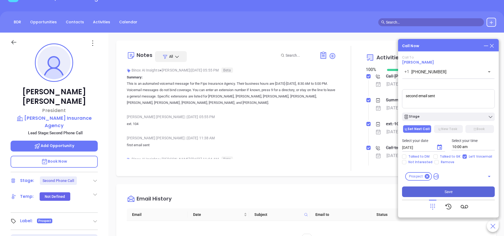
drag, startPoint x: 453, startPoint y: 189, endPoint x: 451, endPoint y: 186, distance: 3.4
click at [452, 189] on button "Save" at bounding box center [448, 191] width 93 height 11
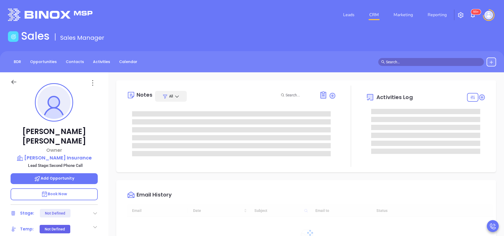
scroll to position [154, 0]
type input "[PERSON_NAME]"
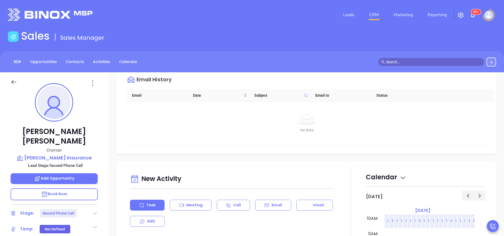
scroll to position [278, 0]
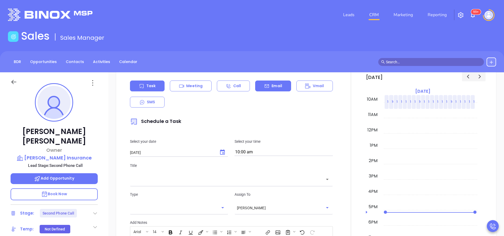
click at [273, 88] on p "Email" at bounding box center [277, 86] width 11 height 6
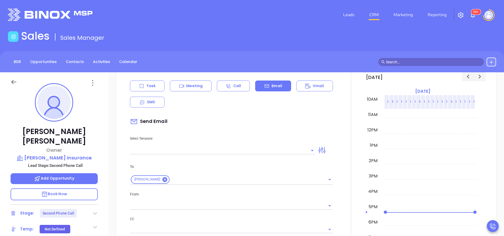
drag, startPoint x: 265, startPoint y: 155, endPoint x: 265, endPoint y: 150, distance: 4.2
click at [265, 154] on div "New Activity Task Meeting Call Email Vmail SMS Send Email Select Template To [P…" at bounding box center [231, 224] width 209 height 342
click at [265, 150] on input "text" at bounding box center [219, 150] width 178 height 8
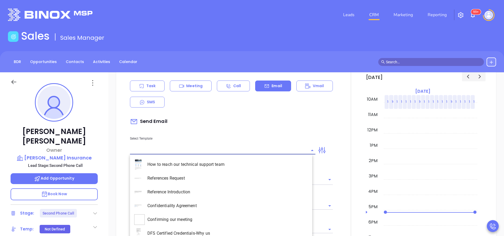
type input "[PERSON_NAME]"
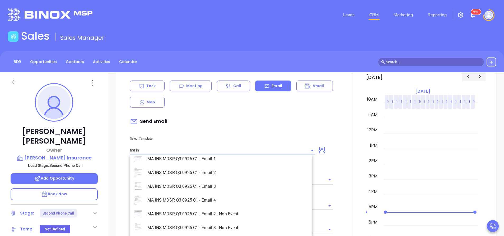
scroll to position [34, 0]
click at [243, 202] on li "MA INS MDSR Q3 0925 C1 - Email 2 - Non-Event" at bounding box center [221, 199] width 182 height 14
type input "MA INS MDSR Q3 0925 C1 - Email 2 - Non-Event"
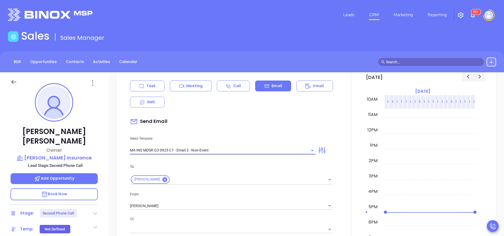
type input "[PERSON_NAME], here’s the MA compliance checklist we mentioned"
type input "MA INS MDSR Q3 0925 C1 - Email 2 - Non-Event"
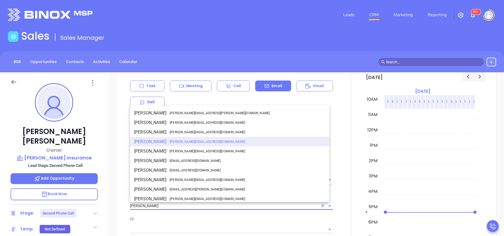
click at [208, 203] on input "[PERSON_NAME]" at bounding box center [224, 206] width 188 height 8
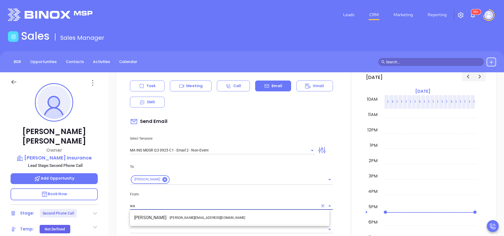
click at [213, 215] on li "Walter Contreras - [EMAIL_ADDRESS][DOMAIN_NAME]" at bounding box center [230, 218] width 200 height 10
type input "[PERSON_NAME]"
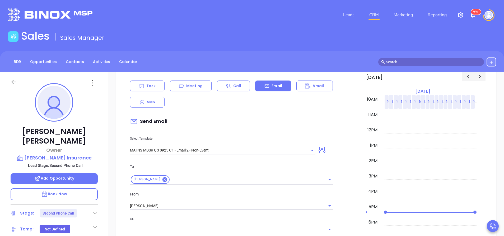
click at [232, 218] on p "CC" at bounding box center [231, 219] width 203 height 6
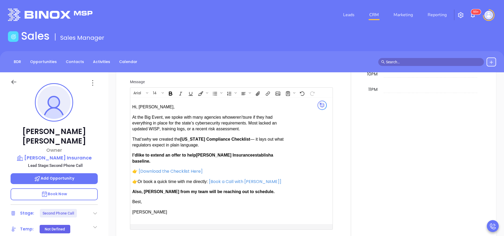
scroll to position [515, 0]
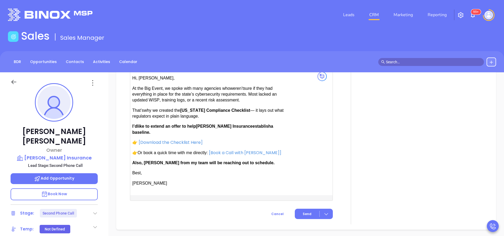
click at [151, 160] on span "Also, [PERSON_NAME] from my team will be reaching out to schedule." at bounding box center [203, 162] width 142 height 4
click at [306, 211] on span "Send" at bounding box center [307, 213] width 9 height 5
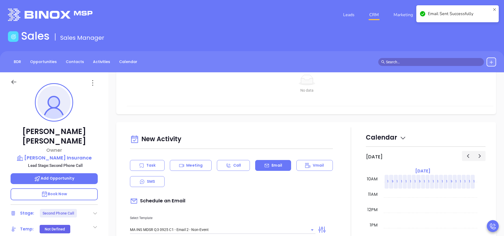
scroll to position [0, 0]
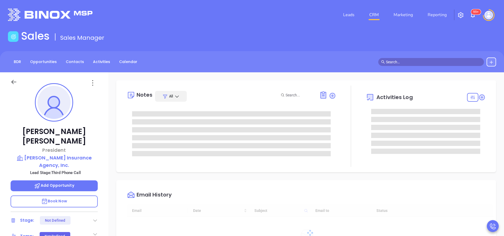
type input "[DATE]"
type input "[PERSON_NAME]"
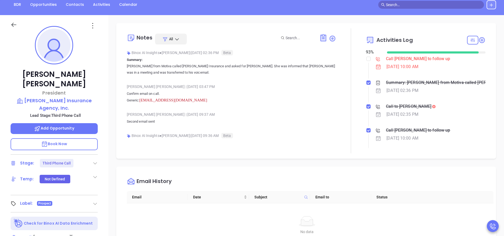
scroll to position [40, 0]
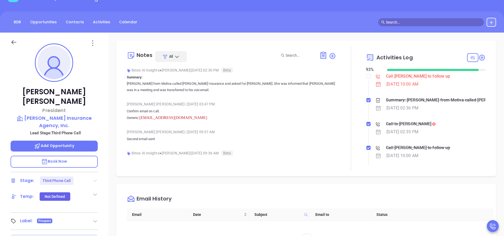
click at [97, 179] on icon at bounding box center [95, 180] width 4 height 2
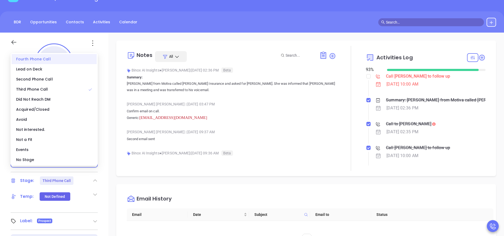
click at [36, 60] on div "Fourth Phone Call" at bounding box center [54, 59] width 85 height 10
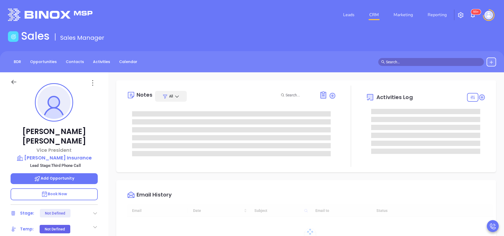
type input "10:00 am"
type input "[DATE]"
type input "[PERSON_NAME]"
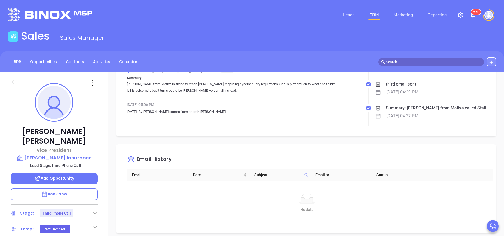
scroll to position [198, 0]
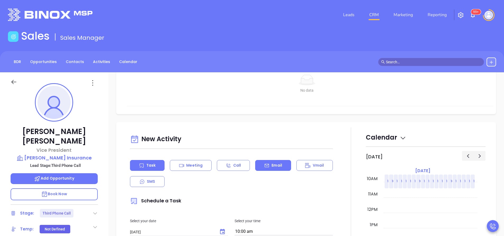
click at [273, 167] on p "Email" at bounding box center [277, 165] width 11 height 6
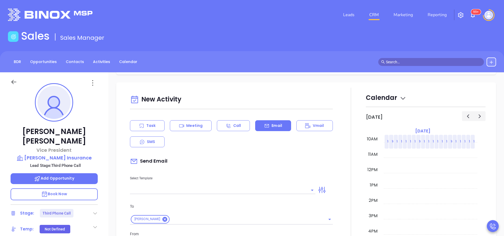
click at [269, 188] on input "text" at bounding box center [219, 190] width 178 height 8
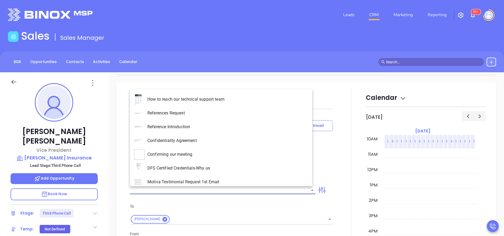
type input "[PERSON_NAME]"
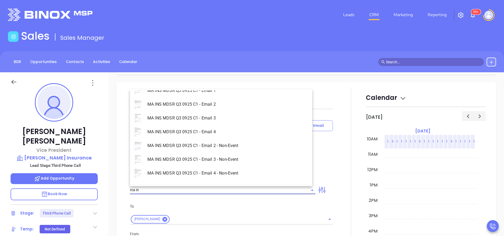
scroll to position [34, 0]
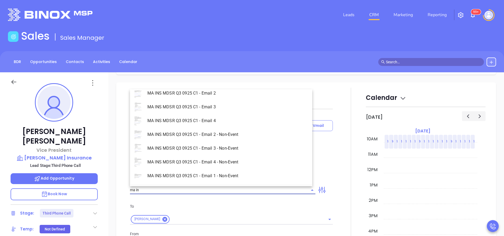
click at [211, 158] on li "MA INS MDSR Q3 0925 C1 - Email 4 - Non-Event" at bounding box center [221, 162] width 182 height 14
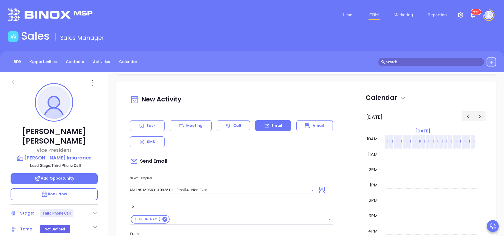
type input "MA INS MDSR Q3 0925 C1 - Email 4 - Non-Event"
click at [233, 163] on div "Send Email" at bounding box center [231, 161] width 203 height 12
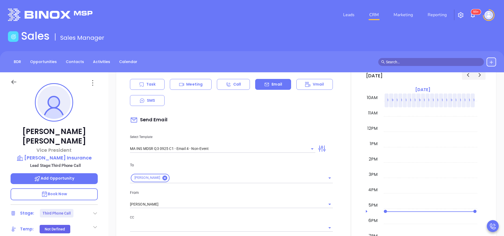
type input "John, last follow-up after MAIA’s Big Event"
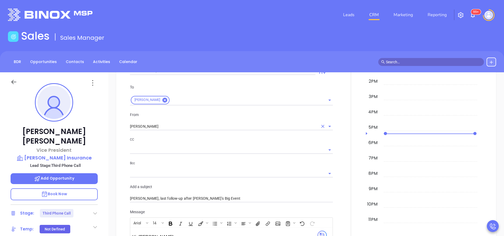
click at [159, 127] on input "[PERSON_NAME]" at bounding box center [224, 126] width 188 height 8
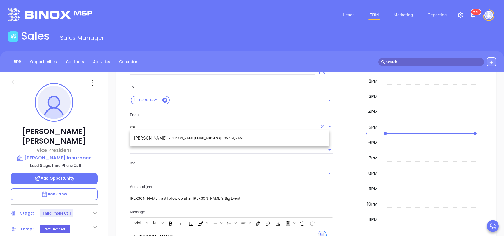
click at [161, 139] on li "Walter Contreras - walter@motiva.net" at bounding box center [230, 138] width 200 height 10
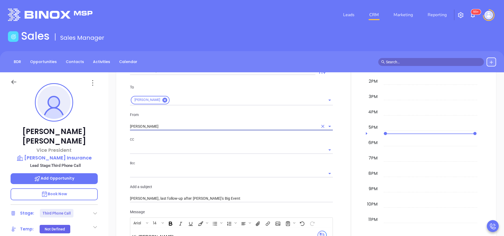
type input "[PERSON_NAME]"
click at [187, 148] on input "text" at bounding box center [227, 150] width 195 height 8
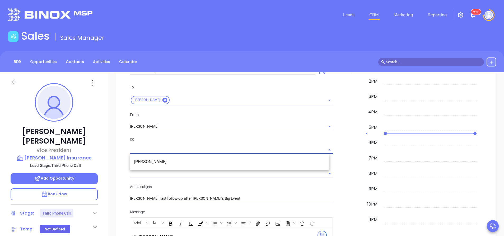
scroll to position [159, 0]
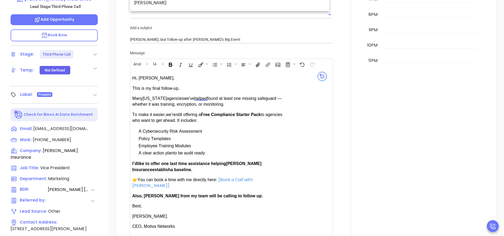
click at [154, 193] on span "Also, Anabell from my team will be calling to follow up." at bounding box center [197, 195] width 131 height 4
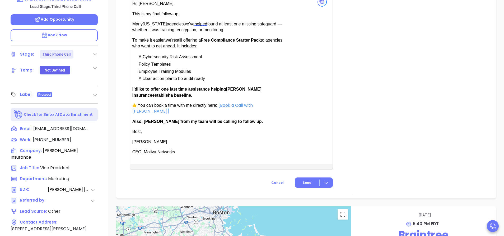
scroll to position [476, 0]
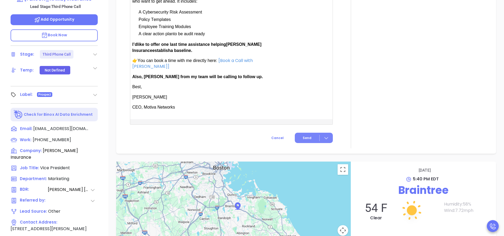
click at [303, 135] on span "Send" at bounding box center [307, 137] width 9 height 5
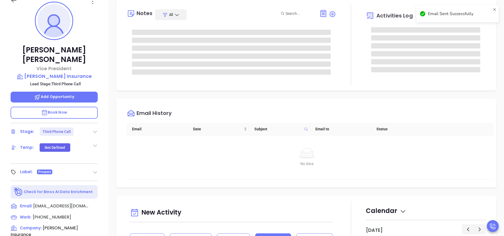
scroll to position [0, 0]
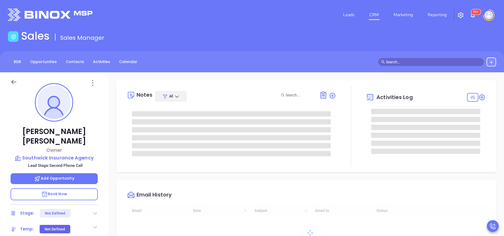
type input "[DATE]"
type input "[PERSON_NAME]"
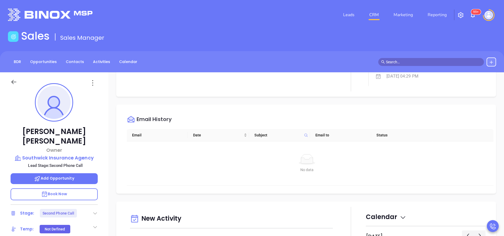
scroll to position [278, 0]
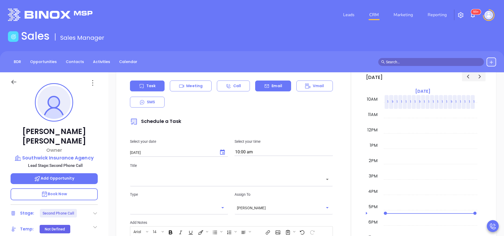
click at [273, 87] on p "Email" at bounding box center [277, 86] width 11 height 6
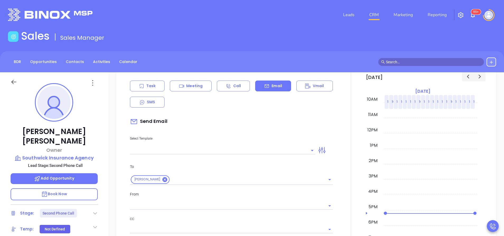
click at [269, 149] on input "text" at bounding box center [219, 150] width 178 height 8
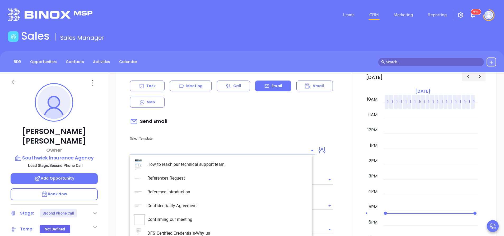
type input "[PERSON_NAME]"
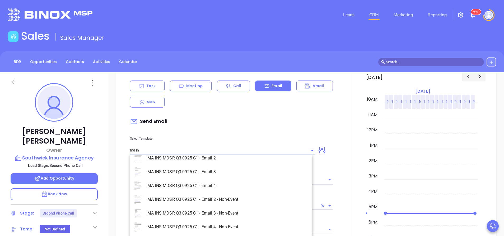
drag, startPoint x: 246, startPoint y: 197, endPoint x: 250, endPoint y: 204, distance: 7.0
click at [246, 198] on li "MA INS MDSR Q3 0925 C1 - Email 2 - Non-Event" at bounding box center [221, 199] width 182 height 14
type input "MA INS MDSR Q3 0925 C1 - Email 2 - Non-Event"
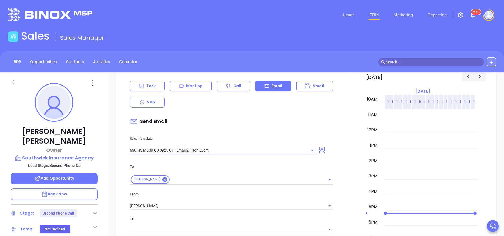
type input "Daniel, here’s the MA compliance checklist we mentioned"
click at [176, 201] on div "[PERSON_NAME]" at bounding box center [231, 205] width 203 height 9
type input "MA INS MDSR Q3 0925 C1 - Email 2 - Non-Event"
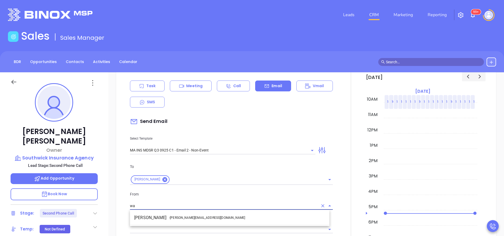
drag, startPoint x: 193, startPoint y: 216, endPoint x: 202, endPoint y: 217, distance: 8.8
click at [194, 216] on span "- walter@motiva.net" at bounding box center [207, 217] width 76 height 5
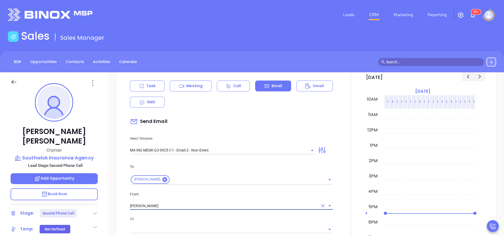
type input "Walter Contreras"
click at [209, 217] on p "CC" at bounding box center [231, 219] width 203 height 6
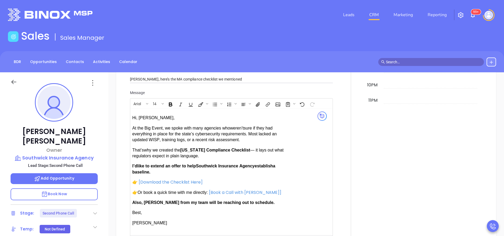
scroll to position [555, 0]
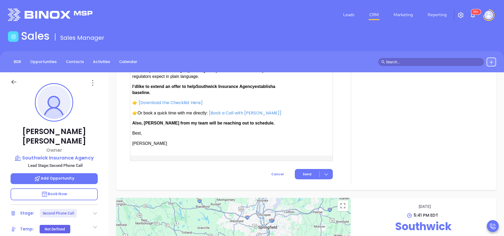
click at [154, 124] on span "Also, [PERSON_NAME] from my team will be reaching out to schedule." at bounding box center [203, 123] width 142 height 4
click at [308, 172] on button "Send" at bounding box center [314, 174] width 38 height 10
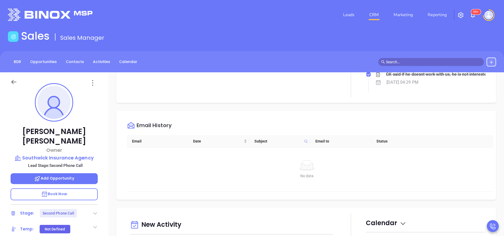
scroll to position [156, 0]
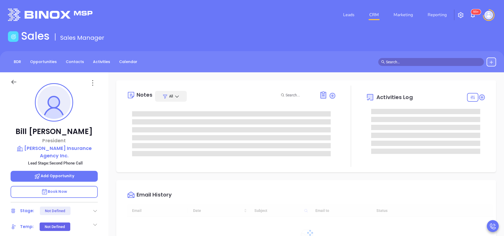
type input "[DATE]"
type input "[PERSON_NAME]"
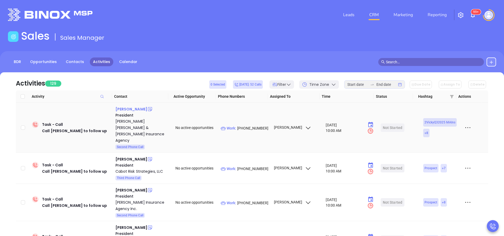
click at [136, 109] on div "[PERSON_NAME]" at bounding box center [132, 109] width 32 height 6
click at [251, 125] on p "Work : [PHONE_NUMBER]" at bounding box center [245, 128] width 48 height 6
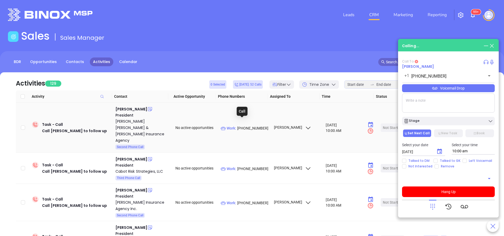
type input "[PHONE_NUMBER]"
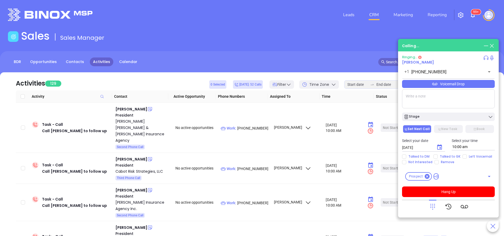
click at [446, 98] on textarea at bounding box center [448, 98] width 93 height 19
type textarea "second email sent"
click at [463, 156] on input "Left Voicemail" at bounding box center [465, 156] width 4 height 4
checkbox input "true"
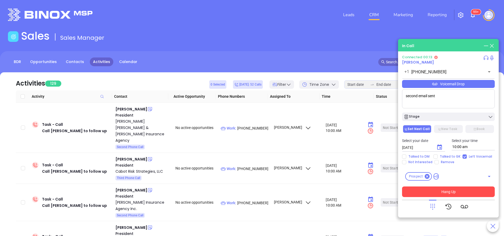
click at [445, 193] on button "Hang Up" at bounding box center [448, 191] width 93 height 11
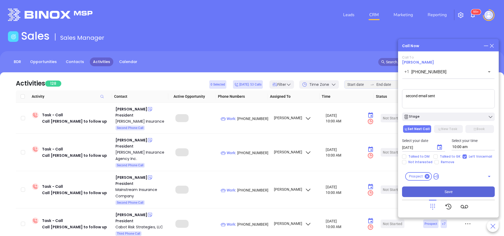
click at [447, 190] on span "Save" at bounding box center [449, 191] width 8 height 6
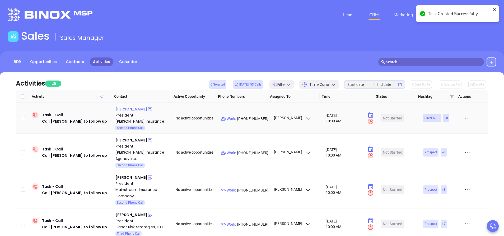
click at [139, 108] on div "Bryan Benevento" at bounding box center [132, 109] width 32 height 6
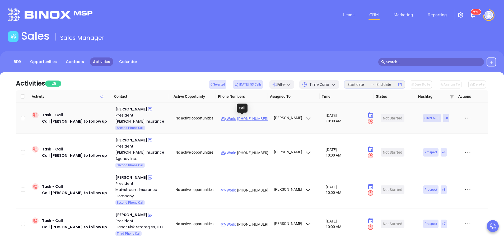
click at [243, 118] on p "Work : (781) 599-3411" at bounding box center [245, 119] width 48 height 6
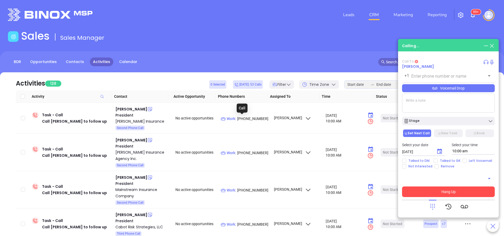
type input "(781) 599-3411"
click at [462, 104] on textarea at bounding box center [448, 102] width 93 height 19
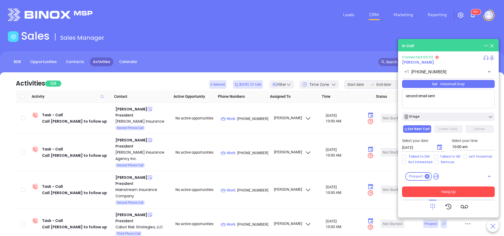
type textarea "second email sent"
click at [458, 192] on button "Hang Up" at bounding box center [448, 191] width 93 height 11
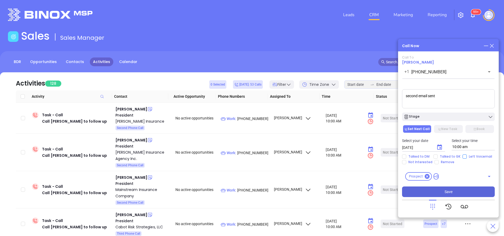
click at [463, 158] on input "Left Voicemail" at bounding box center [465, 156] width 4 height 4
checkbox input "true"
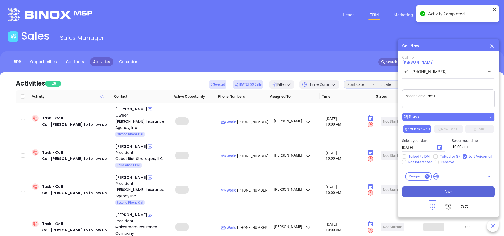
click at [443, 117] on div "Stage" at bounding box center [449, 116] width 90 height 5
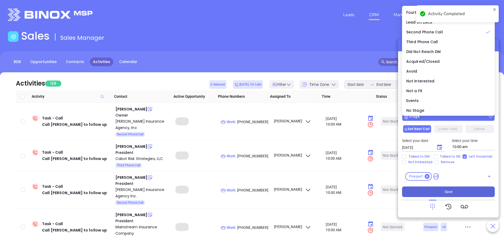
click at [429, 117] on div "Stage" at bounding box center [449, 116] width 90 height 5
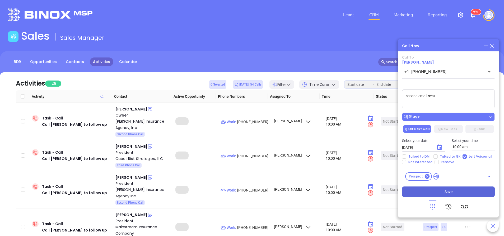
click at [429, 117] on div "Stage" at bounding box center [449, 116] width 90 height 5
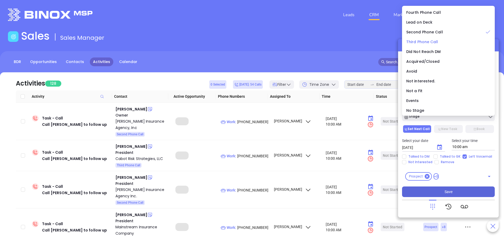
click at [426, 44] on span "Third Phone Call" at bounding box center [423, 41] width 32 height 5
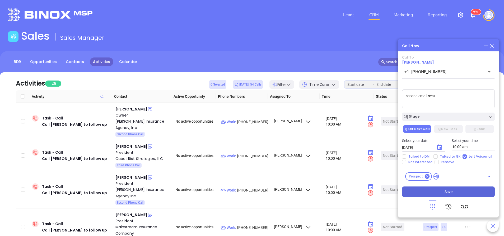
click at [466, 198] on div "Call To Bryan Benevento +1 (781) 599-3411 ​ Voicemail Drop second email sent St…" at bounding box center [448, 134] width 93 height 158
click at [467, 191] on button "Save" at bounding box center [448, 191] width 93 height 11
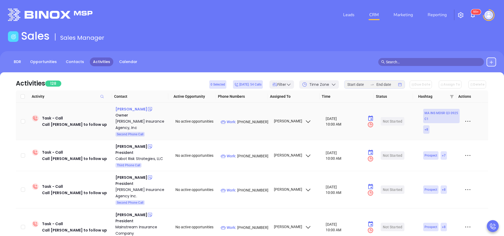
click at [125, 108] on div "John Weiss" at bounding box center [132, 109] width 32 height 6
click at [258, 121] on p "Work : (413) 737-0300" at bounding box center [245, 122] width 48 height 6
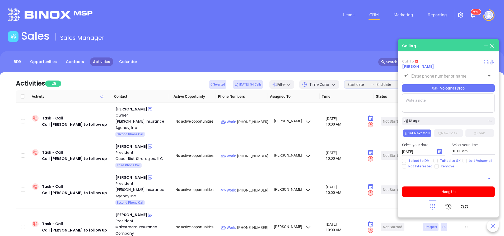
type input "(413) 737-0300"
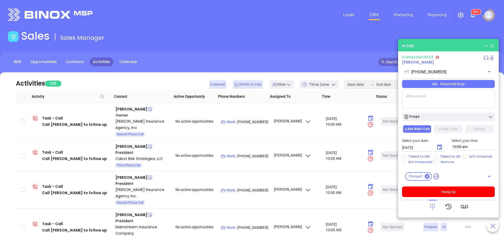
click at [428, 104] on textarea at bounding box center [448, 98] width 93 height 19
type textarea "second email sent"
click at [467, 157] on span "Left Voicemail" at bounding box center [480, 156] width 27 height 4
click at [467, 157] on input "Left Voicemail" at bounding box center [465, 156] width 4 height 4
checkbox input "true"
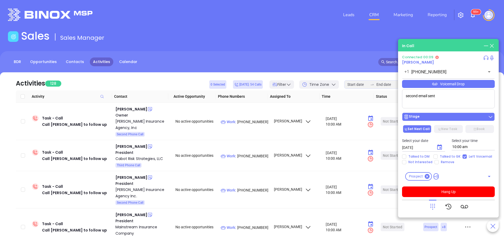
click at [452, 120] on button "Stage" at bounding box center [448, 116] width 93 height 8
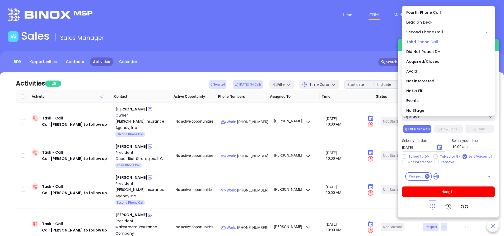
click at [427, 44] on span "Third Phone Call" at bounding box center [423, 41] width 32 height 5
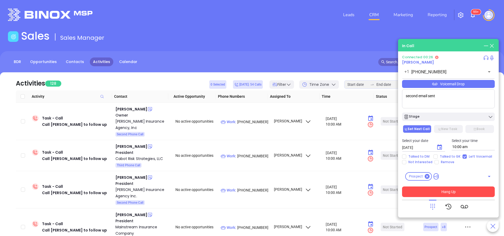
click at [469, 191] on button "Hang Up" at bounding box center [448, 191] width 93 height 11
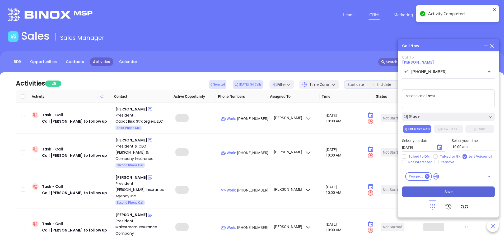
click at [468, 191] on button "Save" at bounding box center [448, 191] width 93 height 11
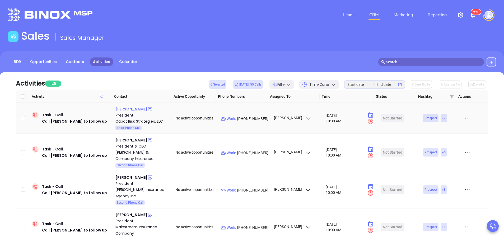
click at [122, 109] on div "Joe Callahan" at bounding box center [132, 109] width 32 height 6
click at [257, 120] on p "Work : (800) 222-5963" at bounding box center [245, 119] width 48 height 6
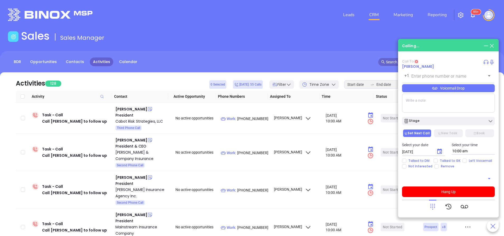
type input "(800) 222-5963"
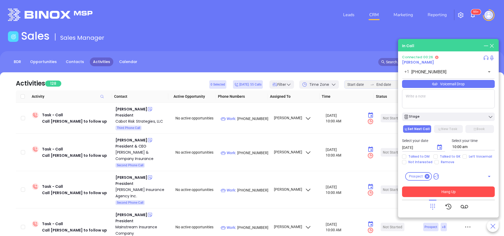
click at [444, 190] on button "Hang Up" at bounding box center [448, 191] width 93 height 11
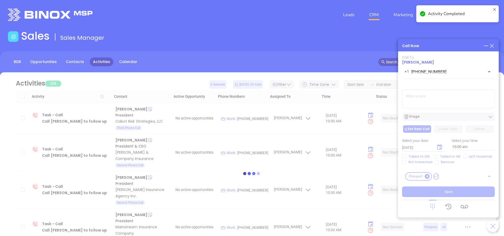
click at [447, 108] on div at bounding box center [252, 173] width 489 height 202
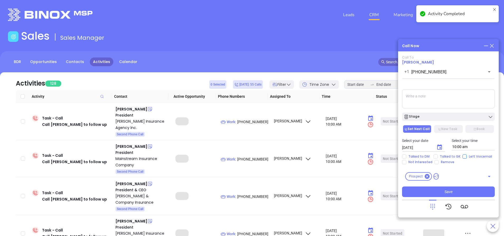
click at [463, 156] on input "Left Voicemail" at bounding box center [465, 156] width 4 height 4
checkbox input "true"
click at [440, 99] on textarea at bounding box center [448, 98] width 93 height 19
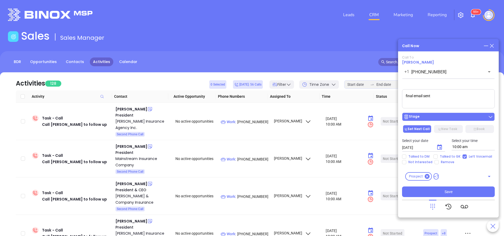
type textarea "final email sent"
click at [439, 115] on div "Stage" at bounding box center [449, 116] width 90 height 5
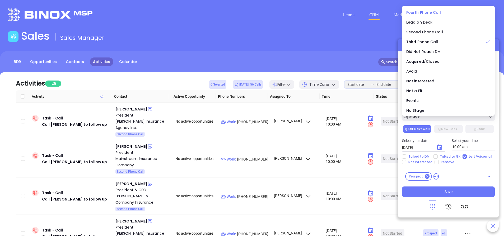
click at [426, 11] on span "Fourth Phone Call" at bounding box center [424, 12] width 35 height 5
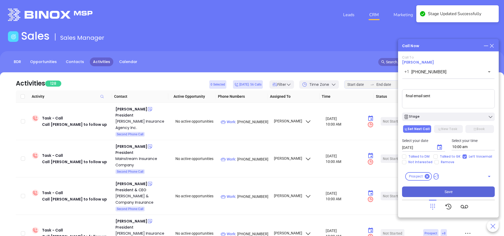
drag, startPoint x: 440, startPoint y: 193, endPoint x: 446, endPoint y: 196, distance: 6.1
click at [440, 193] on button "Save" at bounding box center [448, 191] width 93 height 11
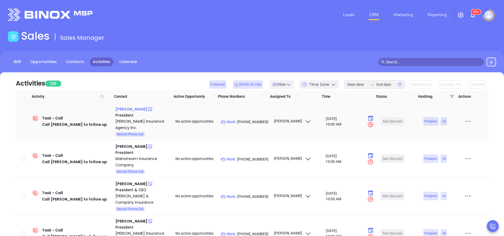
click at [127, 108] on div "Bill Nolan" at bounding box center [132, 109] width 32 height 6
click at [253, 121] on p "Work : (508) 746-6099" at bounding box center [245, 122] width 48 height 6
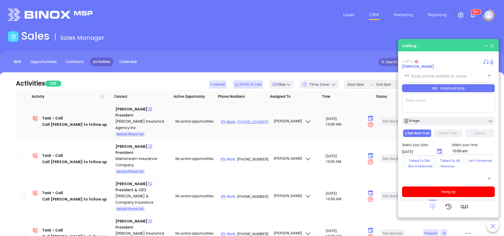
type input "(508) 746-6099"
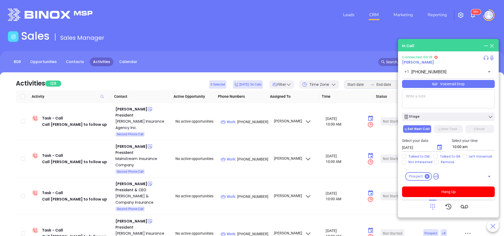
click at [462, 101] on textarea at bounding box center [448, 98] width 93 height 19
type textarea "second email sent"
click at [463, 155] on input "Left Voicemail" at bounding box center [465, 156] width 4 height 4
checkbox input "true"
click at [455, 195] on button "Hang Up" at bounding box center [448, 191] width 93 height 11
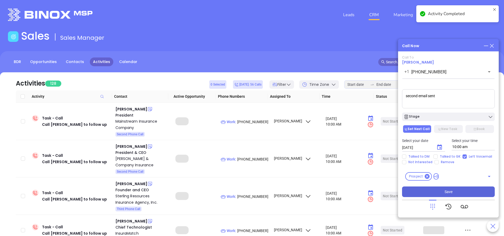
click at [446, 192] on span "Save" at bounding box center [449, 191] width 8 height 6
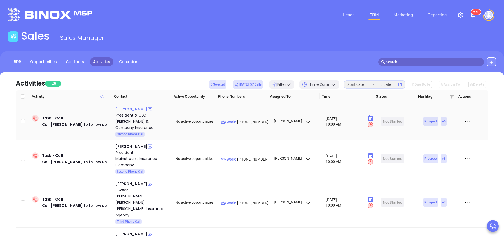
click at [131, 109] on div "[PERSON_NAME]" at bounding box center [132, 109] width 32 height 6
click at [248, 122] on p "Work : (508) 673-5893" at bounding box center [245, 122] width 48 height 6
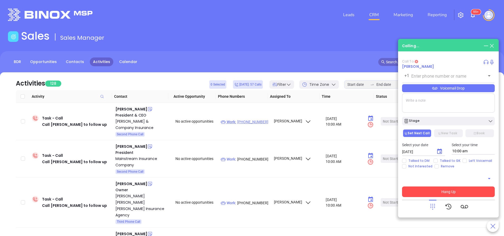
type input "[PHONE_NUMBER]"
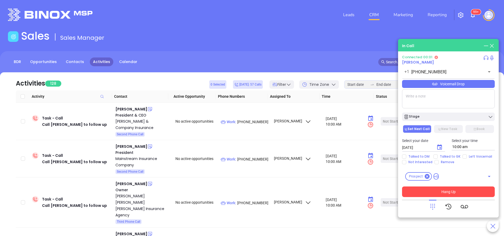
click at [412, 96] on textarea at bounding box center [448, 98] width 93 height 19
type textarea "final email sent"
click at [463, 156] on input "Left Voicemail" at bounding box center [465, 156] width 4 height 4
checkbox input "true"
click at [463, 194] on button "Hang Up" at bounding box center [448, 191] width 93 height 11
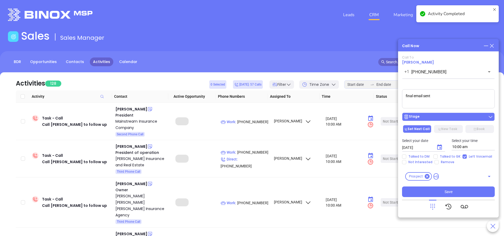
click at [442, 119] on div "Stage" at bounding box center [449, 116] width 90 height 5
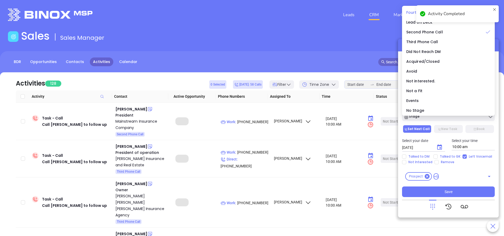
click at [411, 12] on span "Fourth Phone Call" at bounding box center [424, 12] width 35 height 5
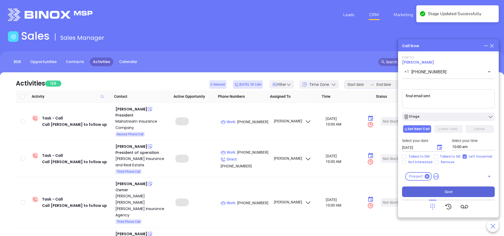
drag, startPoint x: 451, startPoint y: 188, endPoint x: 455, endPoint y: 192, distance: 5.7
click at [451, 188] on span "Save" at bounding box center [449, 191] width 8 height 6
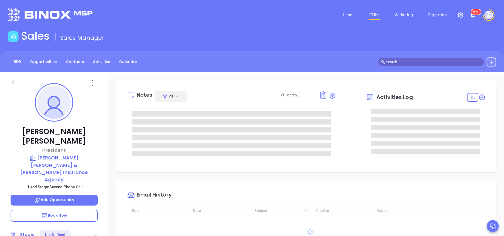
type input "10:00 am"
type input "[DATE]"
type input "[PERSON_NAME]"
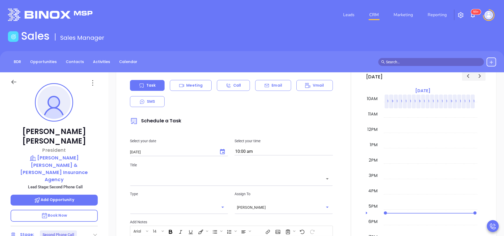
scroll to position [278, 0]
click at [275, 87] on p "Email" at bounding box center [277, 86] width 11 height 6
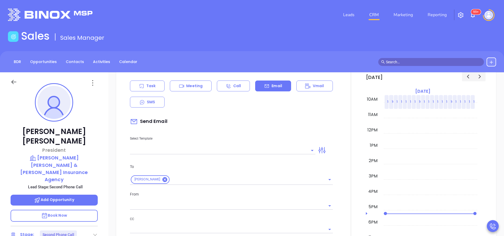
click at [246, 151] on input "text" at bounding box center [219, 150] width 178 height 8
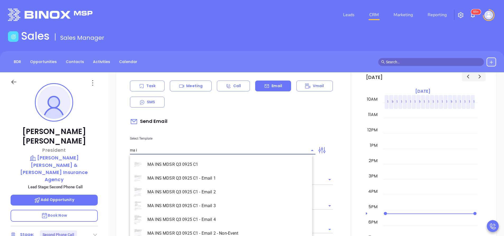
type input "ma in"
type input "[PERSON_NAME]"
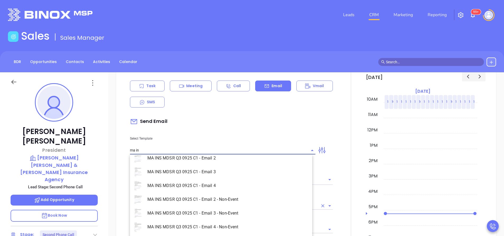
click at [232, 201] on li "MA INS MDSR Q3 0925 C1 - Email 2 - Non-Event" at bounding box center [221, 199] width 182 height 14
type input "MA INS MDSR Q3 0925 C1 - Email 2 - Non-Event"
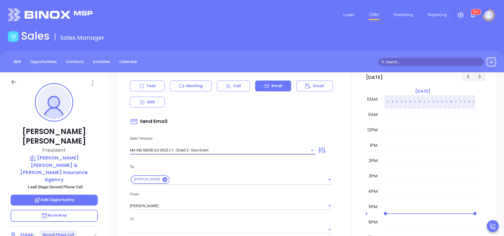
type input "David F., here’s the MA compliance checklist we mentioned"
type input "MA INS MDSR Q3 0925 C1 - Email 2 - Non-Event"
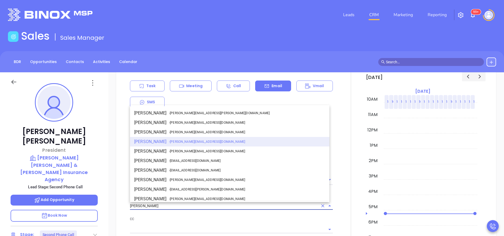
click at [208, 208] on input "[PERSON_NAME]" at bounding box center [224, 206] width 188 height 8
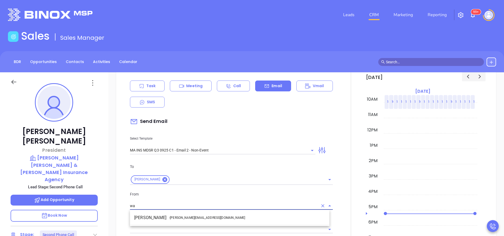
click at [210, 217] on li "Walter Contreras - [EMAIL_ADDRESS][DOMAIN_NAME]" at bounding box center [230, 218] width 200 height 10
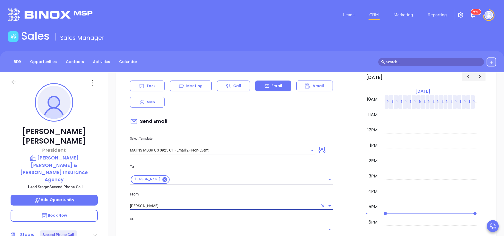
type input "[PERSON_NAME]"
click at [222, 219] on p "CC" at bounding box center [231, 219] width 203 height 6
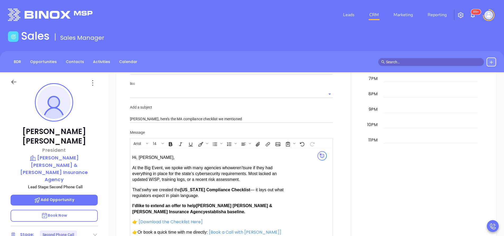
scroll to position [476, 0]
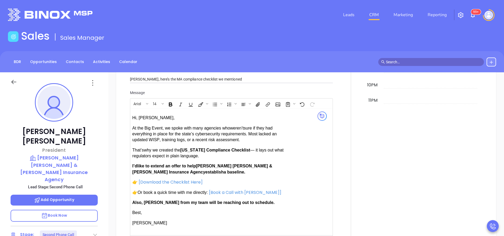
click at [153, 200] on span "Also, [PERSON_NAME] from my team will be reaching out to schedule." at bounding box center [203, 202] width 142 height 4
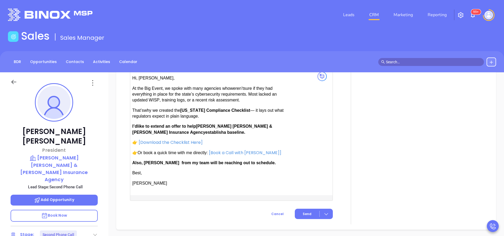
scroll to position [565, 0]
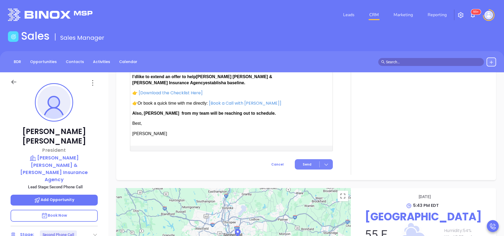
click at [299, 162] on button "Send" at bounding box center [314, 164] width 38 height 10
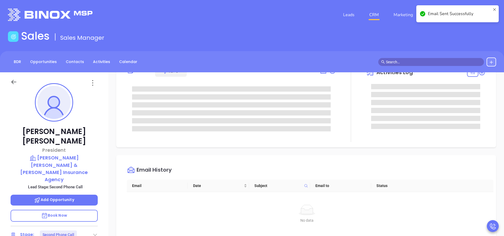
scroll to position [0, 0]
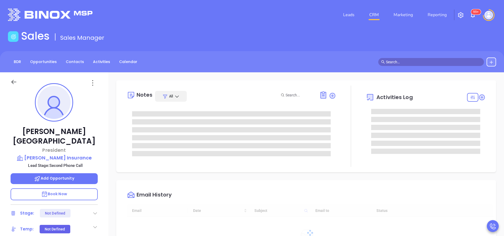
type input "[DATE]"
type input "[PERSON_NAME]"
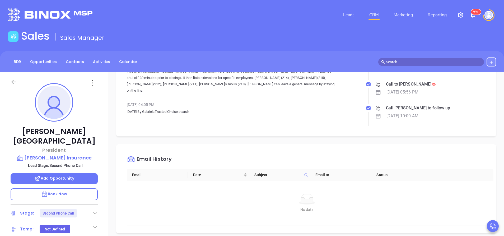
scroll to position [198, 0]
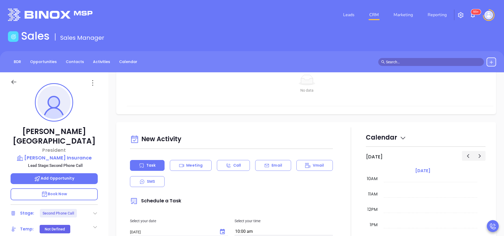
click at [271, 171] on div "Task Meeting Call Email Vmail SMS" at bounding box center [231, 173] width 203 height 27
click at [276, 167] on p "Email" at bounding box center [277, 165] width 11 height 6
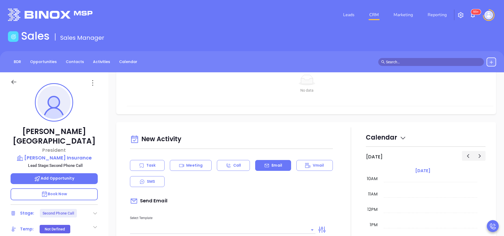
scroll to position [278, 0]
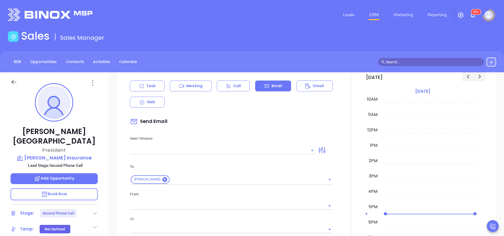
click at [259, 151] on input "text" at bounding box center [219, 150] width 178 height 8
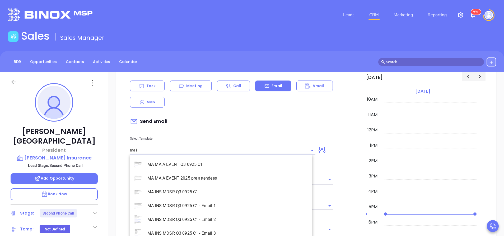
type input "ma in"
type input "[PERSON_NAME]"
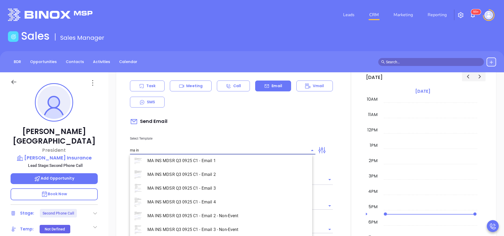
scroll to position [34, 0]
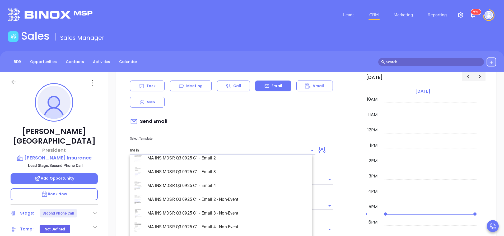
click at [229, 201] on li "MA INS MDSR Q3 0925 C1 - Email 2 - Non-Event" at bounding box center [221, 199] width 182 height 14
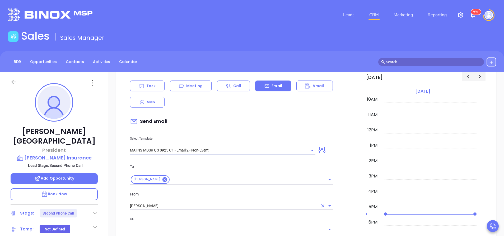
type input "MA INS MDSR Q3 0925 C1 - Email 2 - Non-Event"
type input "Bryan, here’s the MA compliance checklist we mentioned"
click at [234, 202] on input "[PERSON_NAME]" at bounding box center [224, 206] width 188 height 8
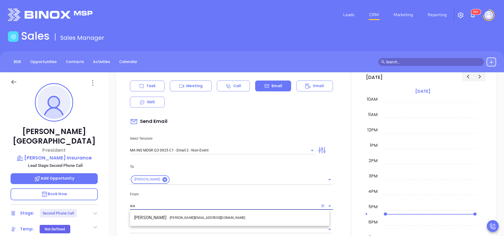
drag, startPoint x: 236, startPoint y: 219, endPoint x: 240, endPoint y: 218, distance: 3.5
click at [237, 219] on li "Walter Contreras - [EMAIL_ADDRESS][DOMAIN_NAME]" at bounding box center [230, 218] width 200 height 10
type input "[PERSON_NAME]"
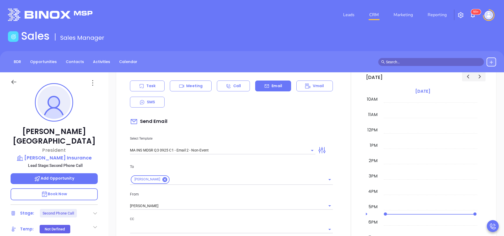
drag, startPoint x: 240, startPoint y: 218, endPoint x: 242, endPoint y: 216, distance: 2.8
click at [241, 217] on p "CC" at bounding box center [231, 219] width 203 height 6
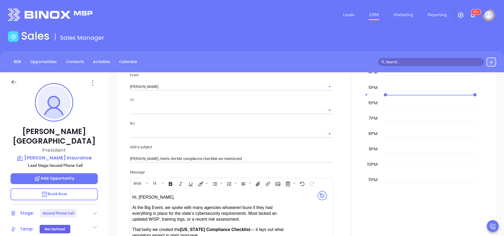
scroll to position [476, 0]
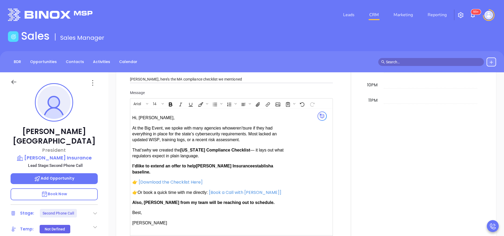
click at [253, 166] on span "establish" at bounding box center [262, 165] width 18 height 4
click at [152, 201] on span "Also, Anabell from my team will be reaching out to schedule." at bounding box center [203, 202] width 142 height 4
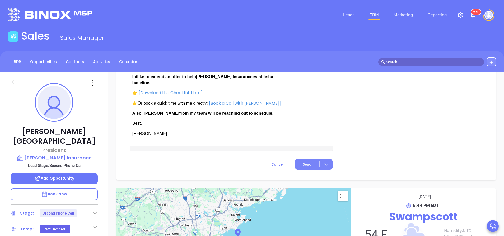
click at [303, 162] on span "Send" at bounding box center [307, 164] width 9 height 5
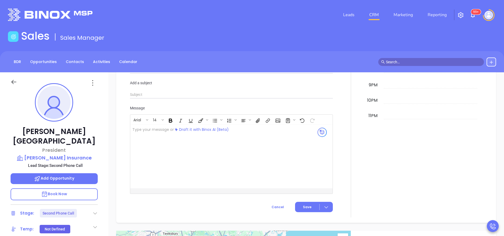
scroll to position [504, 0]
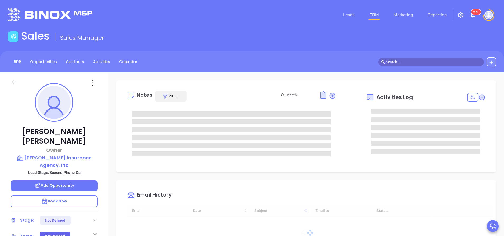
type input "[DATE]"
type input "[PERSON_NAME]"
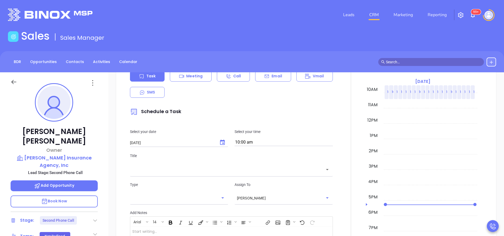
scroll to position [238, 0]
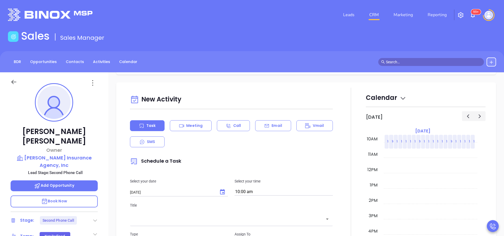
click at [276, 119] on div "New Activity Task Meeting Call Email Vmail SMS Schedule a Task Select your date…" at bounding box center [231, 219] width 209 height 252
drag, startPoint x: 276, startPoint y: 119, endPoint x: 278, endPoint y: 124, distance: 5.3
click at [278, 124] on p "Email" at bounding box center [277, 126] width 11 height 6
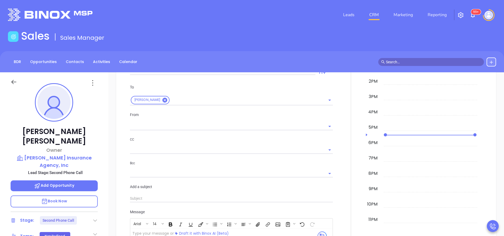
type input "[PERSON_NAME]"
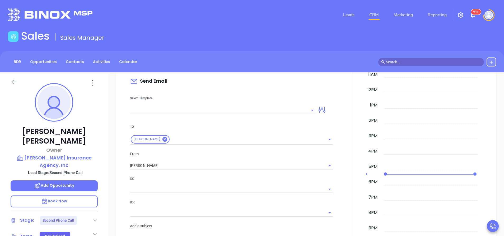
scroll to position [317, 0]
click at [244, 110] on input "text" at bounding box center [219, 111] width 178 height 8
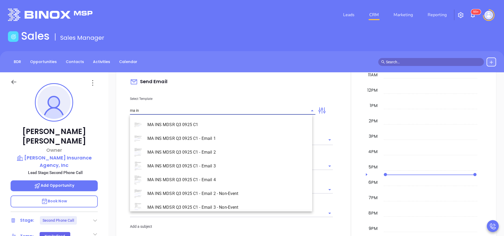
click at [240, 195] on li "MA INS MDSR Q3 0925 C1 - Email 2 - Non-Event" at bounding box center [221, 193] width 182 height 14
type input "MA INS MDSR Q3 0925 C1 - Email 2 - Non-Event"
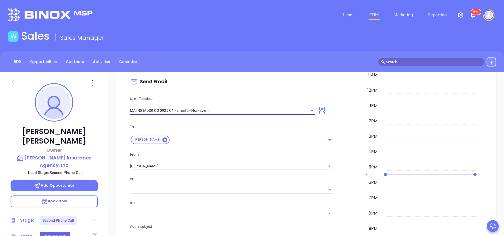
type input "[PERSON_NAME], here’s the MA compliance checklist we mentioned"
type input "MA INS MDSR Q3 0925 C1 - Email 2 - Non-Event"
click at [191, 169] on input "[PERSON_NAME]" at bounding box center [224, 166] width 188 height 8
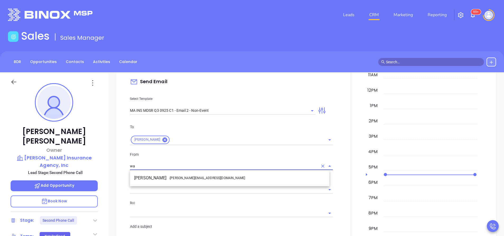
click at [197, 181] on li "Walter Contreras - [EMAIL_ADDRESS][DOMAIN_NAME]" at bounding box center [230, 178] width 200 height 10
type input "[PERSON_NAME]"
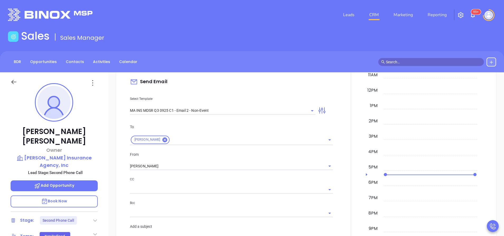
click at [200, 181] on p "CC" at bounding box center [231, 179] width 203 height 6
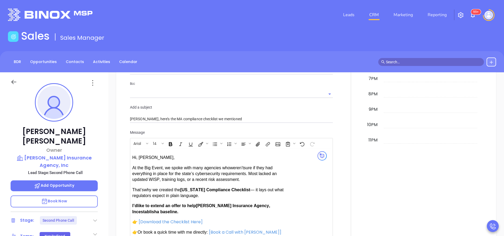
scroll to position [476, 0]
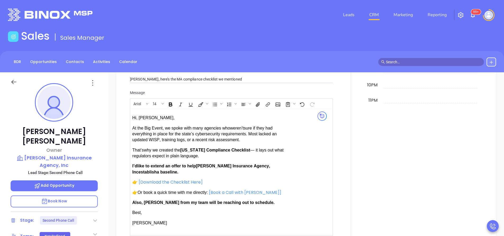
click at [157, 169] on span "establish" at bounding box center [148, 171] width 18 height 4
click at [157, 199] on p "Also, Anabell from my team will be reaching out to schedule." at bounding box center [208, 202] width 152 height 6
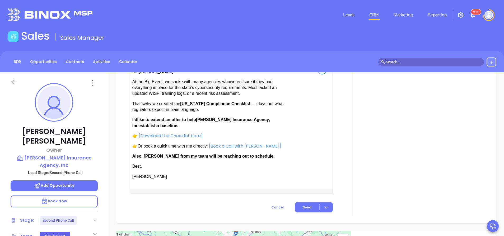
scroll to position [565, 0]
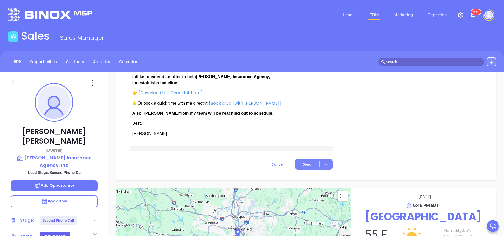
click at [306, 163] on span "Send" at bounding box center [307, 164] width 9 height 5
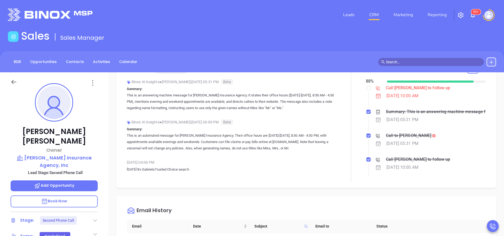
scroll to position [0, 0]
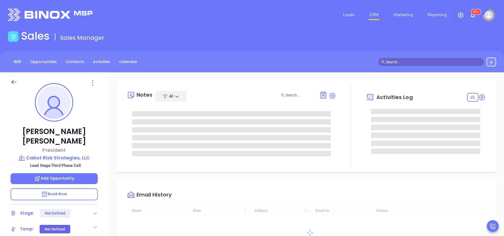
type input "[DATE]"
type input "[PERSON_NAME]"
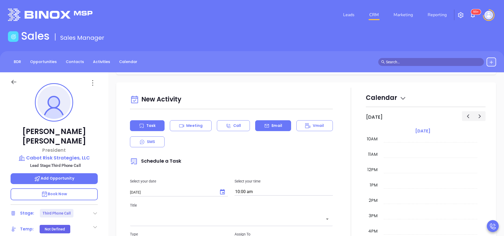
click at [273, 123] on p "Email" at bounding box center [277, 126] width 11 height 6
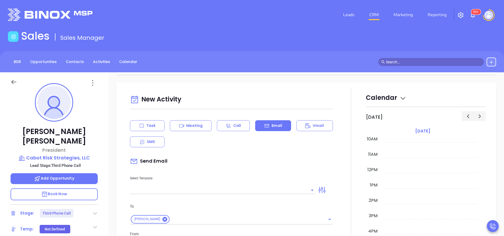
scroll to position [317, 0]
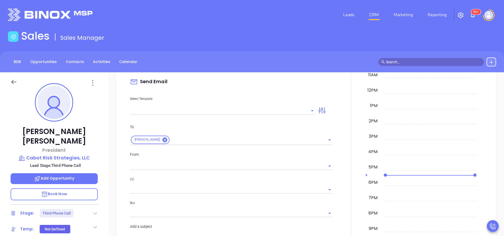
click at [273, 107] on input "text" at bounding box center [219, 111] width 178 height 8
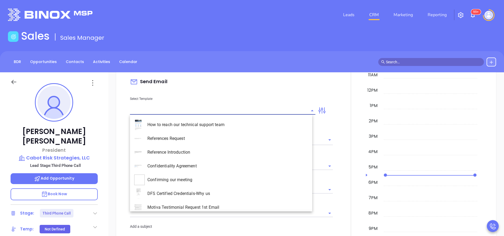
type input "[PERSON_NAME]"
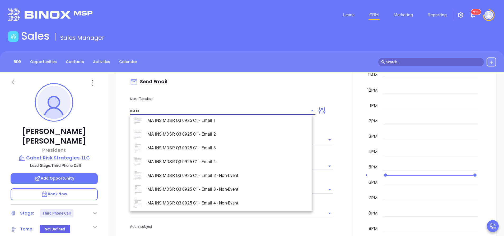
scroll to position [34, 0]
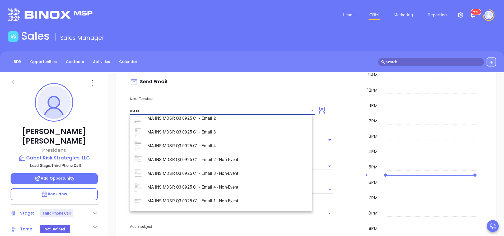
click at [244, 183] on li "MA INS MDSR Q3 0925 C1 - Email 4 - Non-Event" at bounding box center [221, 187] width 182 height 14
type input "MA INS MDSR Q3 0925 C1 - Email 4 - Non-Event"
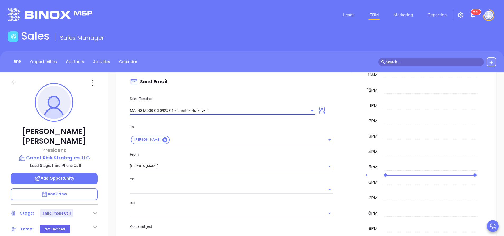
type input "[PERSON_NAME], last follow-up after [PERSON_NAME]’s Big Event"
type input "MA INS MDSR Q3 0925 C1 - Email 4 - Non-Event"
click at [215, 168] on input "[PERSON_NAME]" at bounding box center [224, 166] width 188 height 8
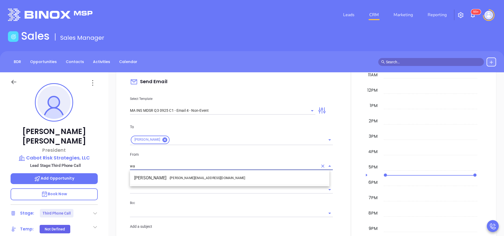
click at [225, 175] on li "Walter Contreras - walter@motiva.net" at bounding box center [230, 178] width 200 height 10
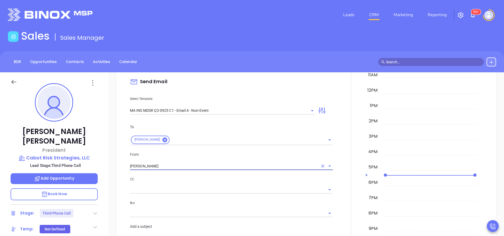
type input "Walter Contreras"
click at [233, 177] on p "CC" at bounding box center [231, 179] width 203 height 6
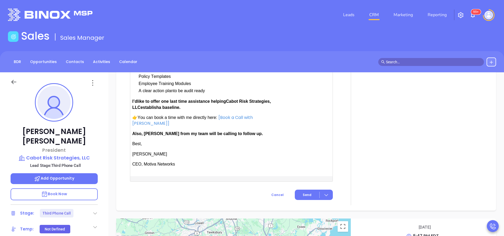
scroll to position [595, 0]
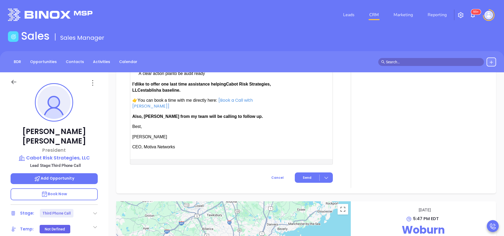
click at [152, 114] on span "Also, Anabell from my team will be calling to follow up." at bounding box center [197, 116] width 131 height 4
click at [305, 175] on span "Send" at bounding box center [307, 177] width 9 height 5
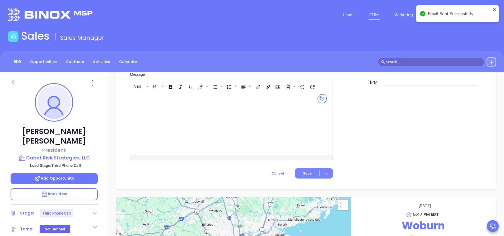
scroll to position [460, 0]
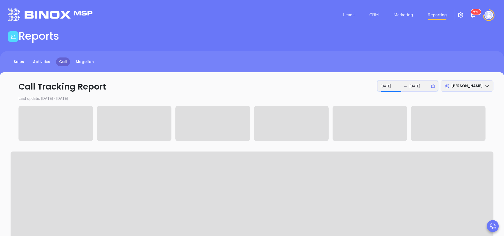
click at [368, 88] on input "[DATE]" at bounding box center [391, 86] width 21 height 6
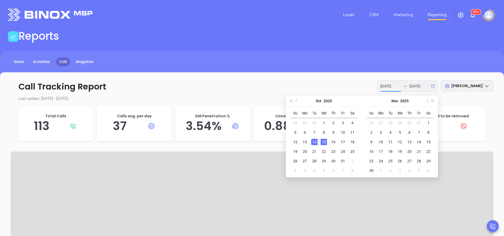
click at [312, 141] on div "14" at bounding box center [314, 142] width 6 height 6
click at [323, 141] on div "15" at bounding box center [324, 142] width 6 height 6
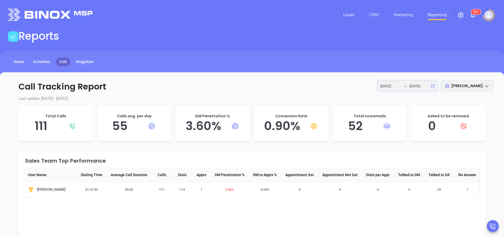
click at [368, 87] on input "2025-10-14" at bounding box center [391, 86] width 21 height 6
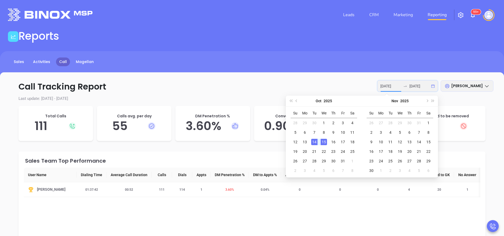
type input "2025-10-14"
click at [314, 140] on div "14" at bounding box center [314, 142] width 6 height 6
type input "2025-10-14"
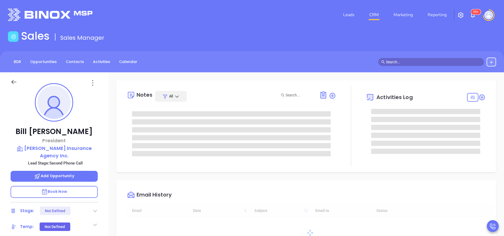
type input "[DATE]"
type input "[PERSON_NAME]"
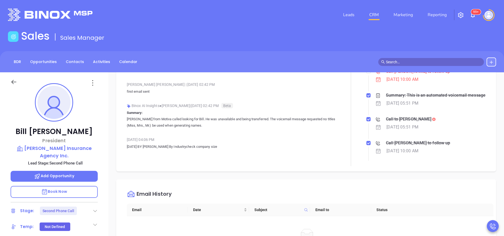
scroll to position [159, 0]
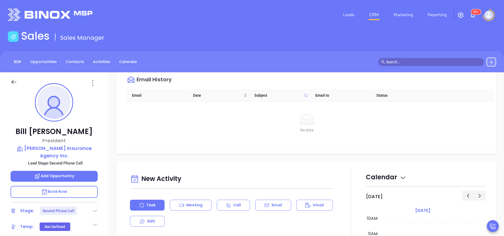
click at [273, 202] on p "Email" at bounding box center [277, 205] width 11 height 6
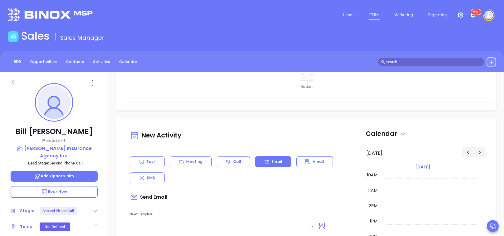
scroll to position [278, 0]
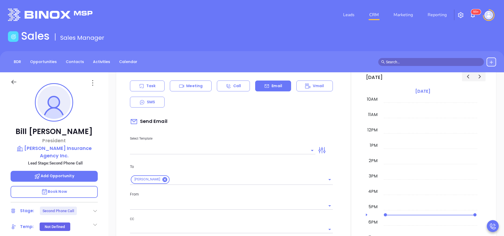
type input "[PERSON_NAME]"
click at [250, 151] on input "text" at bounding box center [219, 150] width 178 height 8
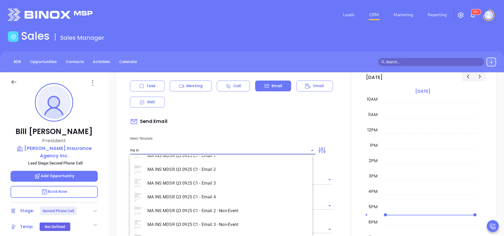
scroll to position [34, 0]
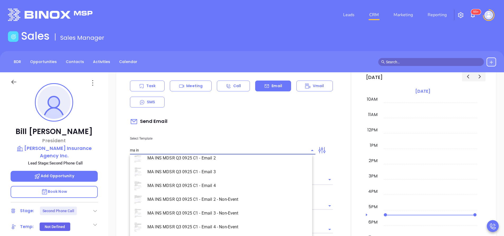
click at [238, 195] on li "MA INS MDSR Q3 0925 C1 - Email 2 - Non-Event" at bounding box center [221, 199] width 182 height 14
type input "MA INS MDSR Q3 0925 C1 - Email 2 - Non-Event"
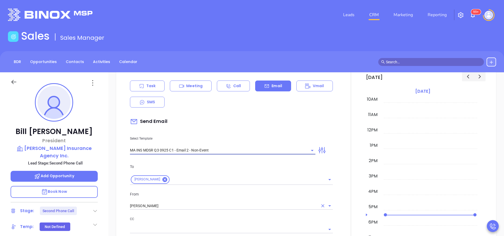
type input "Bill, here’s the MA compliance checklist we mentioned"
type input "MA INS MDSR Q3 0925 C1 - Email 2 - Non-Event"
click at [173, 206] on input "[PERSON_NAME]" at bounding box center [224, 206] width 188 height 8
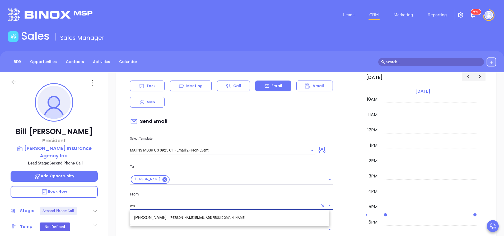
click at [182, 215] on span "- walter@motiva.net" at bounding box center [207, 217] width 76 height 5
type input "[PERSON_NAME]"
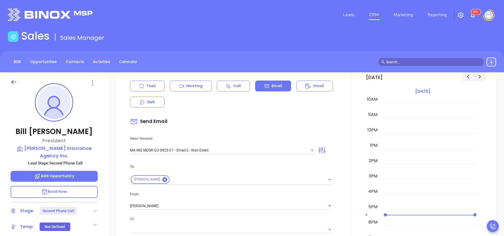
click at [183, 215] on div "To Bill Nolan From Walter Contreras CC Bcc Add a subject Bill, here’s the MA co…" at bounding box center [231, 222] width 209 height 131
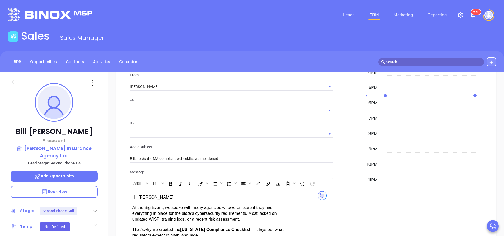
scroll to position [515, 0]
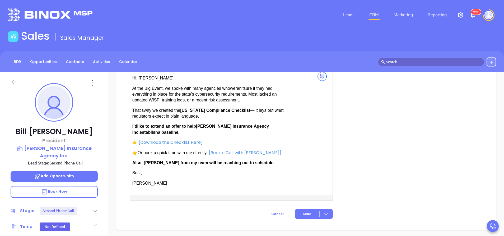
click at [154, 160] on span "Also, Anabell from my team will be reaching out to schedule." at bounding box center [203, 162] width 142 height 4
click at [305, 214] on span "Send" at bounding box center [307, 213] width 9 height 5
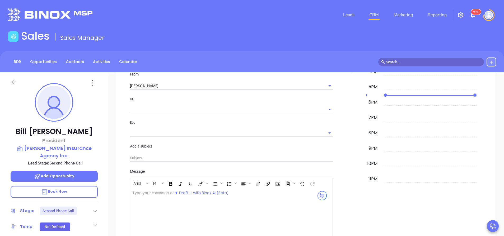
scroll to position [441, 0]
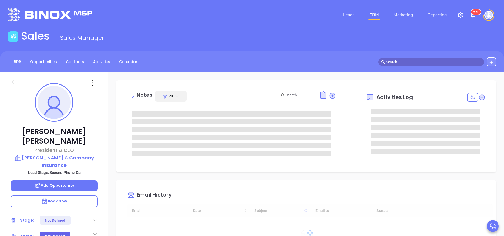
type input "[DATE]"
type input "[PERSON_NAME]"
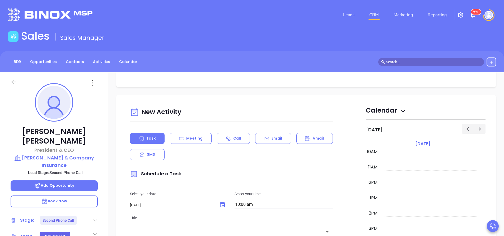
scroll to position [278, 0]
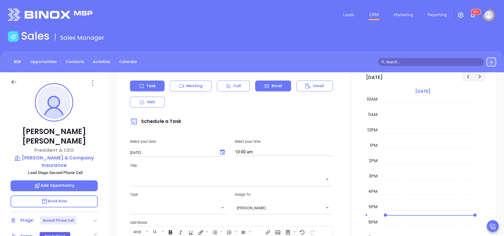
click at [270, 81] on div "Email" at bounding box center [273, 85] width 36 height 11
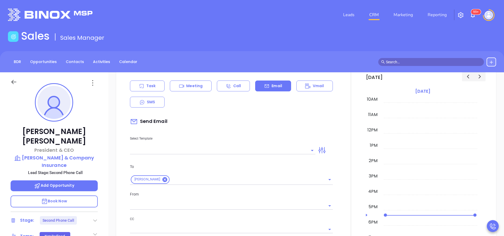
click at [230, 150] on input "text" at bounding box center [219, 150] width 178 height 8
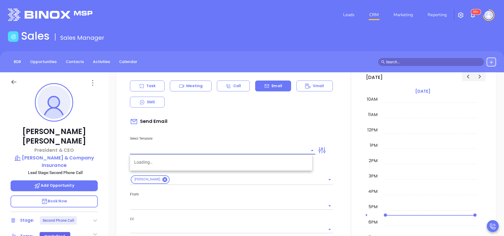
type input "[PERSON_NAME]"
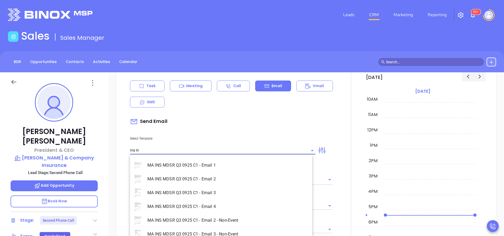
scroll to position [34, 0]
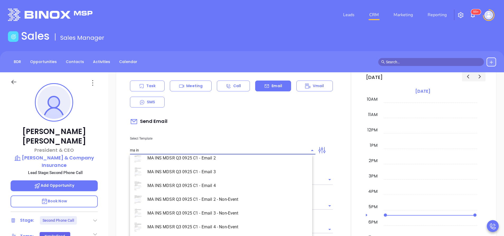
click at [238, 225] on li "MA INS MDSR Q3 0925 C1 - Email 4 - Non-Event" at bounding box center [221, 227] width 182 height 14
type input "MA INS MDSR Q3 0925 C1 - Email 4 - Non-Event"
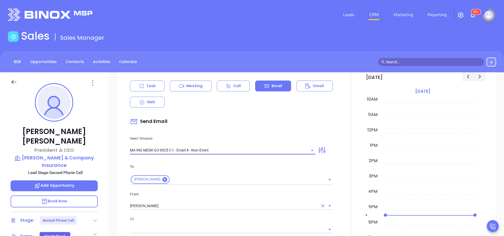
type input "[PERSON_NAME], last follow-up after [PERSON_NAME]’s Big Event"
type input "MA INS MDSR Q3 0925 C1 - Email 4 - Non-Event"
click at [211, 206] on input "[PERSON_NAME]" at bounding box center [224, 206] width 188 height 8
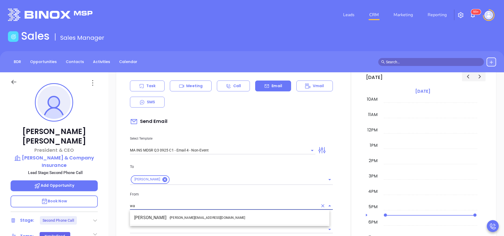
click at [218, 216] on li "Walter Contreras - [EMAIL_ADDRESS][DOMAIN_NAME]" at bounding box center [230, 218] width 200 height 10
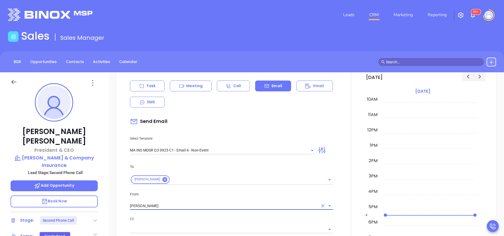
type input "[PERSON_NAME]"
click at [228, 218] on p "CC" at bounding box center [231, 219] width 203 height 6
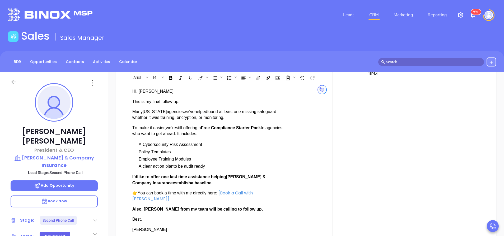
scroll to position [555, 0]
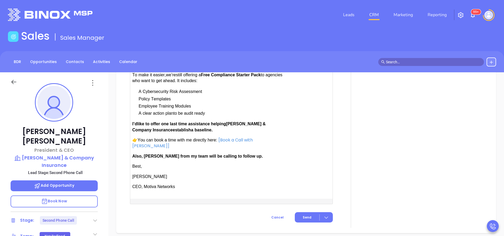
click at [150, 154] on span "Also, [PERSON_NAME] from my team will be calling to follow up." at bounding box center [197, 156] width 131 height 4
click at [308, 212] on button "Send" at bounding box center [314, 217] width 38 height 10
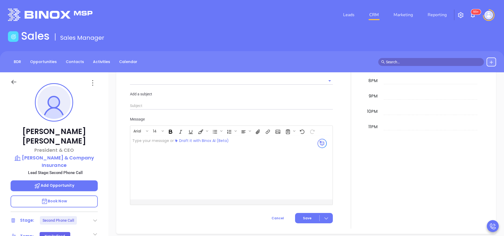
scroll to position [493, 0]
